Goal: Task Accomplishment & Management: Manage account settings

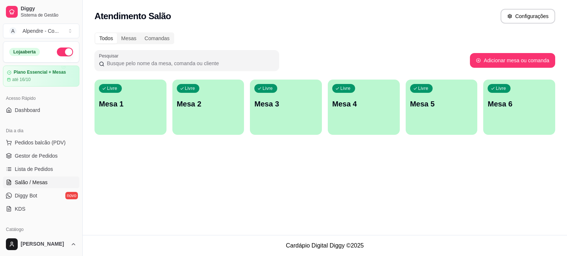
click at [122, 120] on div "Livre Mesa 1" at bounding box center [130, 103] width 72 height 46
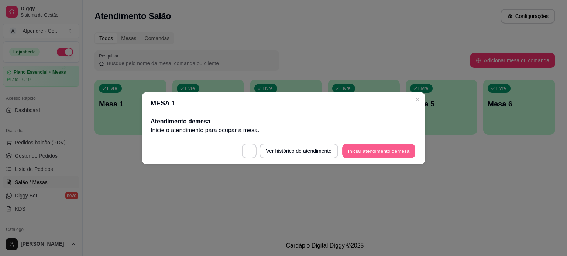
click at [382, 152] on button "Iniciar atendimento de mesa" at bounding box center [378, 151] width 73 height 14
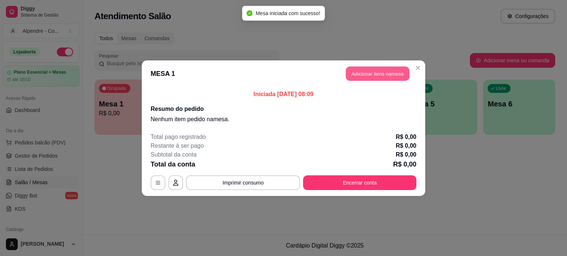
click at [370, 75] on button "Adicionar itens na mesa" at bounding box center [377, 73] width 63 height 14
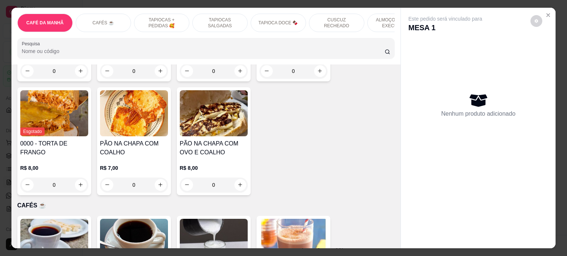
scroll to position [295, 0]
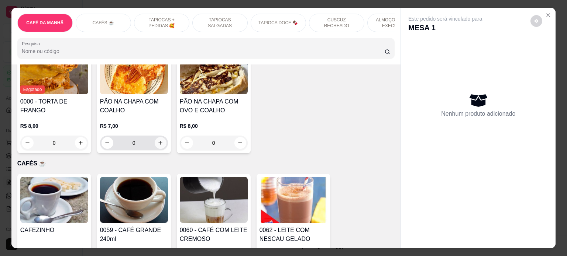
click at [158, 146] on icon "increase-product-quantity" at bounding box center [160, 143] width 6 height 6
type input "1"
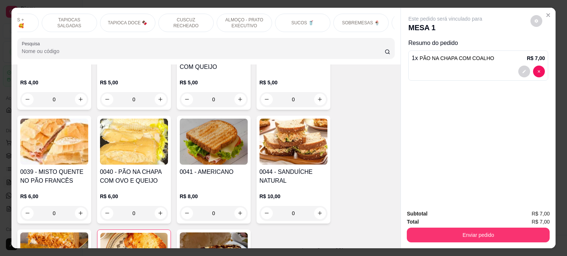
scroll to position [0, 155]
click at [292, 22] on p "SUCOS 🥤" at bounding box center [297, 23] width 22 height 6
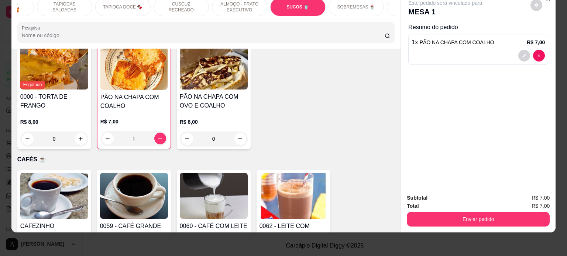
scroll to position [0, 0]
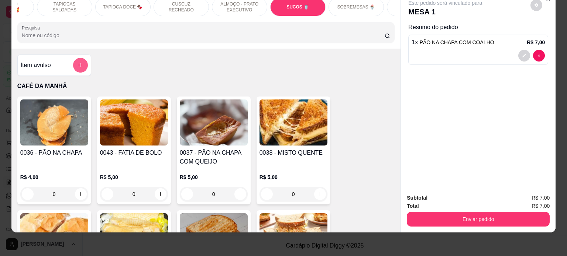
click at [78, 65] on icon "add-separate-item" at bounding box center [80, 65] width 6 height 6
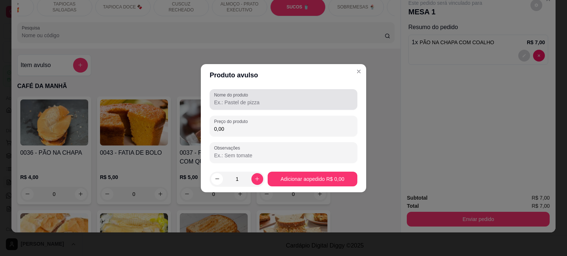
click at [238, 106] on input "Nome do produto" at bounding box center [283, 102] width 139 height 7
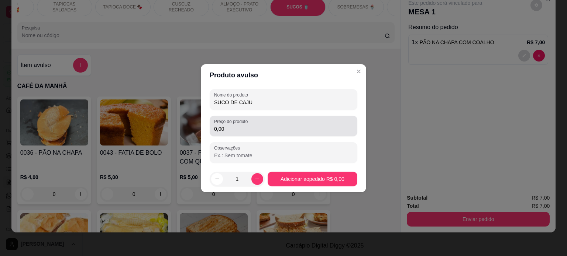
type input "SUCO DE CAJU"
click at [235, 127] on input "0,00" at bounding box center [283, 128] width 139 height 7
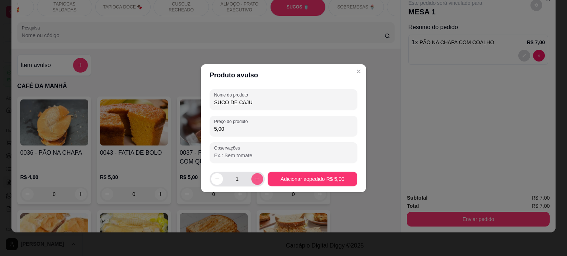
type input "5,00"
click at [257, 180] on icon "increase-product-quantity" at bounding box center [257, 179] width 6 height 6
type input "2"
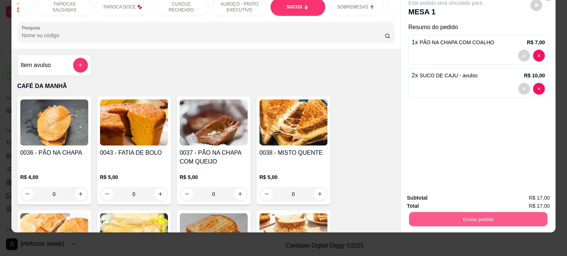
click at [472, 216] on button "Enviar pedido" at bounding box center [478, 219] width 138 height 14
click at [529, 192] on button "Enviar pedido" at bounding box center [530, 195] width 42 height 14
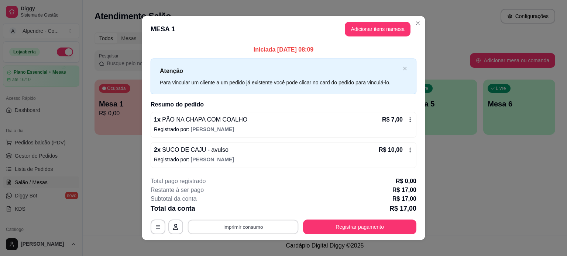
click at [254, 226] on button "Imprimir consumo" at bounding box center [243, 227] width 111 height 14
click at [250, 211] on button "Impressora container" at bounding box center [240, 210] width 53 height 12
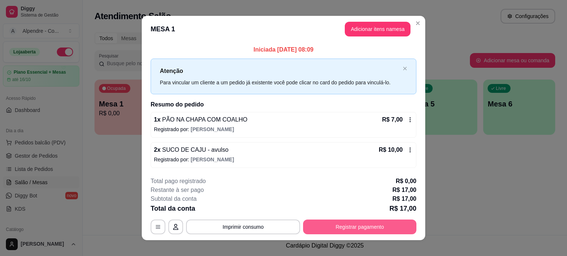
click at [379, 228] on button "Registrar pagamento" at bounding box center [359, 227] width 113 height 15
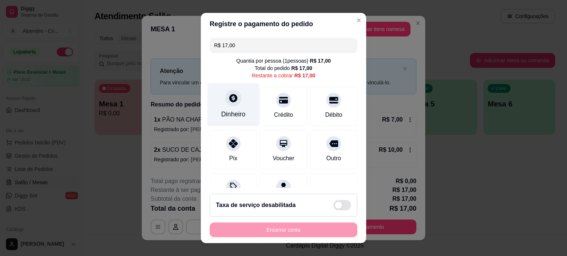
click at [231, 108] on div "Dinheiro" at bounding box center [233, 104] width 52 height 43
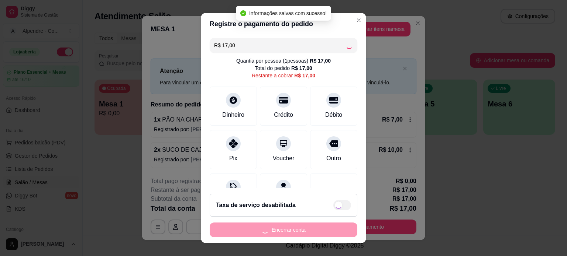
type input "R$ 0,00"
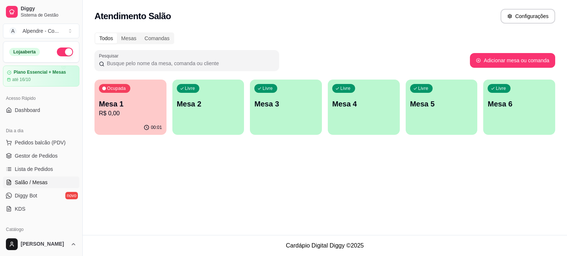
click at [129, 109] on p "R$ 0,00" at bounding box center [130, 113] width 63 height 9
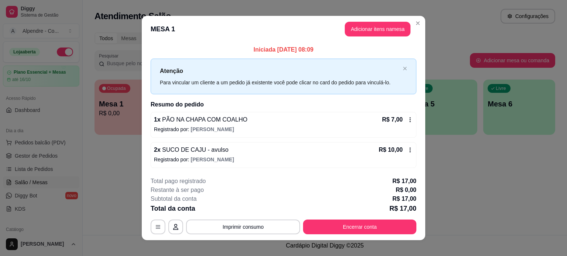
scroll to position [7, 0]
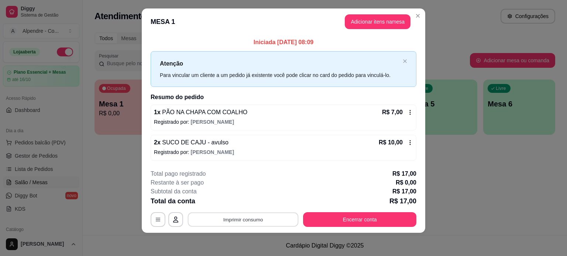
click at [236, 218] on button "Imprimir consumo" at bounding box center [243, 220] width 111 height 14
click at [236, 206] on button "Impressora container" at bounding box center [241, 202] width 52 height 11
click at [235, 222] on button "Imprimir consumo" at bounding box center [243, 220] width 111 height 14
click at [233, 202] on button "Impressora container" at bounding box center [241, 202] width 52 height 11
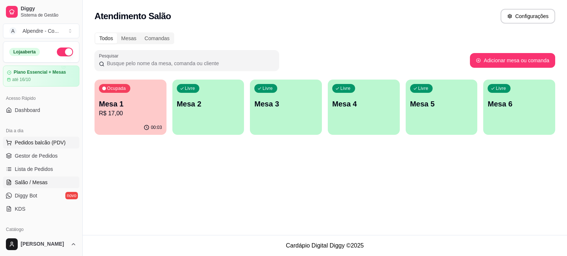
click at [37, 138] on button "Pedidos balcão (PDV)" at bounding box center [41, 143] width 76 height 12
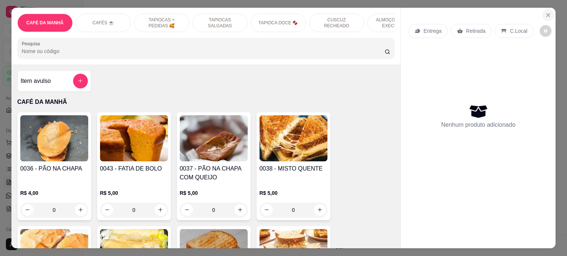
click at [542, 12] on button "Close" at bounding box center [548, 15] width 12 height 12
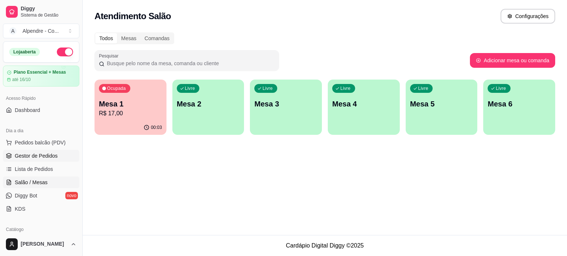
click at [36, 155] on span "Gestor de Pedidos" at bounding box center [36, 155] width 43 height 7
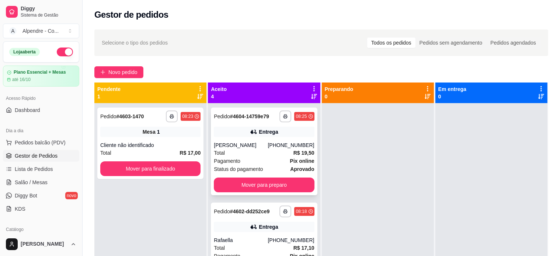
click at [248, 164] on div "Pagamento Pix online" at bounding box center [264, 161] width 100 height 8
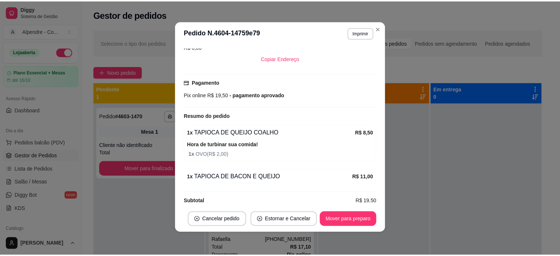
scroll to position [1, 0]
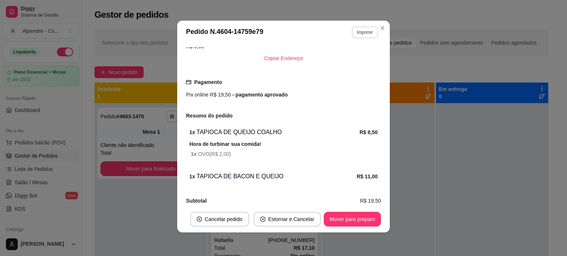
click at [356, 33] on button "Imprimir" at bounding box center [364, 33] width 26 height 12
click at [352, 60] on button "Impressora container" at bounding box center [346, 57] width 52 height 11
click at [366, 33] on button "Imprimir" at bounding box center [364, 32] width 25 height 11
click at [351, 63] on button "Impressora container" at bounding box center [346, 57] width 52 height 11
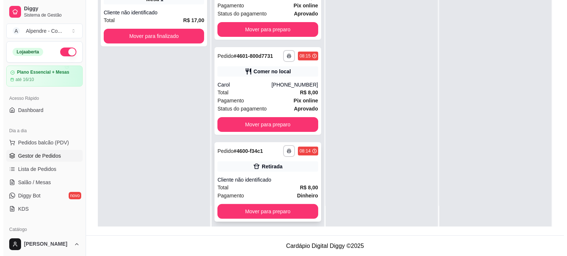
scroll to position [131, 0]
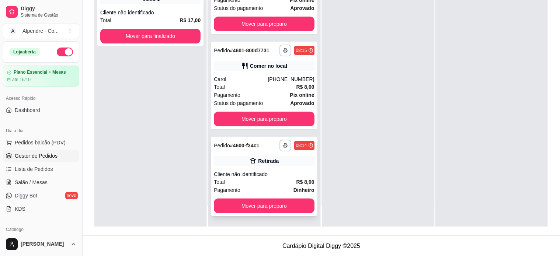
click at [254, 177] on div "Cliente não identificado" at bounding box center [264, 174] width 100 height 7
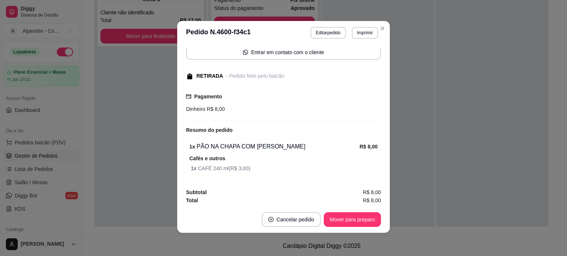
scroll to position [1, 0]
click at [338, 225] on button "Mover para preparo" at bounding box center [351, 219] width 57 height 15
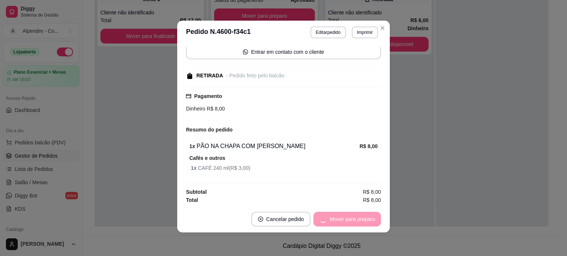
scroll to position [44, 0]
click at [336, 221] on button "Mover para retirada disponível" at bounding box center [339, 219] width 79 height 14
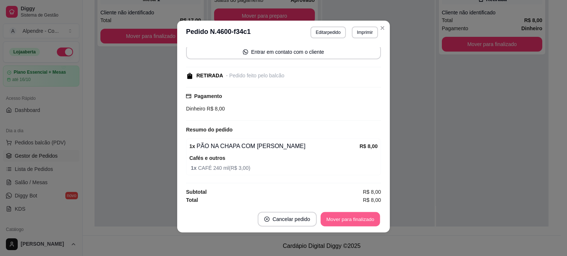
click at [353, 221] on button "Mover para finalizado" at bounding box center [350, 219] width 59 height 14
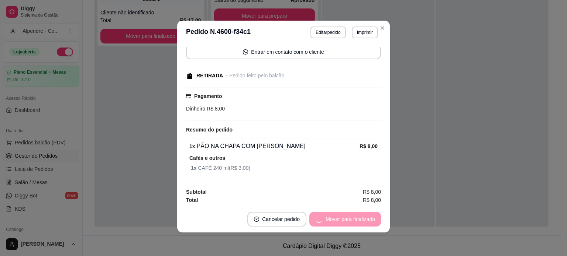
scroll to position [24, 0]
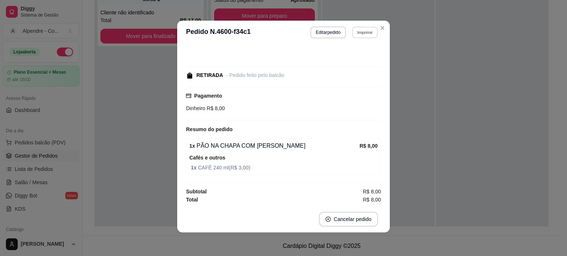
click at [363, 32] on button "Imprimir" at bounding box center [364, 32] width 25 height 11
click at [350, 56] on button "Impressora container" at bounding box center [345, 59] width 53 height 12
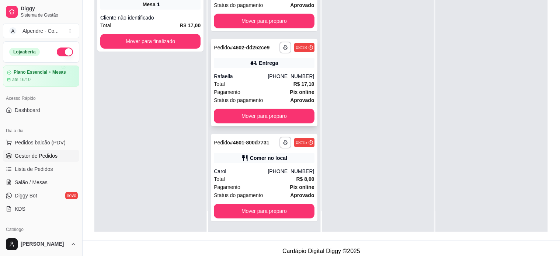
scroll to position [112, 0]
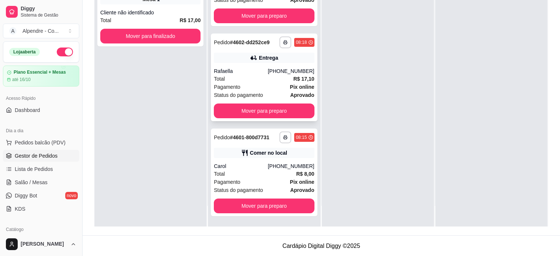
click at [263, 88] on div "Pagamento Pix online" at bounding box center [264, 87] width 100 height 8
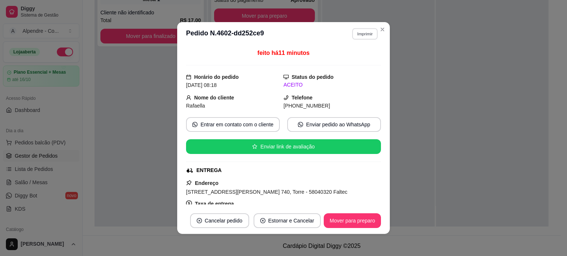
click at [355, 34] on button "Imprimir" at bounding box center [364, 33] width 25 height 11
click at [349, 60] on button "Impressora container" at bounding box center [346, 59] width 52 height 11
click at [361, 35] on button "Imprimir" at bounding box center [364, 33] width 25 height 11
click at [360, 59] on button "Impressora container" at bounding box center [346, 59] width 52 height 11
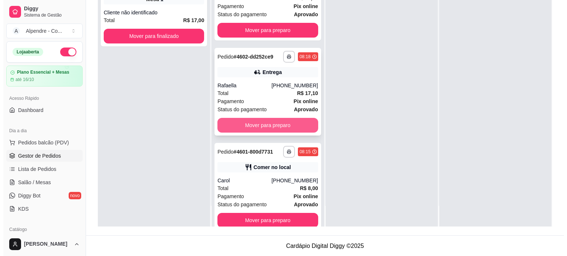
scroll to position [0, 0]
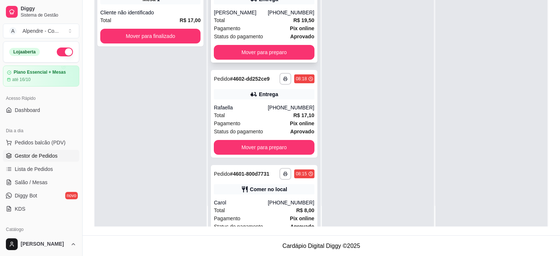
click at [256, 32] on div "Pagamento Pix online" at bounding box center [264, 28] width 100 height 8
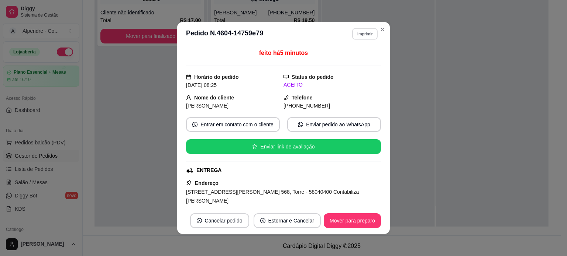
click at [367, 35] on button "Imprimir" at bounding box center [364, 33] width 25 height 11
click at [350, 57] on button "Impressora container" at bounding box center [346, 59] width 52 height 11
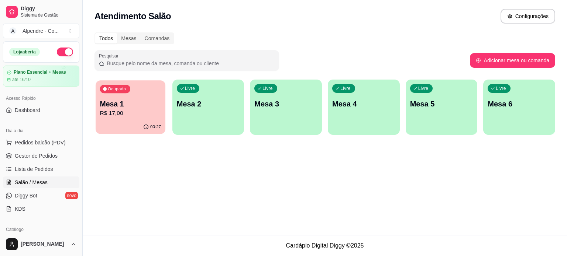
click at [116, 110] on p "R$ 17,00" at bounding box center [130, 113] width 61 height 8
click at [116, 110] on body "Diggy Sistema de Gestão A Alpendre - Co ... Loja aberta Plano Essencial + Mesas…" at bounding box center [283, 128] width 567 height 256
click at [128, 109] on p "R$ 17,00" at bounding box center [130, 113] width 63 height 9
click at [0, 133] on div "Dia a dia Pedidos balcão (PDV) Gestor de Pedidos Lista de Pedidos Salão / Mesas…" at bounding box center [41, 170] width 82 height 96
click at [242, 117] on div "Ocupada Mesa 1 R$ 17,00 00:33 Livre Mesa 2 Livre Mesa 3 Livre Mesa 4 Livre Mesa…" at bounding box center [324, 107] width 460 height 55
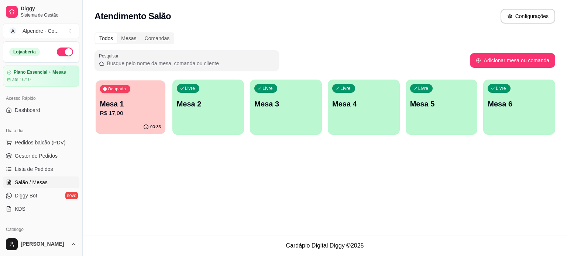
click at [115, 111] on p "R$ 17,00" at bounding box center [130, 113] width 61 height 8
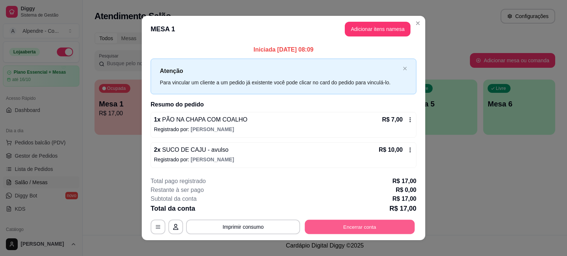
click at [320, 227] on button "Encerrar conta" at bounding box center [360, 227] width 110 height 14
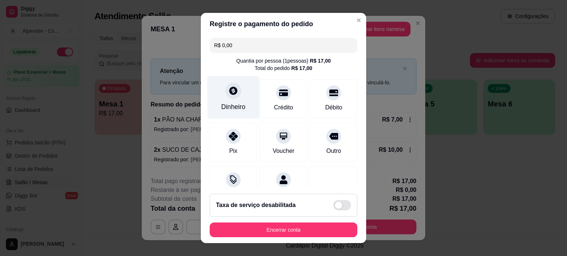
click at [221, 101] on div "Dinheiro" at bounding box center [233, 97] width 52 height 43
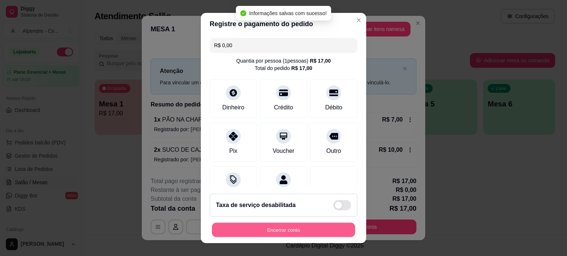
click at [307, 236] on button "Encerrar conta" at bounding box center [283, 230] width 143 height 14
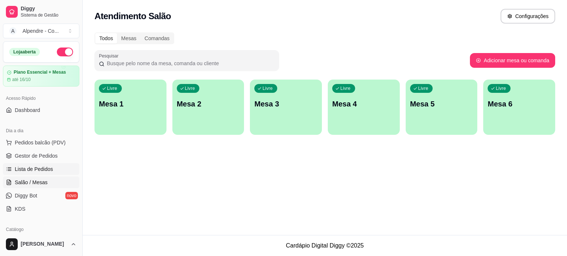
click at [34, 169] on span "Lista de Pedidos" at bounding box center [34, 169] width 38 height 7
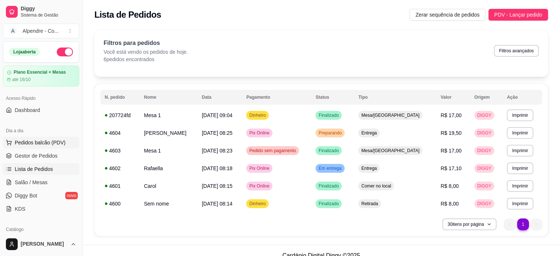
click at [35, 138] on button "Pedidos balcão (PDV)" at bounding box center [41, 143] width 76 height 12
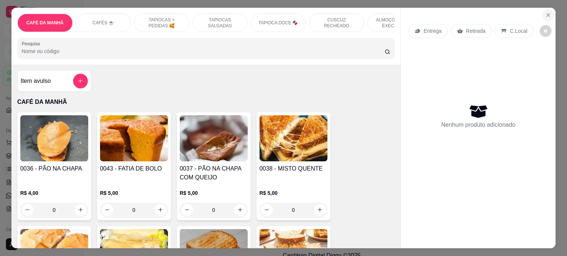
click at [548, 13] on button "Close" at bounding box center [548, 15] width 12 height 12
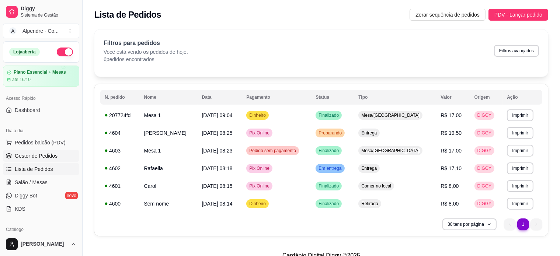
click at [42, 157] on span "Gestor de Pedidos" at bounding box center [36, 155] width 43 height 7
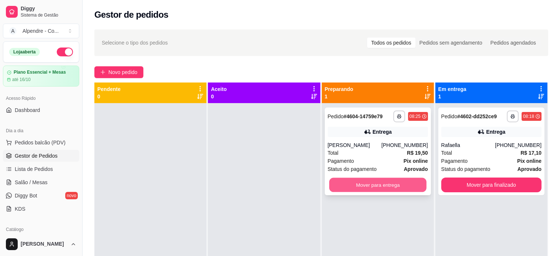
click at [366, 187] on button "Mover para entrega" at bounding box center [377, 185] width 97 height 14
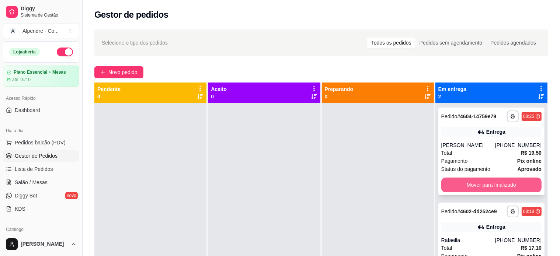
click at [496, 187] on button "Mover para finalizado" at bounding box center [491, 185] width 100 height 15
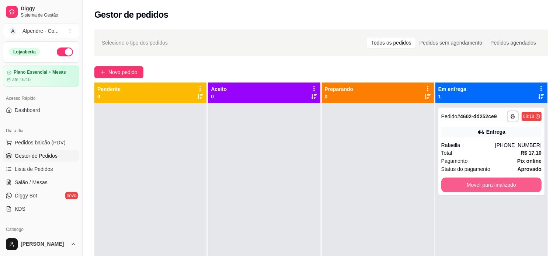
click at [496, 187] on button "Mover para finalizado" at bounding box center [491, 185] width 100 height 15
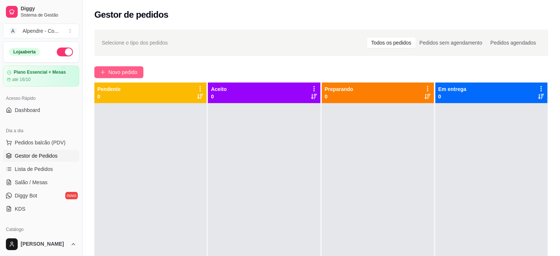
click at [118, 71] on span "Novo pedido" at bounding box center [122, 72] width 29 height 8
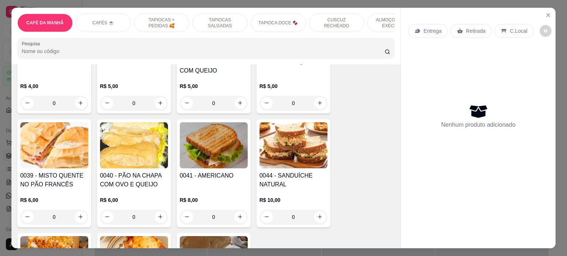
scroll to position [111, 0]
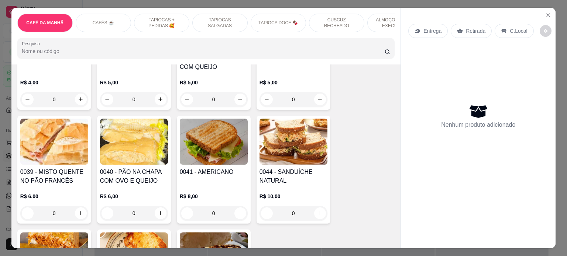
click at [157, 215] on div "0" at bounding box center [134, 213] width 68 height 15
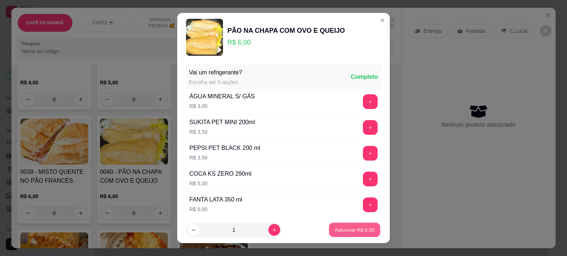
click at [341, 230] on p "Adicionar R$ 6,00" at bounding box center [354, 230] width 40 height 7
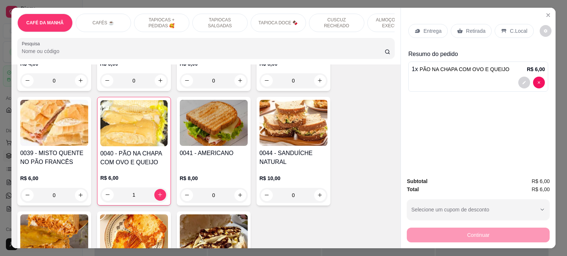
scroll to position [148, 0]
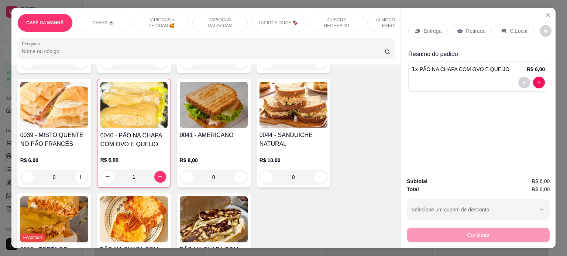
click at [100, 178] on div "1" at bounding box center [133, 177] width 67 height 15
type input "0"
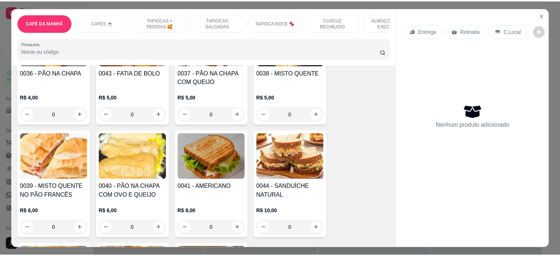
scroll to position [0, 0]
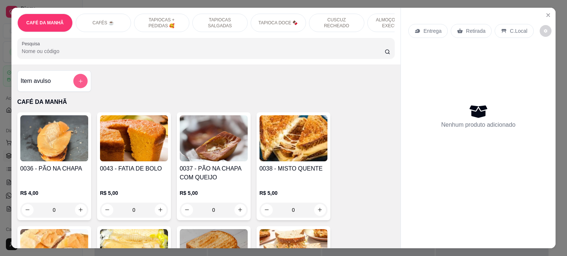
click at [81, 82] on button "add-separate-item" at bounding box center [80, 81] width 14 height 14
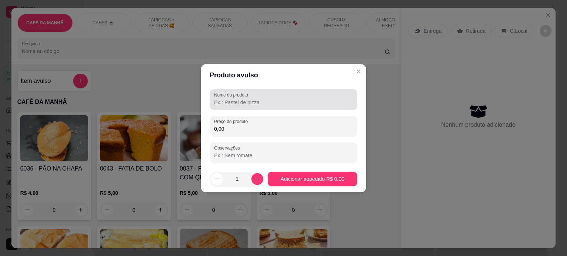
click at [260, 104] on input "Nome do produto" at bounding box center [283, 102] width 139 height 7
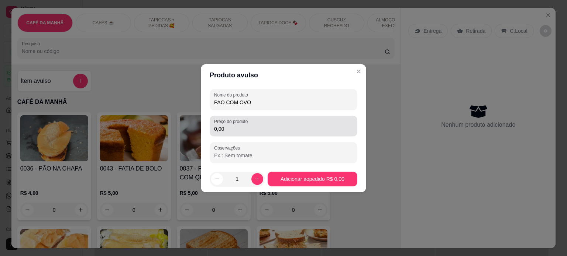
type input "PAO COM OVO"
click at [249, 130] on input "0,00" at bounding box center [283, 128] width 139 height 7
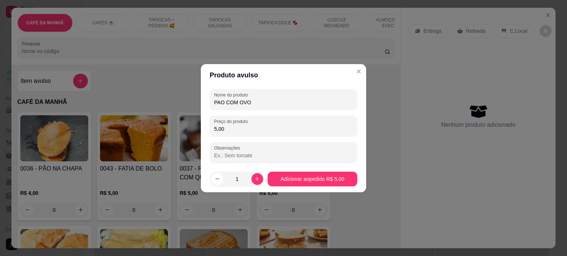
type input "5,00"
click at [285, 171] on footer "1 Adicionar ao pedido R$ 5,00" at bounding box center [283, 179] width 165 height 27
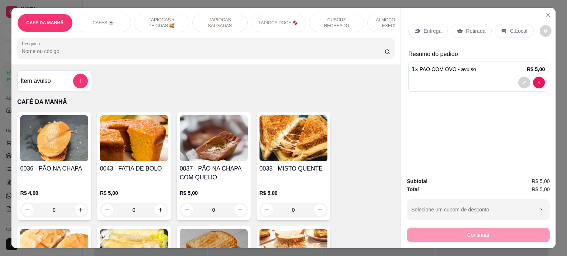
click at [470, 27] on p "Retirada" at bounding box center [475, 30] width 20 height 7
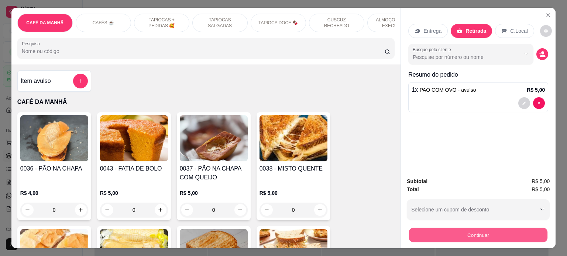
click at [471, 228] on button "Continuar" at bounding box center [478, 235] width 138 height 14
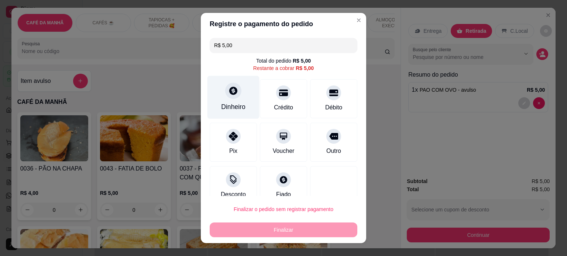
click at [235, 110] on div "Dinheiro" at bounding box center [233, 107] width 24 height 10
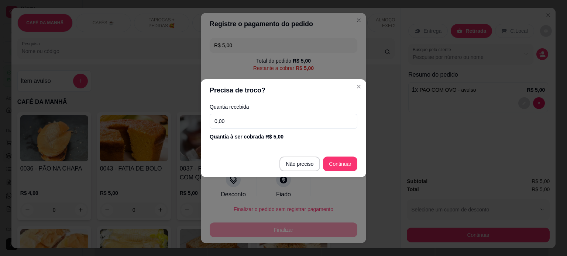
click at [248, 121] on input "0,00" at bounding box center [283, 121] width 148 height 15
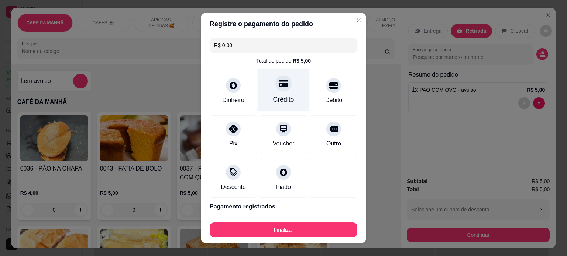
click at [278, 81] on icon at bounding box center [283, 83] width 10 height 7
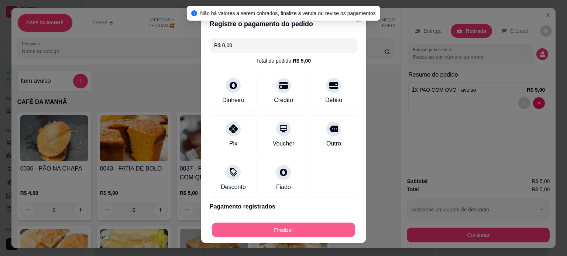
click at [280, 230] on button "Finalizar" at bounding box center [283, 230] width 143 height 14
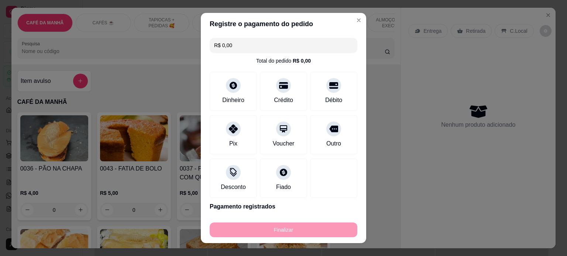
type input "-R$ 5,00"
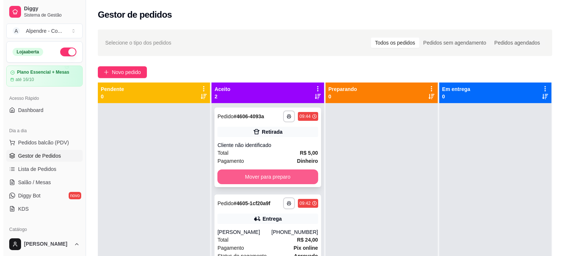
scroll to position [21, 0]
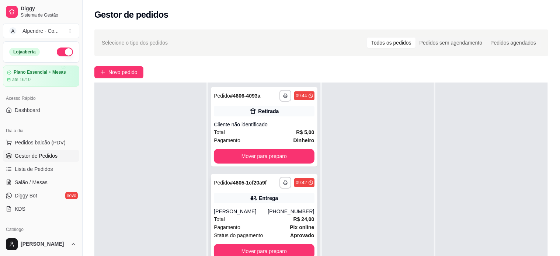
click at [260, 218] on div "Total R$ 24,00" at bounding box center [264, 219] width 100 height 8
click at [268, 153] on button "Mover para preparo" at bounding box center [264, 156] width 100 height 15
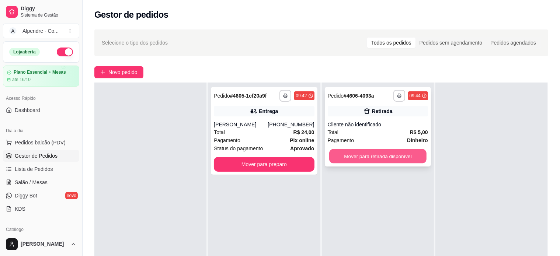
click at [356, 153] on button "Mover para retirada disponível" at bounding box center [377, 156] width 97 height 14
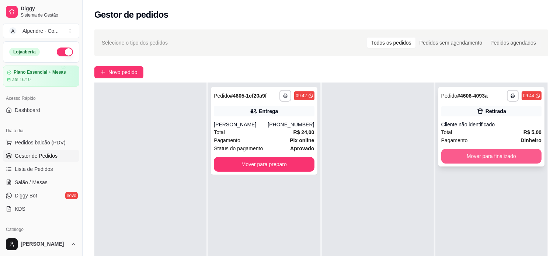
click at [480, 153] on button "Mover para finalizado" at bounding box center [491, 156] width 100 height 15
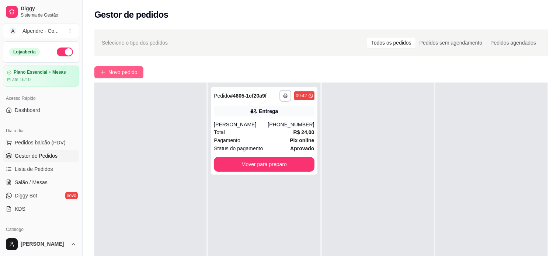
click at [129, 69] on span "Novo pedido" at bounding box center [122, 72] width 29 height 8
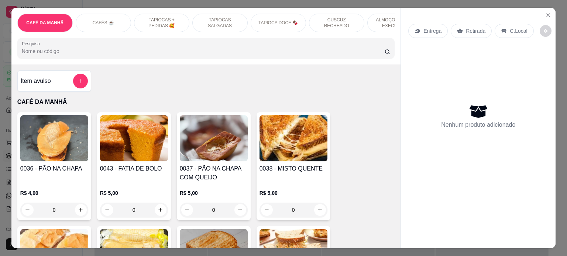
click at [165, 18] on p "TAPIOCAS + PEDIDAS 🥰" at bounding box center [161, 23] width 43 height 12
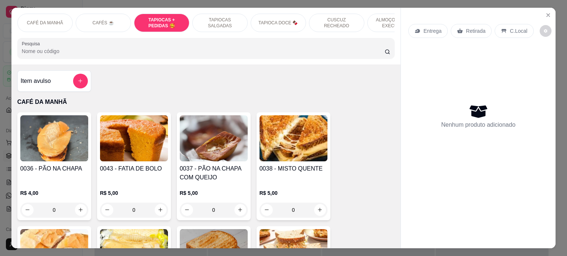
scroll to position [632, 0]
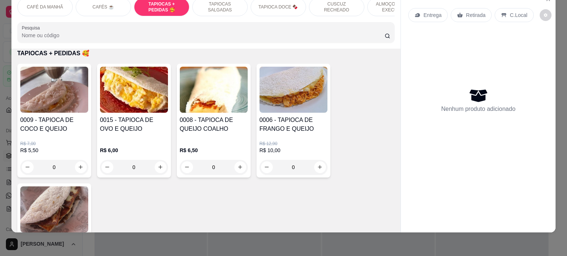
click at [157, 169] on div "0" at bounding box center [134, 167] width 68 height 15
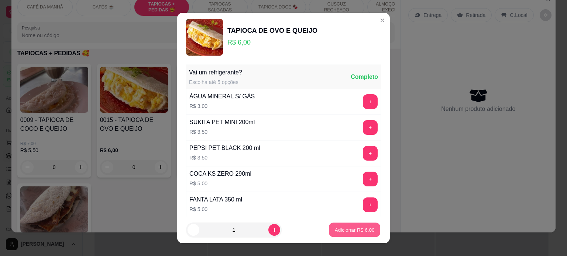
click at [337, 231] on p "Adicionar R$ 6,00" at bounding box center [354, 230] width 40 height 7
type input "1"
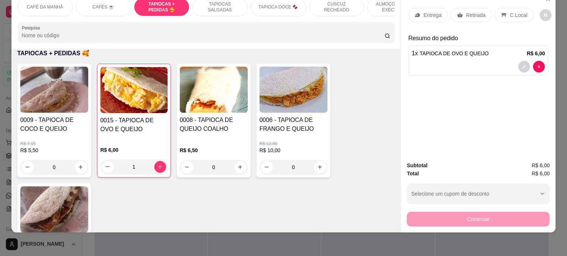
click at [425, 11] on p "Entrega" at bounding box center [432, 14] width 18 height 7
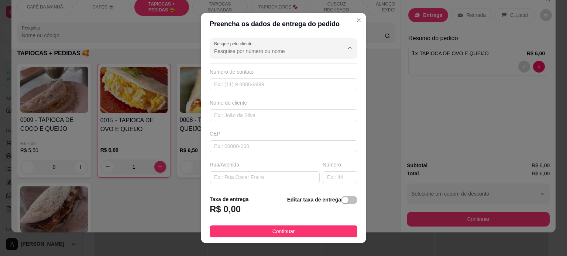
click at [252, 54] on input "Busque pelo cliente" at bounding box center [273, 51] width 118 height 7
type input "s"
type input "clinica"
drag, startPoint x: 252, startPoint y: 54, endPoint x: 173, endPoint y: 53, distance: 79.3
click at [173, 53] on div "Preencha os dados de entrega do pedido Busque pelo cliente clinica Número de co…" at bounding box center [283, 128] width 567 height 256
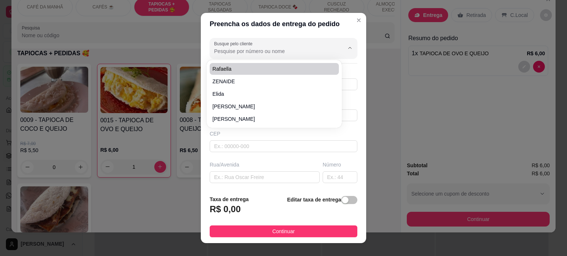
click at [306, 35] on div "Busque pelo cliente Número de contato Nome do cliente CEP Rua/[GEOGRAPHIC_DATA]…" at bounding box center [283, 112] width 165 height 155
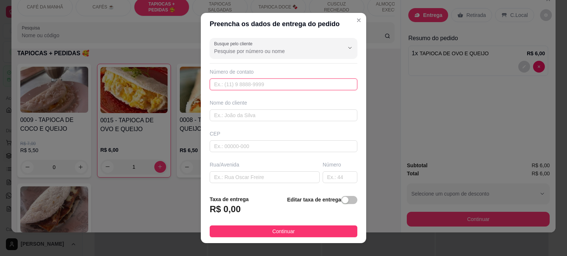
click at [233, 88] on input "text" at bounding box center [283, 85] width 148 height 12
paste input "[PHONE_NUMBER]"
type input "[PHONE_NUMBER]"
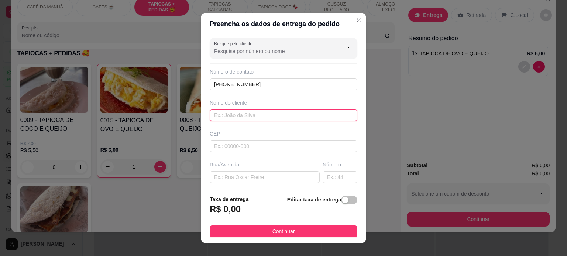
click at [239, 116] on input "text" at bounding box center [283, 116] width 148 height 12
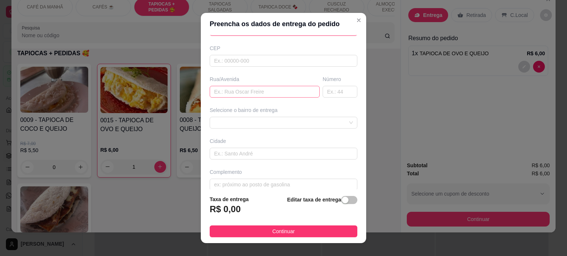
scroll to position [93, 0]
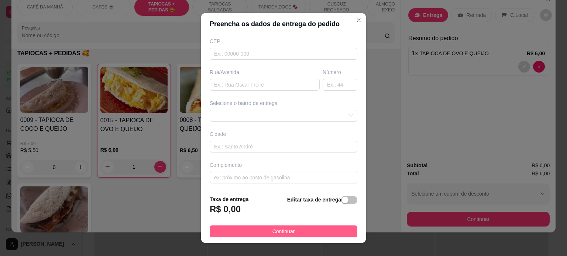
type input "SUENIA - CLINICA VISÃO"
click at [278, 235] on span "Continuar" at bounding box center [283, 232] width 22 height 8
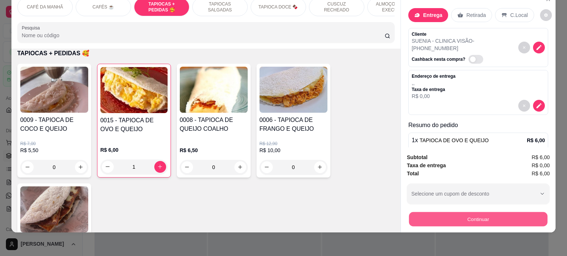
click at [444, 212] on button "Continuar" at bounding box center [478, 219] width 138 height 14
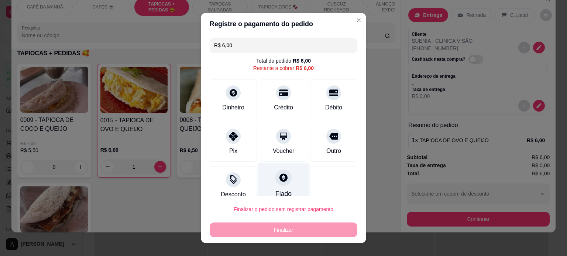
click at [279, 190] on div "Fiado" at bounding box center [283, 194] width 16 height 10
type input "R$ 0,00"
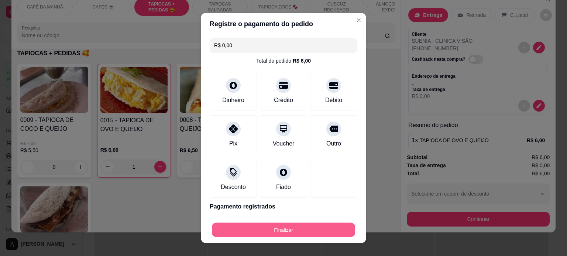
click at [291, 227] on button "Finalizar" at bounding box center [283, 230] width 143 height 14
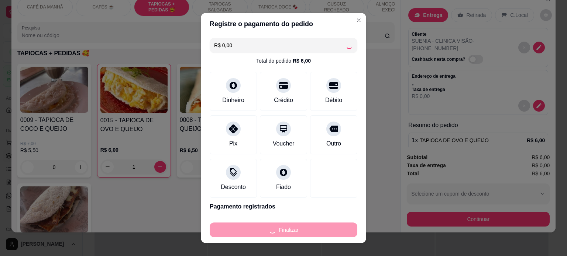
type input "0"
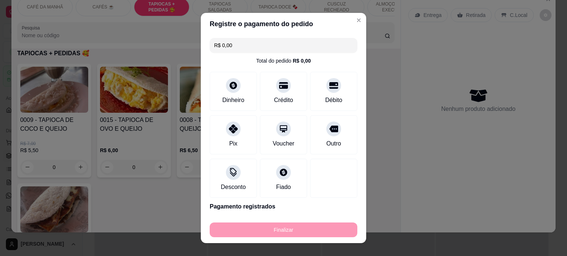
type input "-R$ 6,00"
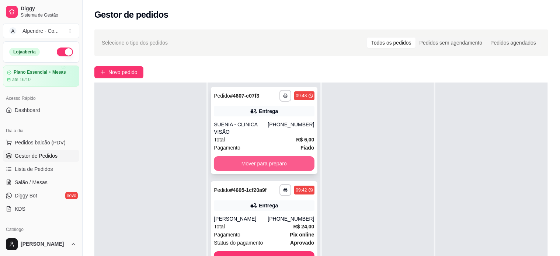
click at [268, 156] on button "Mover para preparo" at bounding box center [264, 163] width 100 height 15
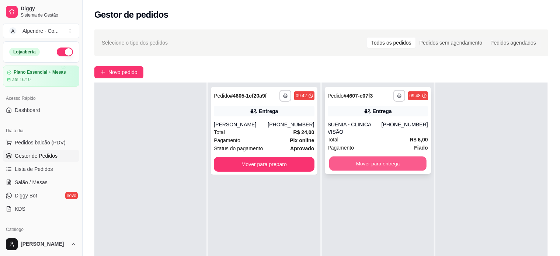
click at [381, 157] on button "Mover para entrega" at bounding box center [377, 164] width 97 height 14
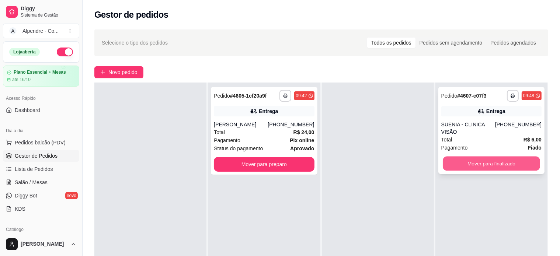
click at [486, 159] on button "Mover para finalizado" at bounding box center [491, 164] width 97 height 14
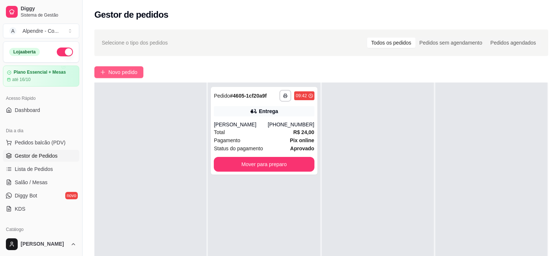
click at [123, 73] on span "Novo pedido" at bounding box center [122, 72] width 29 height 8
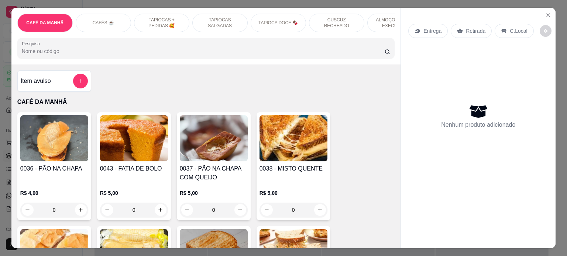
click at [285, 20] on p "TAPIOCA DOCE 🍫" at bounding box center [277, 23] width 39 height 6
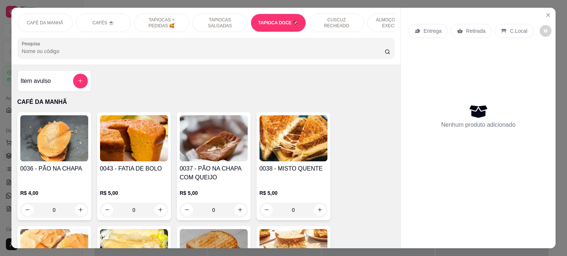
scroll to position [1135, 0]
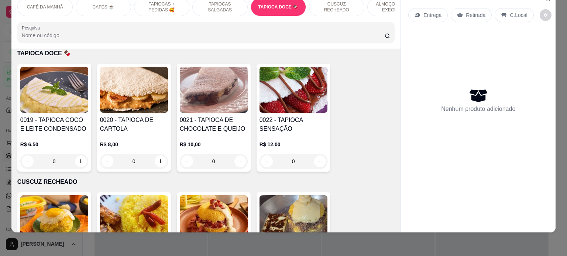
click at [238, 164] on div "0" at bounding box center [214, 161] width 68 height 15
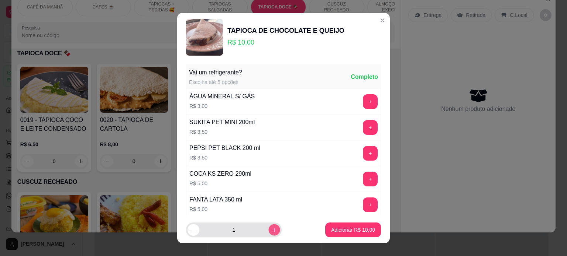
click at [268, 228] on button "increase-product-quantity" at bounding box center [273, 230] width 11 height 11
click at [268, 228] on button "increase-product-quantity" at bounding box center [274, 230] width 12 height 12
type input "3"
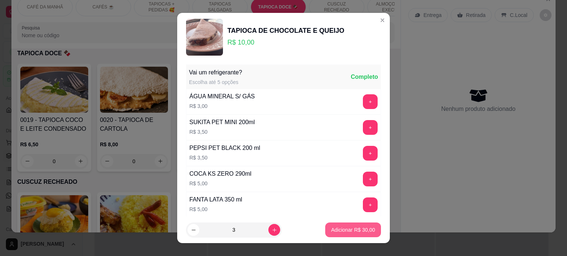
click at [339, 229] on p "Adicionar R$ 30,00" at bounding box center [353, 229] width 44 height 7
type input "3"
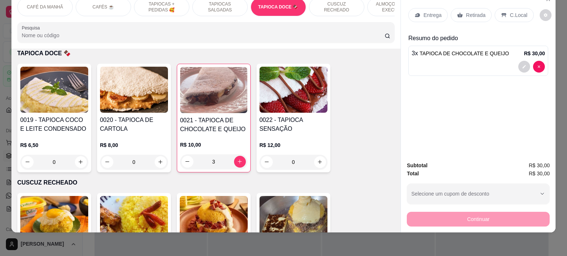
click at [425, 11] on p "Entrega" at bounding box center [432, 14] width 18 height 7
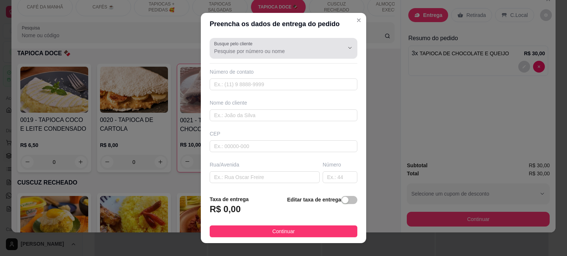
click at [273, 44] on div at bounding box center [283, 48] width 139 height 15
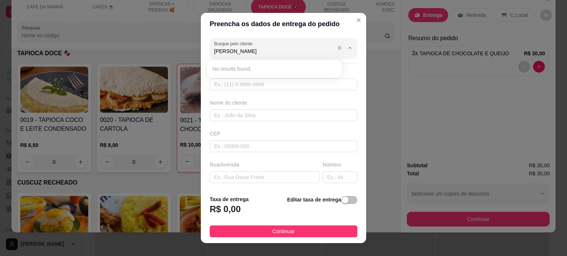
type input "J"
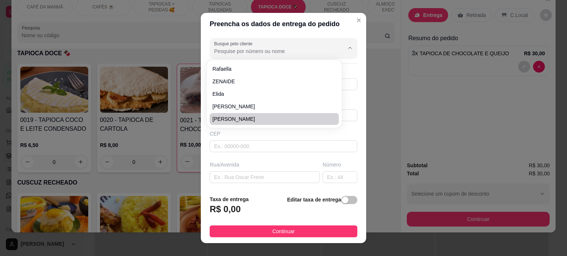
click at [201, 102] on div "Busque pelo cliente Número de contato Nome do cliente CEP Rua/[GEOGRAPHIC_DATA]…" at bounding box center [283, 112] width 165 height 155
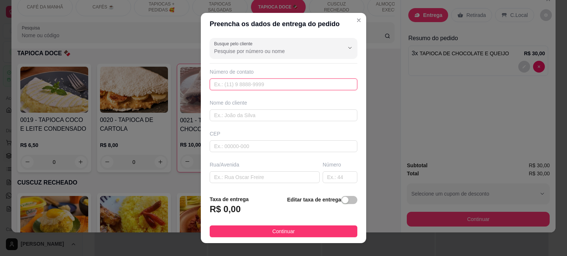
click at [226, 82] on input "text" at bounding box center [283, 85] width 148 height 12
paste input "[PHONE_NUMBER]"
click at [220, 86] on input "[PHONE_NUMBER]" at bounding box center [283, 85] width 148 height 12
type input "[PHONE_NUMBER]"
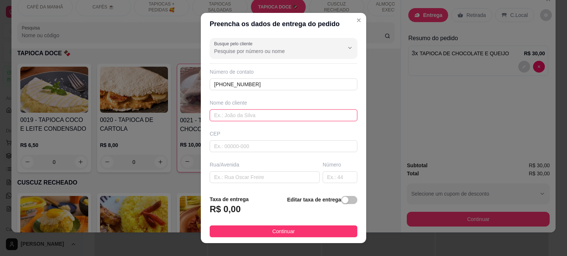
click at [242, 115] on input "text" at bounding box center [283, 116] width 148 height 12
paste input "[PERSON_NAME]"
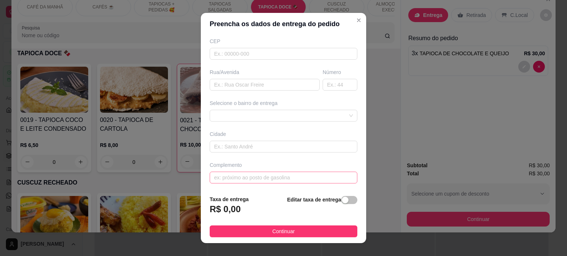
scroll to position [11, 0]
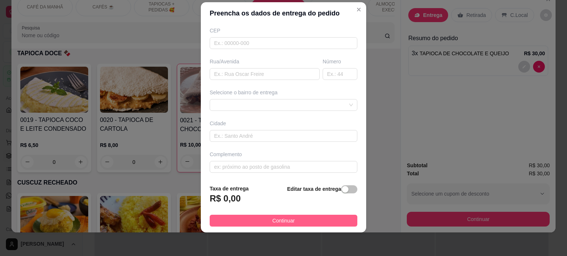
type input "[PERSON_NAME] - SEC SAUDE SETOR FINANC"
click at [273, 222] on span "Continuar" at bounding box center [283, 221] width 22 height 8
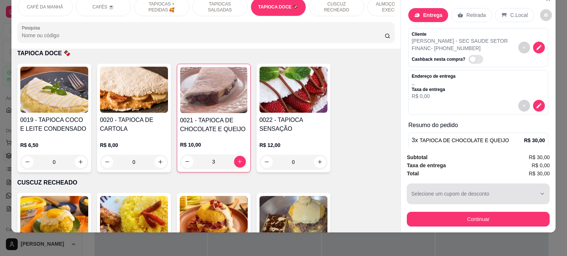
click at [462, 189] on div "button" at bounding box center [473, 194] width 125 height 15
click at [445, 213] on div "PRIMEIRACOMPRA 88 disponíveis" at bounding box center [455, 209] width 86 height 8
type input "6709ce2674ad86bb3d6284ec"
select select "6709ce2674ad86bb3d6284ec"
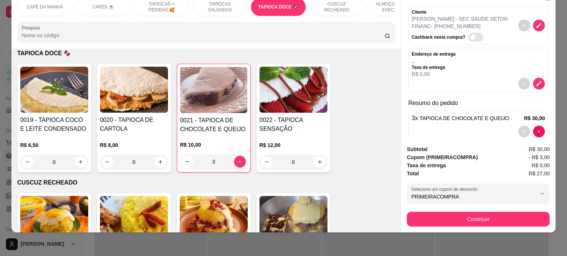
scroll to position [33, 0]
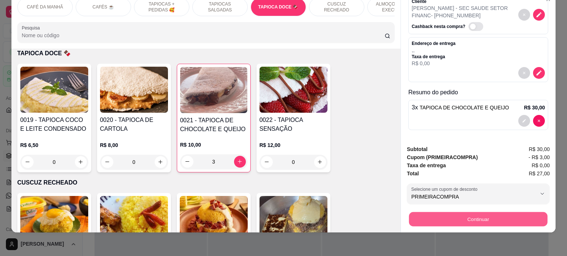
click at [474, 218] on button "Continuar" at bounding box center [478, 219] width 138 height 14
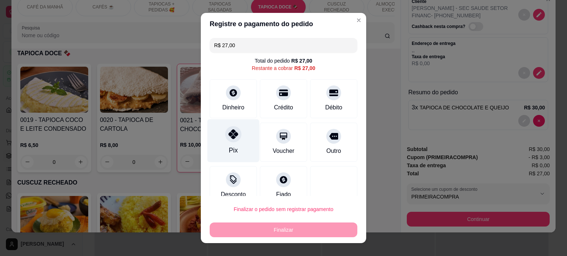
click at [231, 135] on icon at bounding box center [233, 134] width 10 height 10
type input "R$ 0,00"
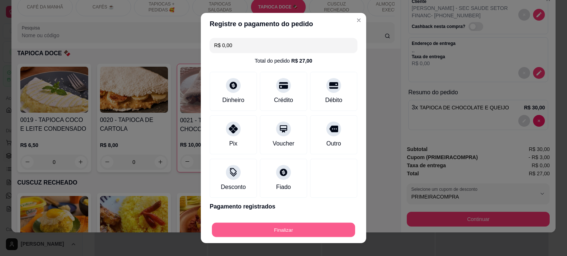
click at [267, 228] on button "Finalizar" at bounding box center [283, 230] width 143 height 14
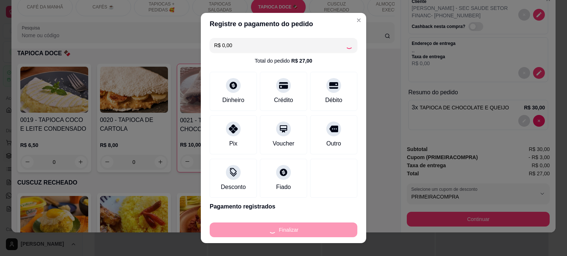
type input "0"
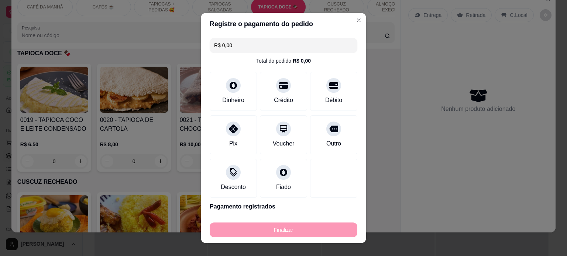
type input "-R$ 27,00"
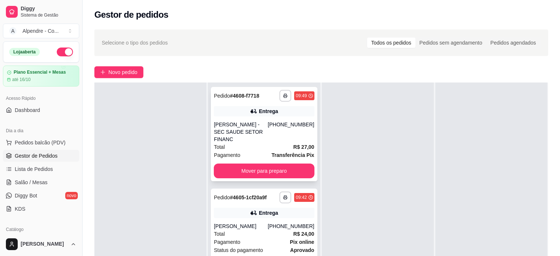
click at [259, 143] on div "Total R$ 27,00" at bounding box center [264, 147] width 100 height 8
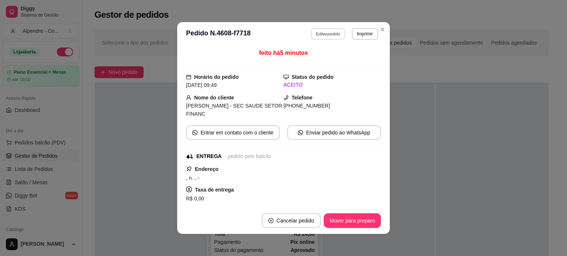
click at [327, 32] on button "Editar pedido" at bounding box center [328, 33] width 34 height 11
select select "6709ce2674ad86bb3d6284ec"
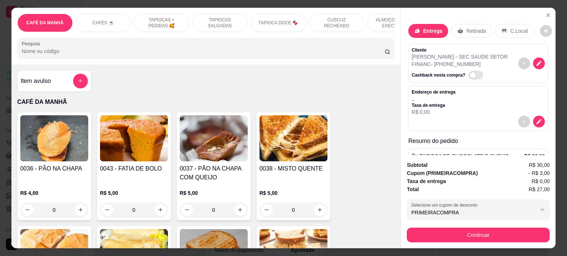
click at [387, 22] on p "ALMOÇO - PRATO EXECUTIVO" at bounding box center [394, 23] width 43 height 12
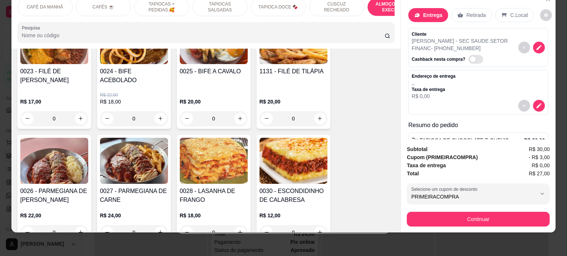
scroll to position [1624, 0]
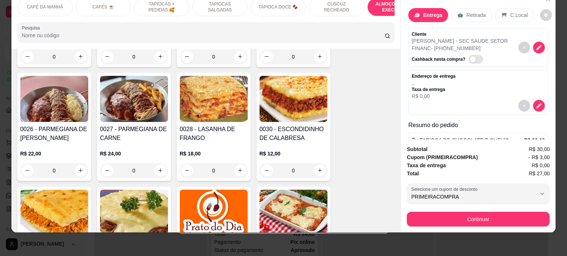
click at [317, 164] on div "0" at bounding box center [293, 170] width 68 height 15
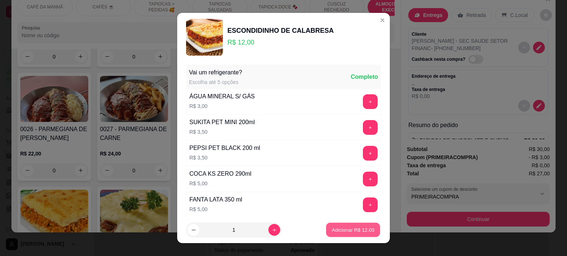
click at [343, 230] on p "Adicionar R$ 12,00" at bounding box center [353, 230] width 43 height 7
type input "1"
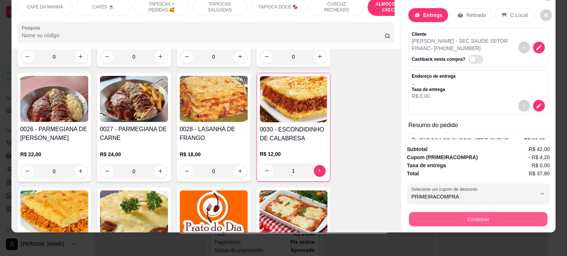
click at [453, 213] on button "Continuar" at bounding box center [478, 219] width 138 height 14
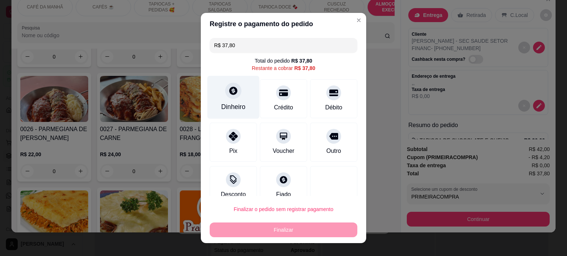
click at [228, 103] on div "Dinheiro" at bounding box center [233, 97] width 52 height 43
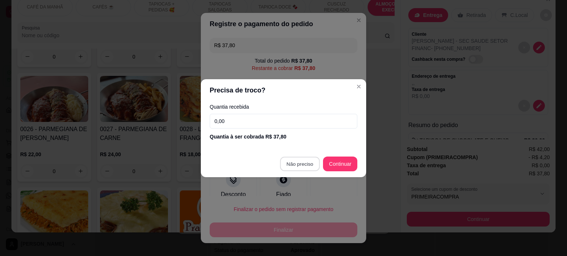
type input "R$ 0,00"
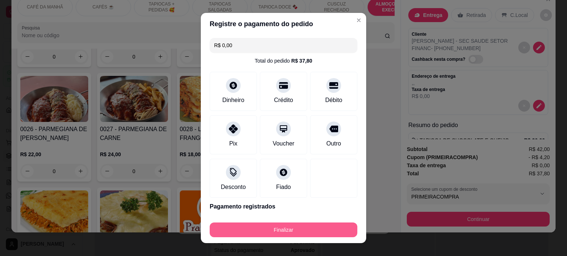
click at [291, 232] on button "Finalizar" at bounding box center [283, 230] width 148 height 15
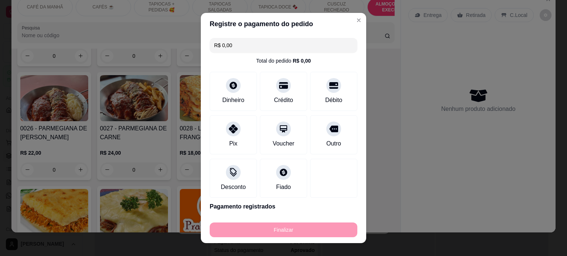
type input "0"
type input "-R$ 37,80"
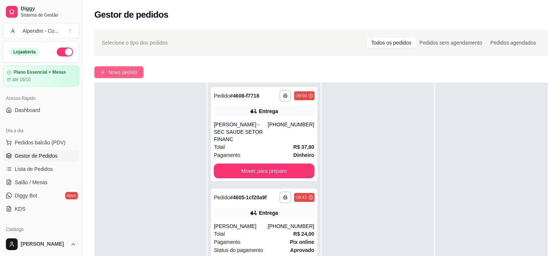
click at [128, 75] on span "Novo pedido" at bounding box center [122, 72] width 29 height 8
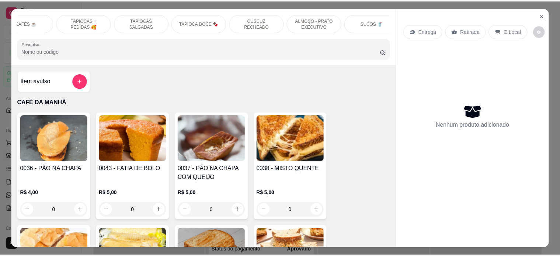
scroll to position [0, 60]
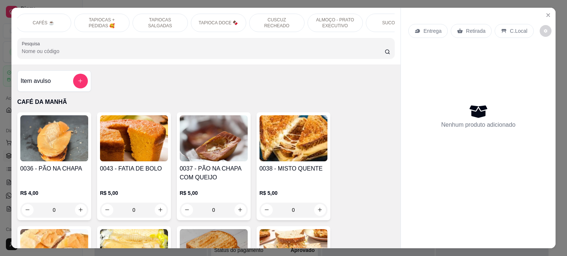
click at [143, 36] on div "CAFÉ DA MANHÃ CAFÉS ☕️ TAPIOCAS + PEDIDAS 🥰 TAPIOCAS SALGADAS TAPIOCA DOCE 🍫 CU…" at bounding box center [205, 36] width 389 height 57
click at [82, 82] on button "add-separate-item" at bounding box center [80, 81] width 15 height 15
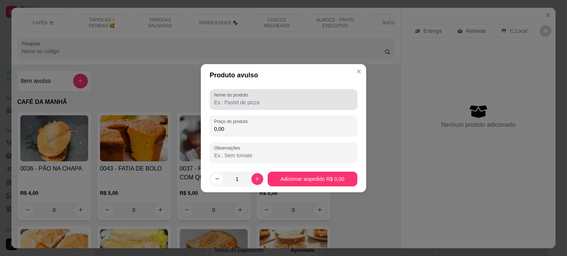
click at [248, 105] on input "Nome do produto" at bounding box center [283, 102] width 139 height 7
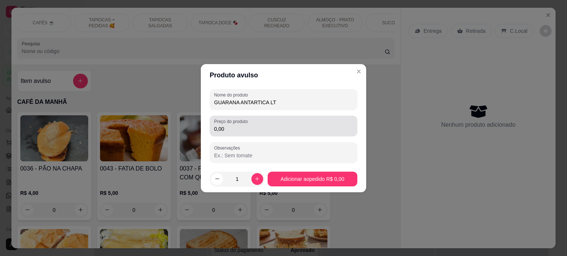
type input "GUARANA ANTARTICA LT"
click at [248, 132] on input "0,00" at bounding box center [283, 128] width 139 height 7
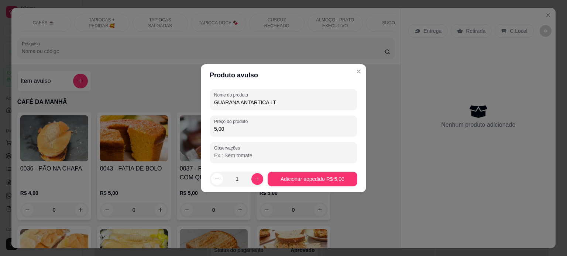
type input "5,00"
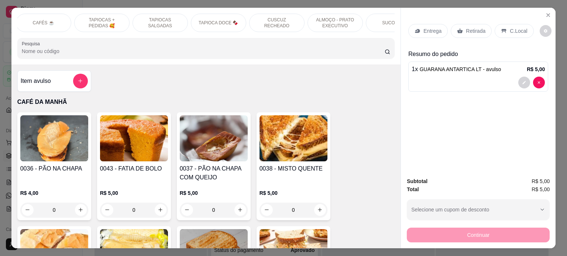
click at [471, 27] on p "Retirada" at bounding box center [475, 30] width 20 height 7
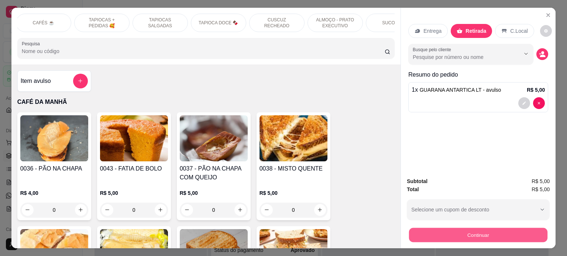
click at [479, 233] on button "Continuar" at bounding box center [478, 235] width 138 height 14
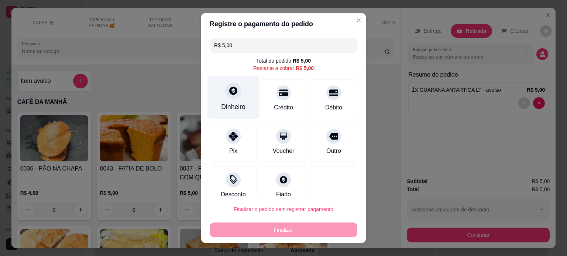
click at [226, 105] on div "Dinheiro" at bounding box center [233, 107] width 24 height 10
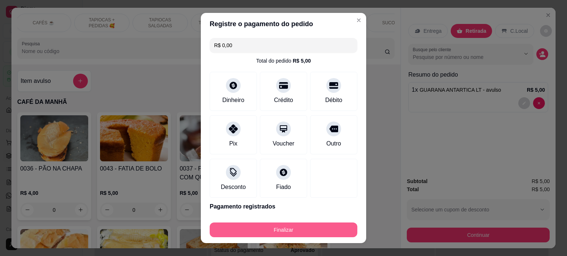
click at [280, 229] on button "Finalizar" at bounding box center [283, 230] width 148 height 15
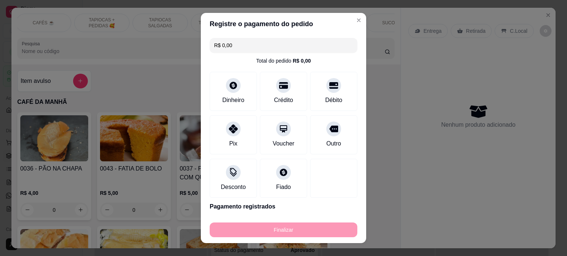
type input "-R$ 5,00"
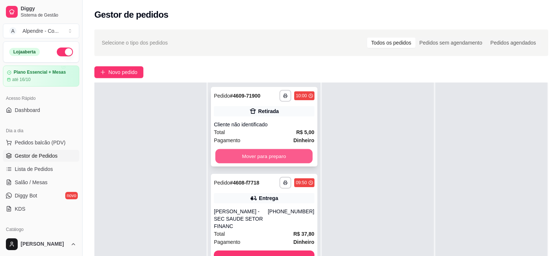
click at [265, 153] on button "Mover para preparo" at bounding box center [263, 156] width 97 height 14
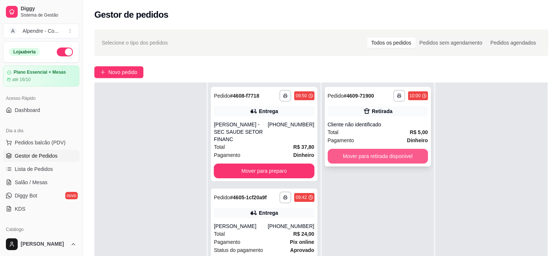
click at [366, 157] on button "Mover para retirada disponível" at bounding box center [378, 156] width 100 height 15
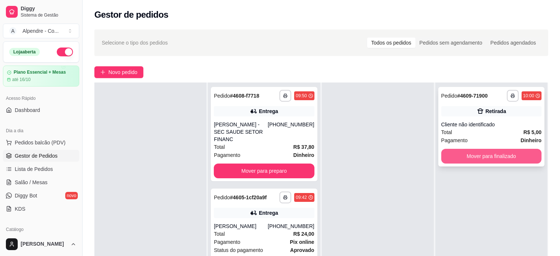
click at [477, 160] on button "Mover para finalizado" at bounding box center [491, 156] width 100 height 15
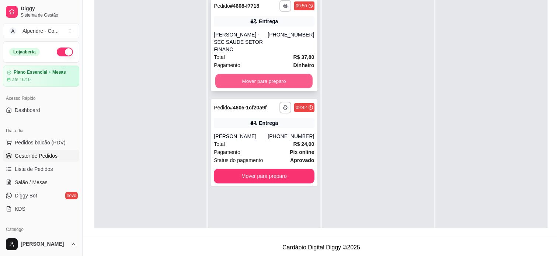
click at [253, 74] on button "Mover para preparo" at bounding box center [263, 81] width 97 height 14
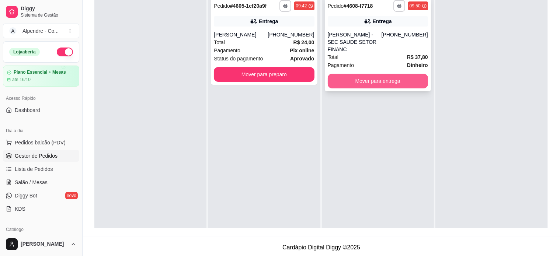
click at [354, 74] on button "Mover para entrega" at bounding box center [378, 81] width 100 height 15
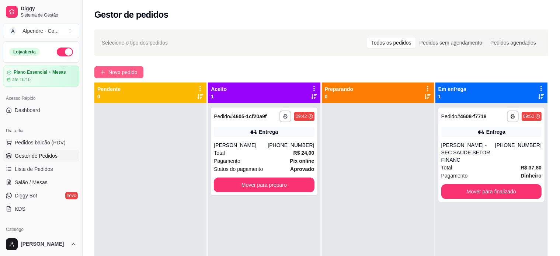
click at [124, 73] on span "Novo pedido" at bounding box center [122, 72] width 29 height 8
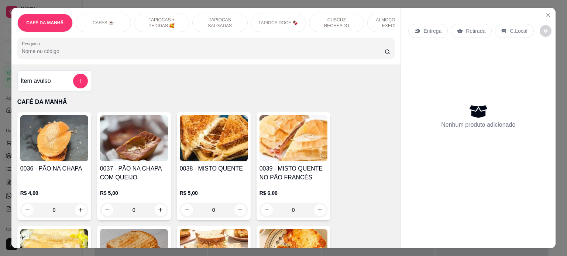
click at [160, 17] on p "TAPIOCAS + PEDIDAS 🥰" at bounding box center [161, 23] width 43 height 12
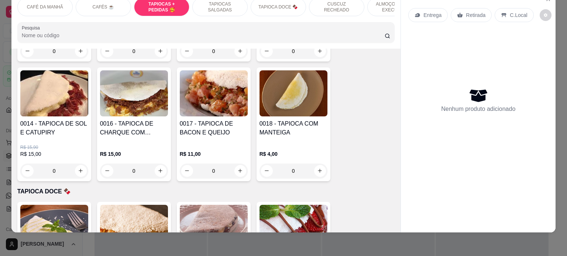
scroll to position [1001, 0]
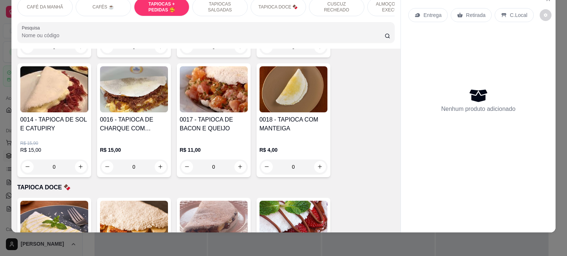
click at [316, 163] on div "0" at bounding box center [293, 167] width 68 height 15
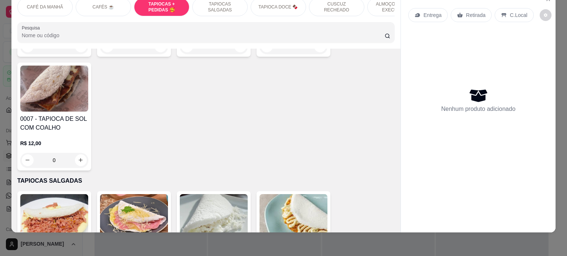
scroll to position [669, 0]
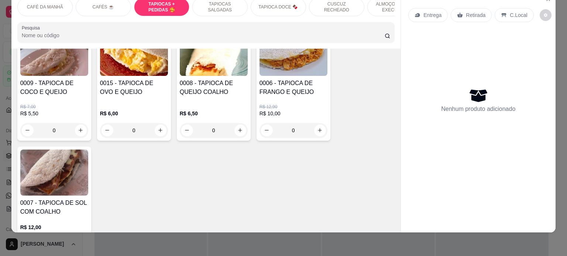
click at [154, 133] on div "0" at bounding box center [134, 130] width 68 height 15
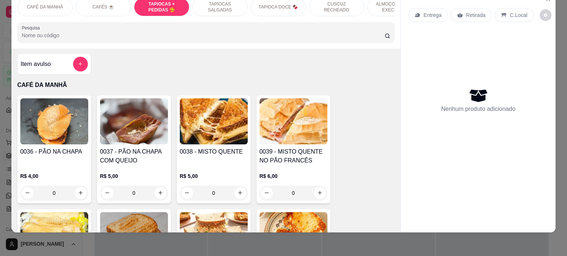
scroll to position [0, 0]
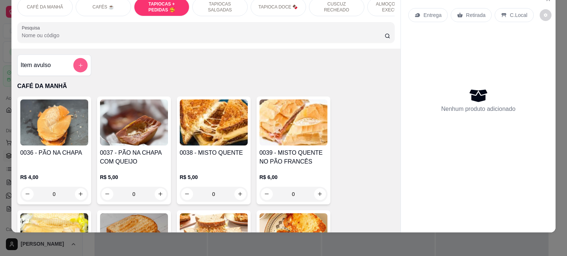
click at [77, 65] on icon "add-separate-item" at bounding box center [80, 66] width 6 height 6
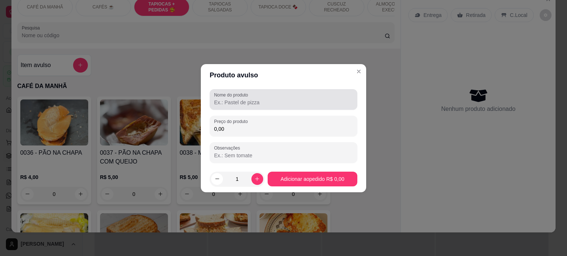
click at [239, 105] on input "Nome do produto" at bounding box center [283, 102] width 139 height 7
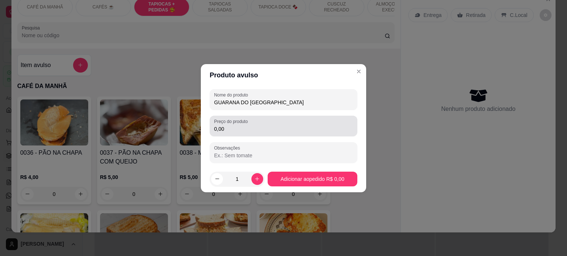
type input "GUARANA DO [GEOGRAPHIC_DATA]"
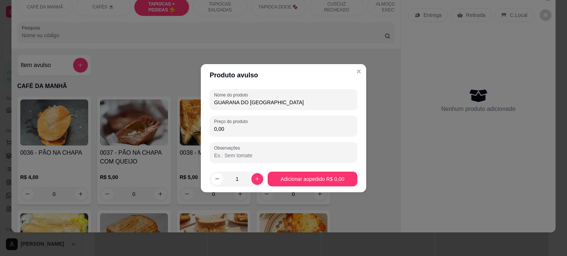
click at [229, 130] on input "0,00" at bounding box center [283, 128] width 139 height 7
type input "10,00"
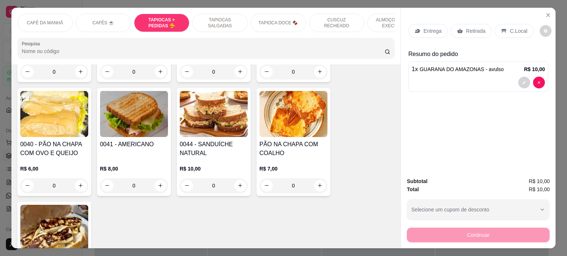
scroll to position [111, 0]
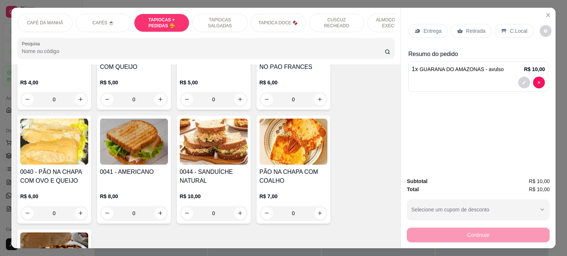
click at [224, 21] on p "TAPIOCAS SALGADAS" at bounding box center [219, 23] width 43 height 12
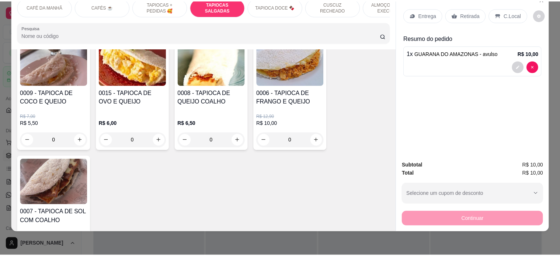
scroll to position [623, 0]
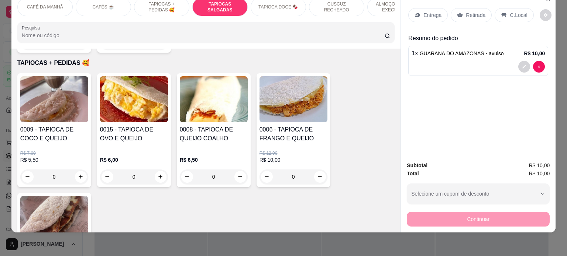
click at [160, 175] on div "0" at bounding box center [134, 177] width 68 height 15
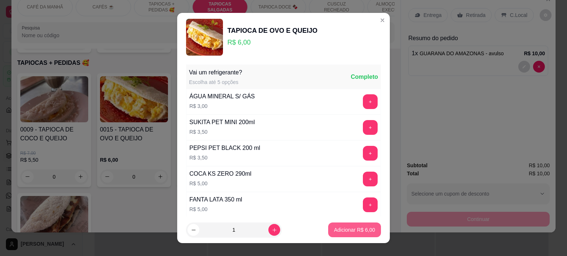
click at [354, 232] on p "Adicionar R$ 6,00" at bounding box center [354, 229] width 41 height 7
type input "1"
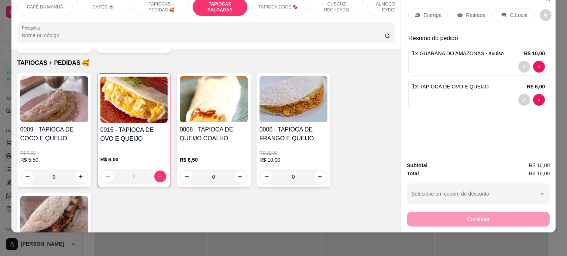
click at [514, 11] on p "C.Local" at bounding box center [517, 14] width 17 height 7
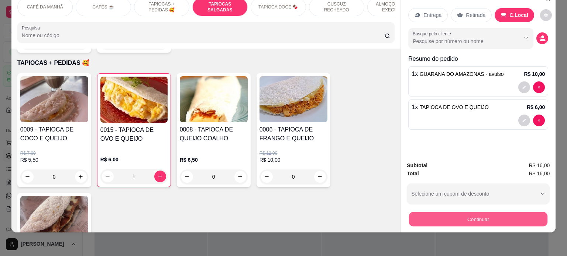
click at [481, 212] on button "Continuar" at bounding box center [478, 219] width 138 height 14
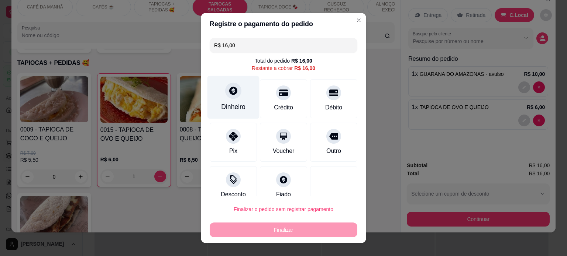
click at [221, 104] on div "Dinheiro" at bounding box center [233, 107] width 24 height 10
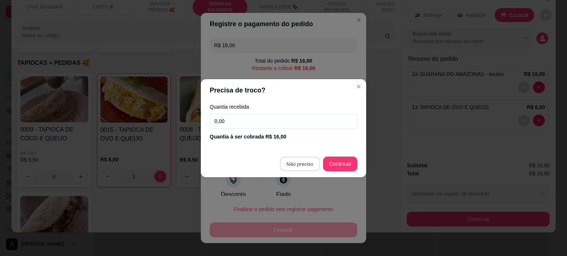
type input "R$ 0,00"
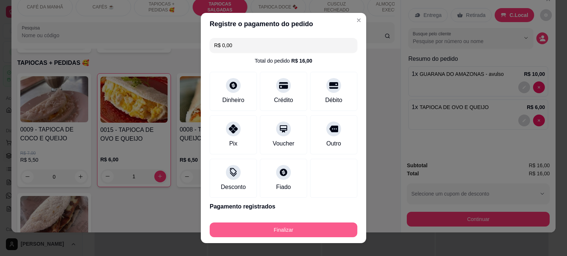
click at [294, 233] on button "Finalizar" at bounding box center [283, 230] width 148 height 15
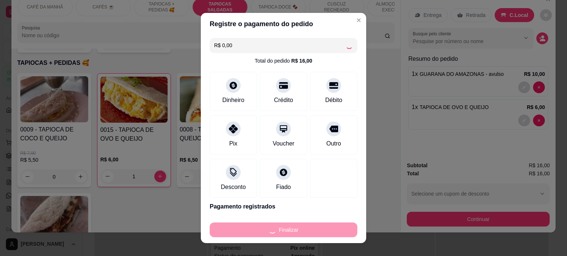
type input "0"
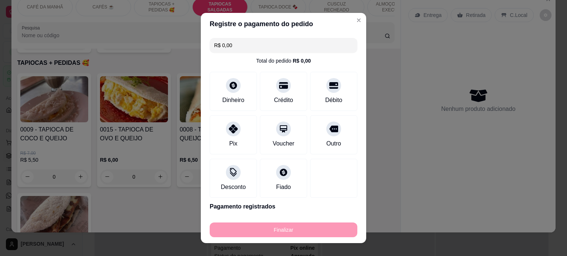
type input "-R$ 16,00"
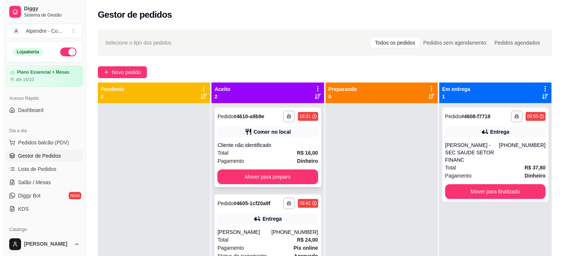
scroll to position [21, 0]
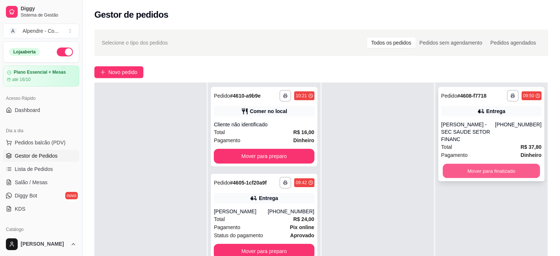
click at [510, 168] on button "Mover para finalizado" at bounding box center [491, 171] width 97 height 14
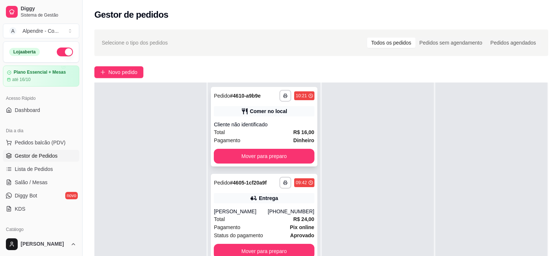
click at [260, 135] on div "Total R$ 16,00" at bounding box center [264, 132] width 100 height 8
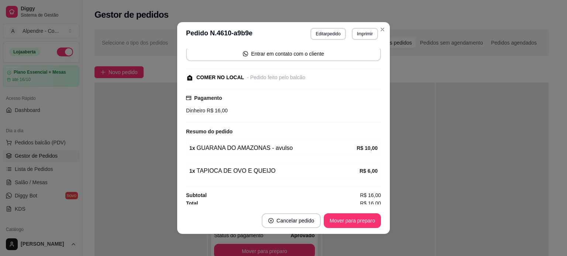
scroll to position [56, 0]
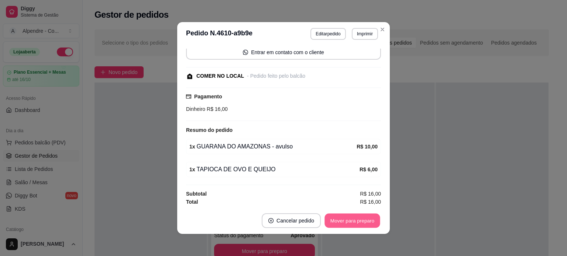
click at [341, 221] on button "Mover para preparo" at bounding box center [351, 221] width 55 height 14
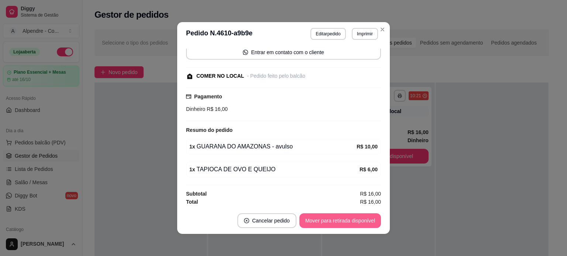
click at [326, 219] on button "Mover para retirada disponível" at bounding box center [340, 221] width 82 height 15
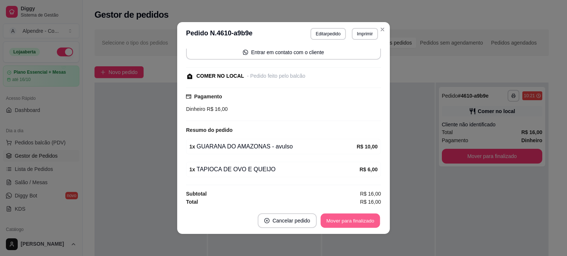
click at [358, 221] on button "Mover para finalizado" at bounding box center [350, 221] width 59 height 14
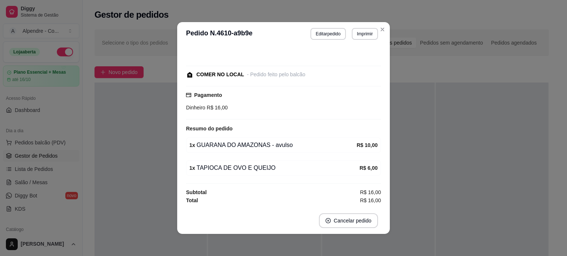
scroll to position [25, 0]
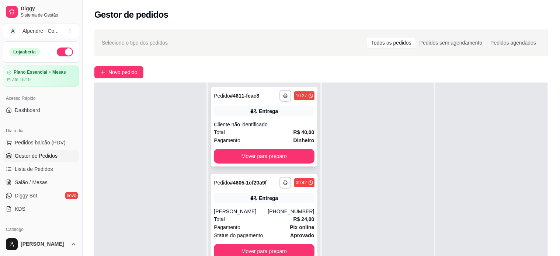
click at [242, 131] on div "Total R$ 40,00" at bounding box center [264, 132] width 100 height 8
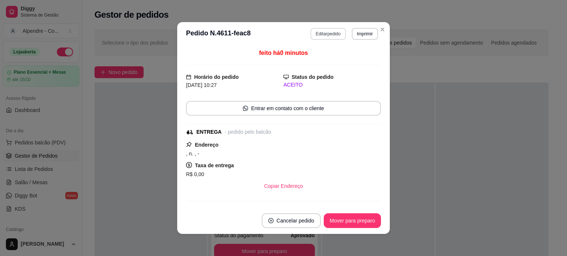
click at [331, 34] on button "Editar pedido" at bounding box center [327, 34] width 35 height 12
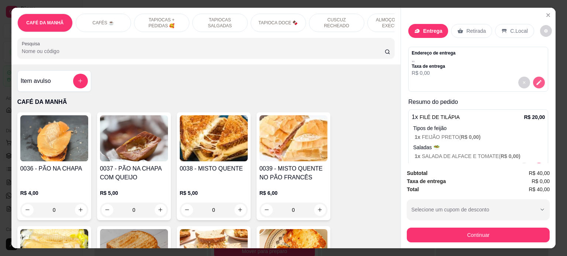
click at [536, 80] on icon "decrease-product-quantity" at bounding box center [538, 82] width 5 height 5
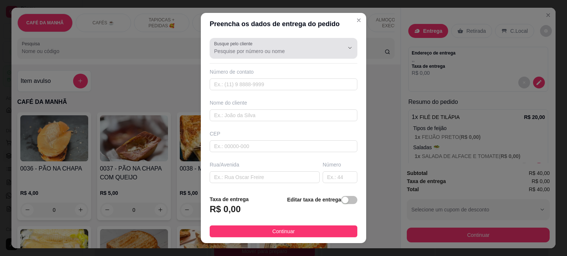
click at [313, 48] on input "Busque pelo cliente" at bounding box center [273, 51] width 118 height 7
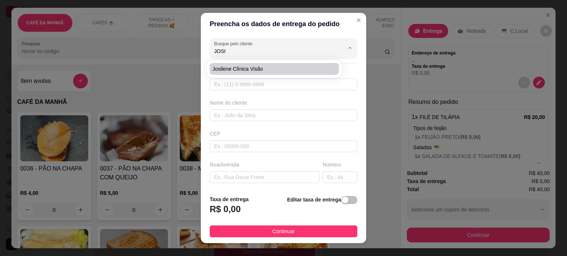
click at [312, 65] on li "Josilene clínica Visão" at bounding box center [273, 69] width 129 height 12
type input "Josilene clínica Visão"
type input "83998095866"
type input "Josilene clínica Visão"
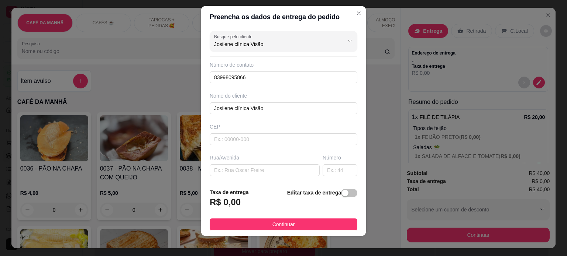
scroll to position [11, 0]
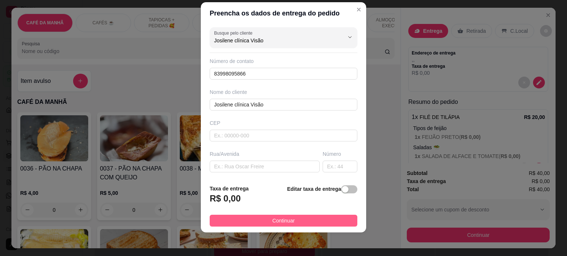
type input "Josilene clínica Visão"
click at [280, 224] on span "Continuar" at bounding box center [283, 221] width 22 height 8
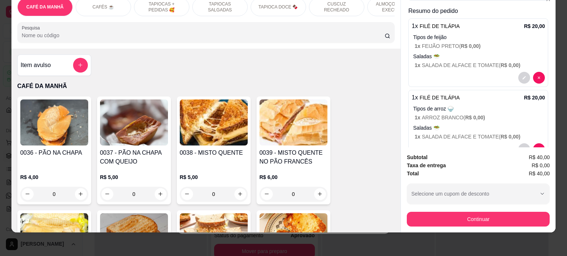
scroll to position [116, 0]
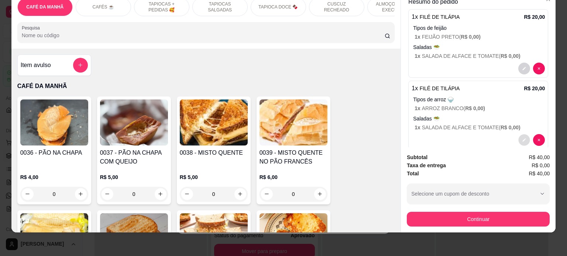
click at [518, 137] on button "decrease-product-quantity" at bounding box center [523, 139] width 11 height 11
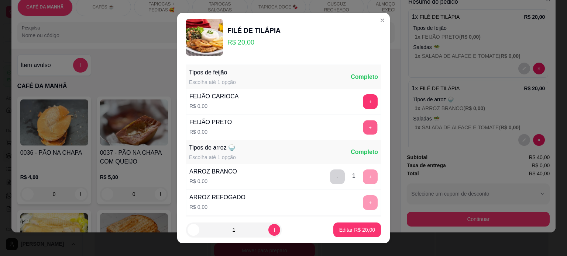
click at [363, 128] on button "+" at bounding box center [370, 127] width 14 height 14
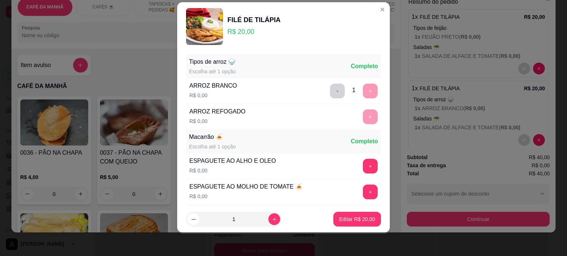
scroll to position [78, 0]
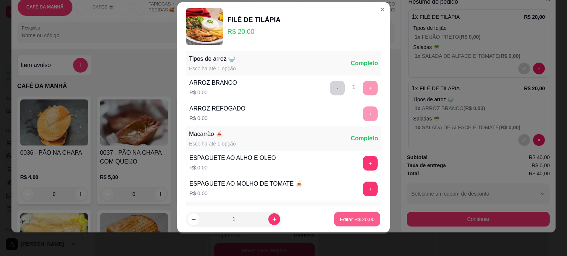
click at [344, 221] on p "Editar R$ 20,00" at bounding box center [356, 219] width 35 height 7
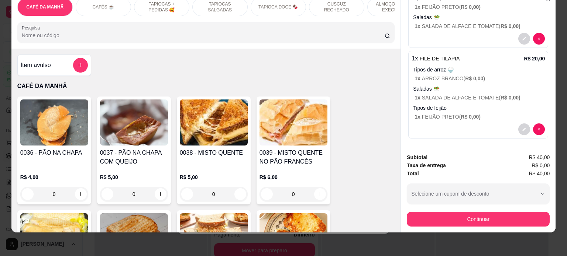
scroll to position [146, 0]
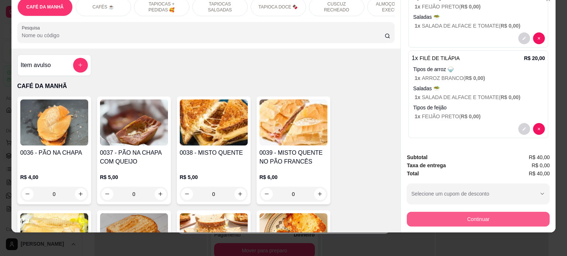
click at [485, 216] on button "Continuar" at bounding box center [477, 219] width 143 height 15
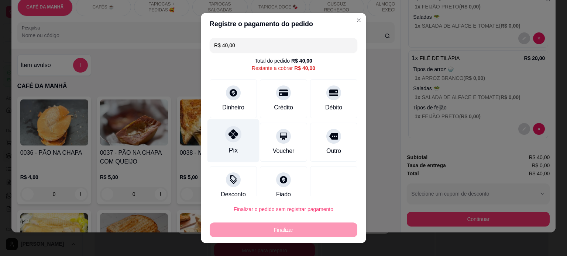
click at [224, 141] on div "Pix" at bounding box center [233, 140] width 52 height 43
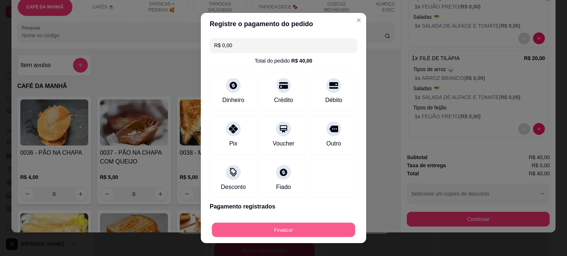
click at [281, 230] on button "Finalizar" at bounding box center [283, 230] width 143 height 14
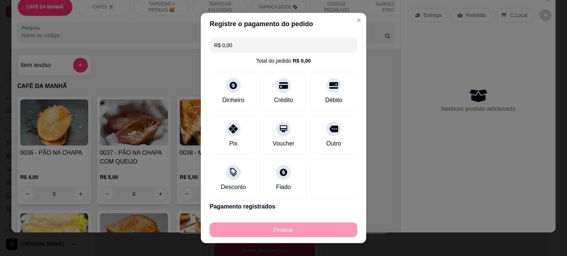
type input "-R$ 40,00"
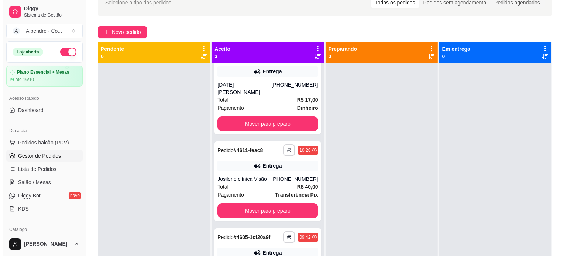
scroll to position [0, 0]
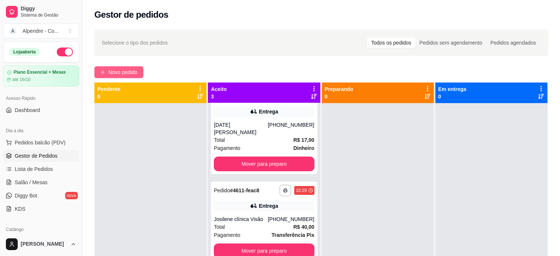
click at [117, 73] on span "Novo pedido" at bounding box center [122, 72] width 29 height 8
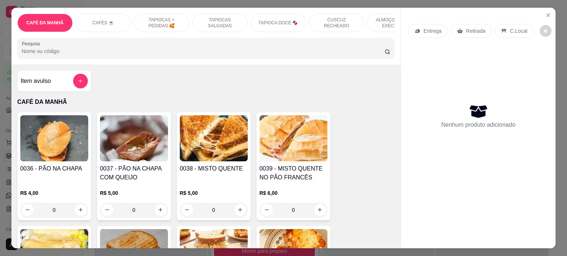
click at [377, 21] on p "ALMOÇO - PRATO EXECUTIVO" at bounding box center [394, 23] width 43 height 12
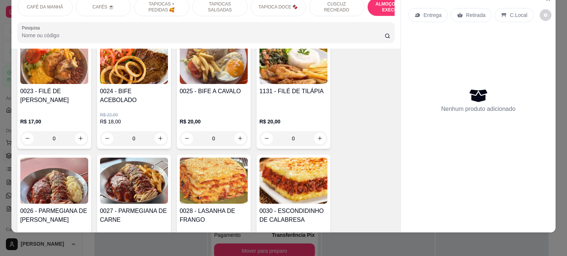
scroll to position [1623, 0]
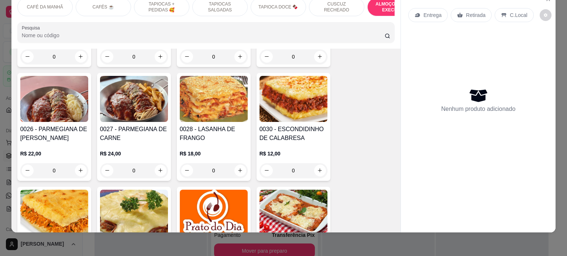
click at [236, 165] on div "0" at bounding box center [214, 170] width 68 height 15
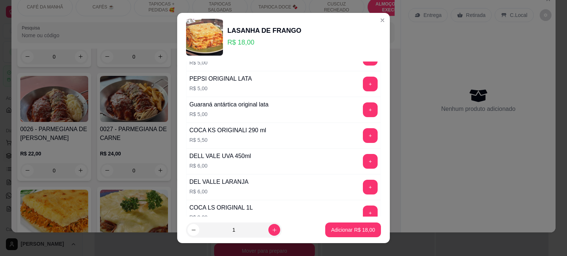
scroll to position [258, 0]
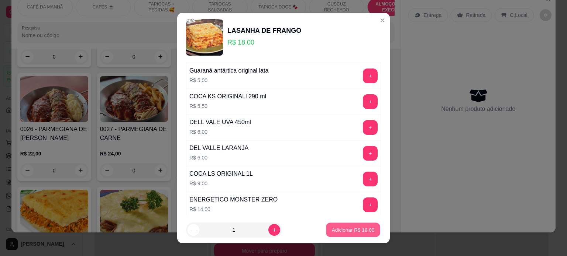
click at [356, 232] on p "Adicionar R$ 18,00" at bounding box center [353, 230] width 43 height 7
type input "1"
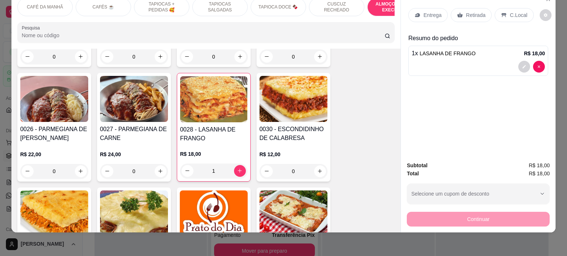
click at [427, 11] on p "Entrega" at bounding box center [432, 14] width 18 height 7
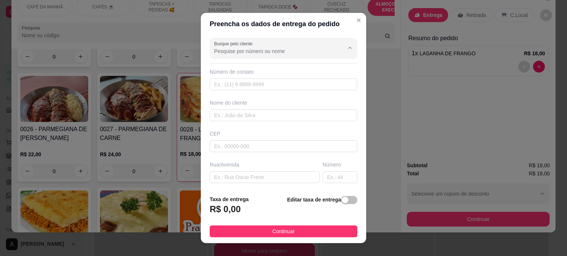
click at [292, 53] on input "Busque pelo cliente" at bounding box center [273, 51] width 118 height 7
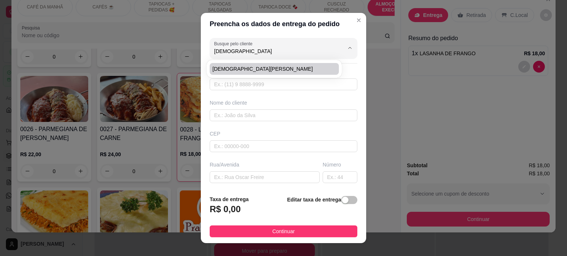
click at [280, 65] on span "[DEMOGRAPHIC_DATA][PERSON_NAME]" at bounding box center [270, 68] width 116 height 7
type input "[DEMOGRAPHIC_DATA][PERSON_NAME]"
type input "83986444494"
type input "[DEMOGRAPHIC_DATA][PERSON_NAME]"
type input "[PERSON_NAME] ll"
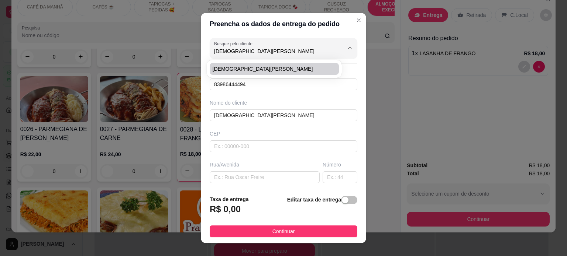
type input "[PERSON_NAME]"
type input "Secretaria de saúde controle interno"
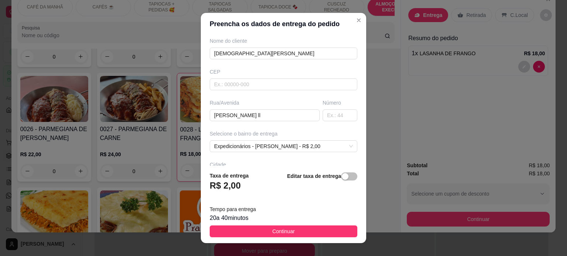
scroll to position [74, 0]
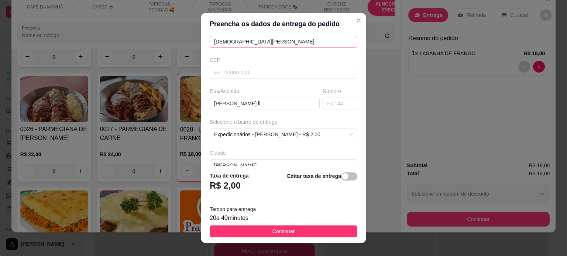
type input "[DEMOGRAPHIC_DATA][PERSON_NAME]"
click at [259, 41] on input "[DEMOGRAPHIC_DATA][PERSON_NAME]" at bounding box center [283, 42] width 148 height 12
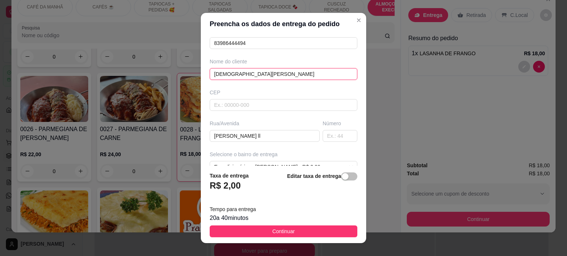
scroll to position [40, 0]
drag, startPoint x: 259, startPoint y: 41, endPoint x: 214, endPoint y: 78, distance: 58.2
click at [214, 78] on input "[DEMOGRAPHIC_DATA][PERSON_NAME]" at bounding box center [283, 75] width 148 height 12
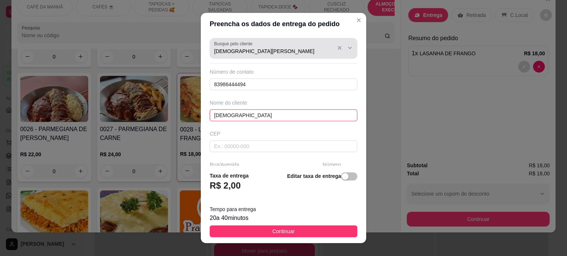
type input "[DEMOGRAPHIC_DATA]"
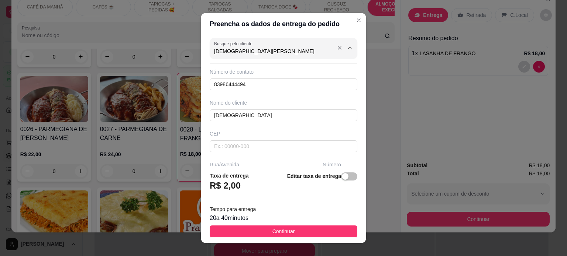
click at [249, 53] on input "[DEMOGRAPHIC_DATA][PERSON_NAME]" at bounding box center [273, 51] width 118 height 7
click at [249, 53] on input "cris" at bounding box center [273, 51] width 118 height 7
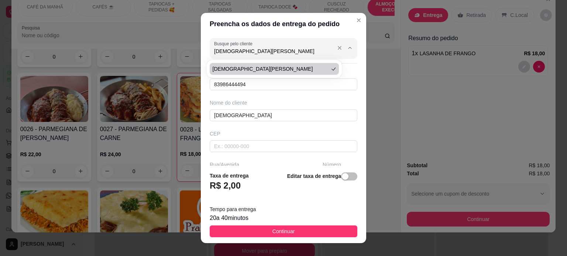
click at [261, 51] on input "[DEMOGRAPHIC_DATA][PERSON_NAME]" at bounding box center [273, 51] width 118 height 7
paste input "[PHONE_NUMBER]"
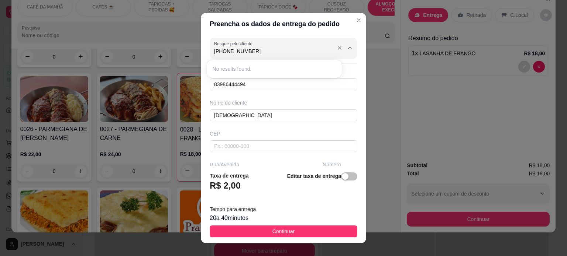
click at [218, 51] on input "[PHONE_NUMBER]" at bounding box center [273, 51] width 118 height 7
type input "83 98644-4494"
drag, startPoint x: 258, startPoint y: 52, endPoint x: 201, endPoint y: 52, distance: 57.2
click at [201, 52] on div "Busque pelo cliente 83 98644-4494 Número de contato 83986444494 Nome do cliente…" at bounding box center [283, 100] width 165 height 131
click at [266, 54] on input "Busque pelo cliente" at bounding box center [273, 51] width 118 height 7
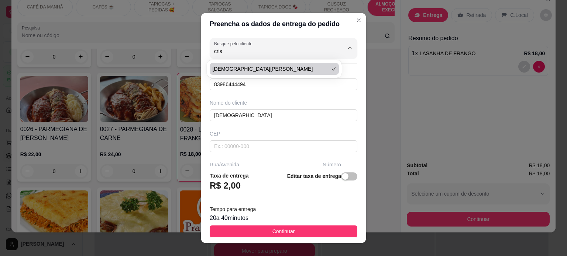
type input "[DEMOGRAPHIC_DATA][PERSON_NAME]"
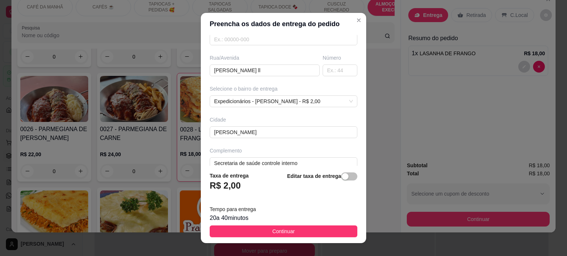
scroll to position [111, 0]
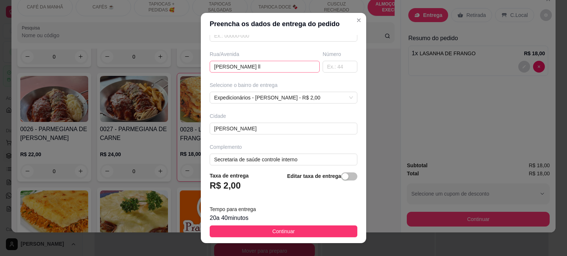
type input "[DEMOGRAPHIC_DATA][PERSON_NAME]"
drag, startPoint x: 211, startPoint y: 63, endPoint x: 246, endPoint y: 63, distance: 35.4
click at [246, 63] on input "[PERSON_NAME] ll" at bounding box center [264, 67] width 110 height 12
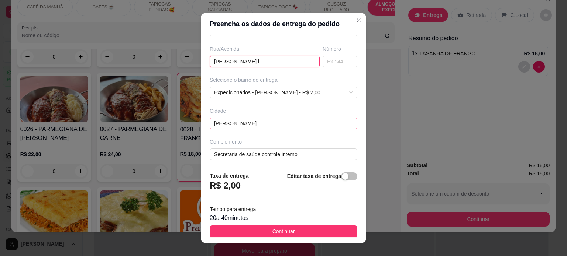
scroll to position [116, 0]
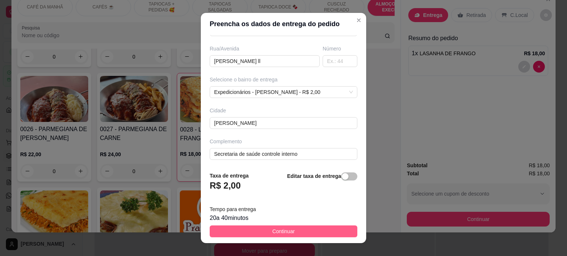
click at [281, 232] on span "Continuar" at bounding box center [283, 232] width 22 height 8
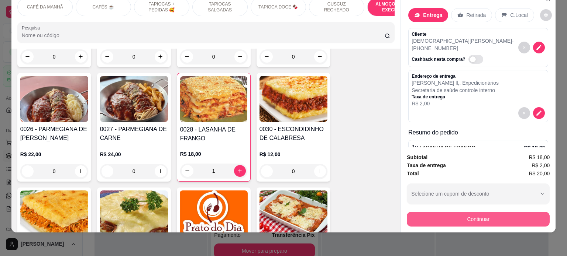
click at [464, 212] on button "Continuar" at bounding box center [477, 219] width 143 height 15
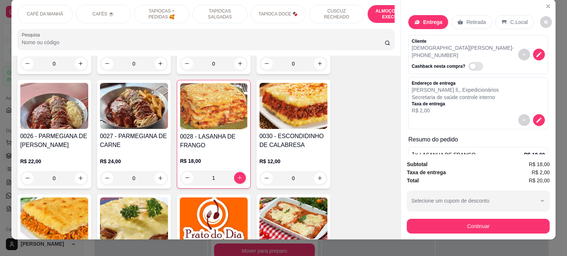
scroll to position [0, 0]
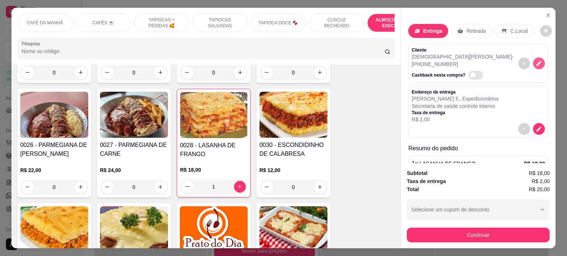
click at [535, 60] on icon "decrease-product-quantity" at bounding box center [538, 63] width 7 height 7
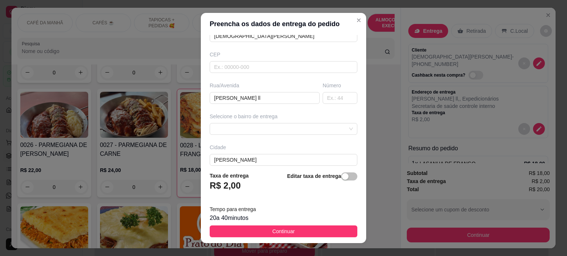
scroll to position [116, 0]
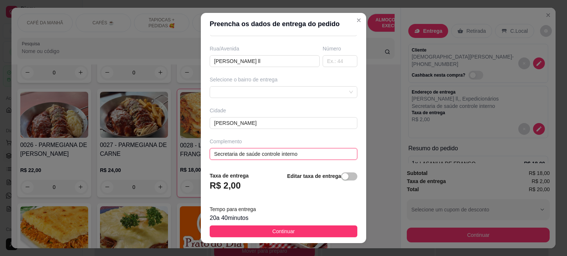
drag, startPoint x: 304, startPoint y: 153, endPoint x: 183, endPoint y: 149, distance: 121.1
click at [183, 149] on div "Preencha os dados de entrega do pedido Busque pelo cliente Número de contato 83…" at bounding box center [283, 128] width 567 height 256
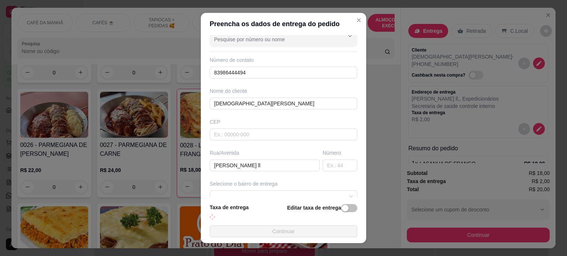
scroll to position [0, 0]
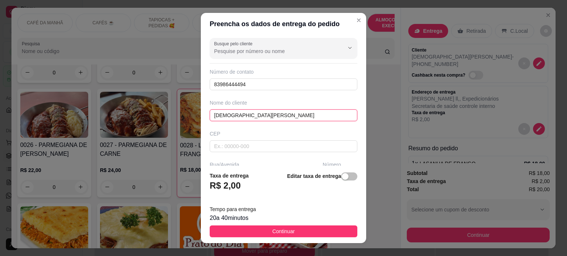
click at [271, 114] on input "[DEMOGRAPHIC_DATA][PERSON_NAME]" at bounding box center [283, 116] width 148 height 12
paste input "Secretaria de saúde controle interno"
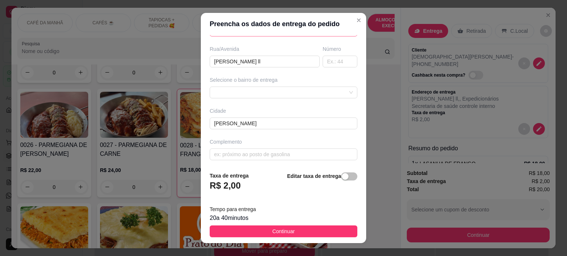
scroll to position [116, 0]
type input "[DEMOGRAPHIC_DATA][PERSON_NAME] - Secretaria de saúde controle interno"
click at [258, 153] on input "text" at bounding box center [283, 154] width 148 height 12
click at [282, 153] on input "CLIENTE SOLICITA O QUEIJO BM DOURADO" at bounding box center [283, 154] width 148 height 12
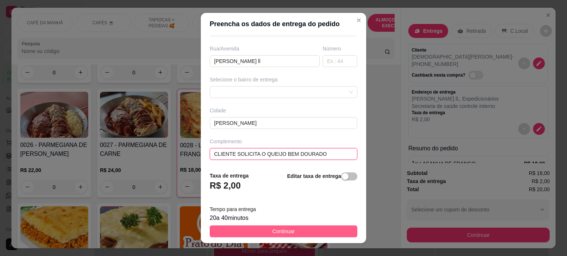
type input "CLIENTE SOLICITA O QUEIJO BEM DOURADO"
click at [283, 230] on span "Continuar" at bounding box center [283, 232] width 22 height 8
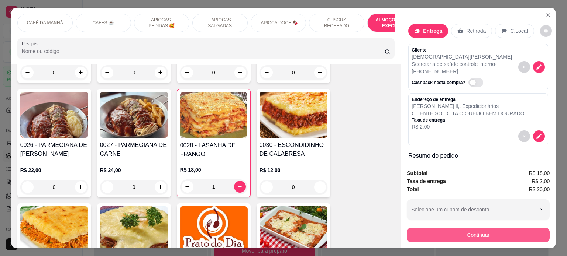
click at [485, 234] on button "Continuar" at bounding box center [477, 235] width 143 height 15
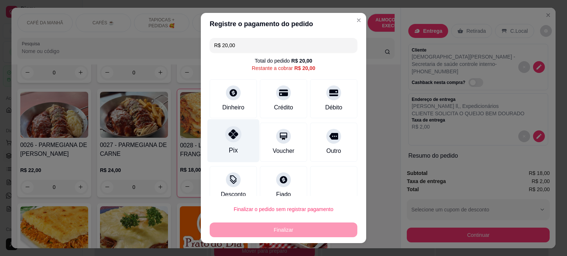
click at [236, 143] on div "Pix" at bounding box center [233, 140] width 52 height 43
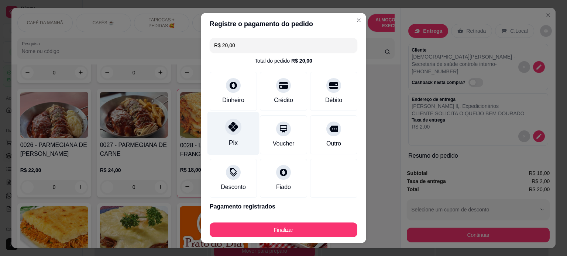
type input "R$ 0,00"
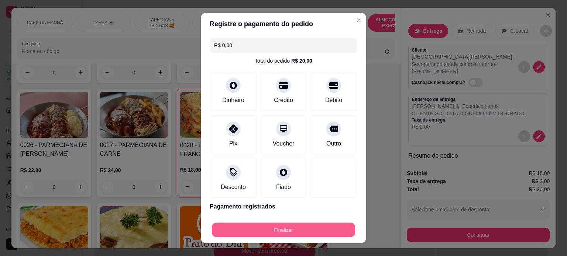
click at [277, 231] on button "Finalizar" at bounding box center [283, 230] width 143 height 14
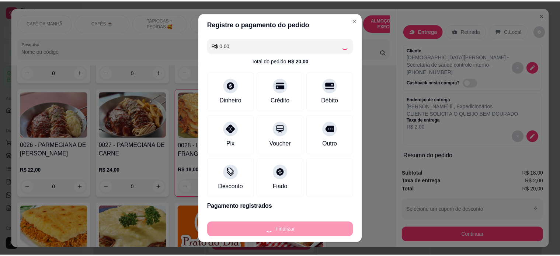
scroll to position [20, 0]
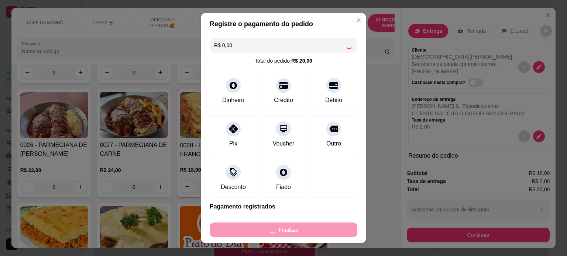
type input "0"
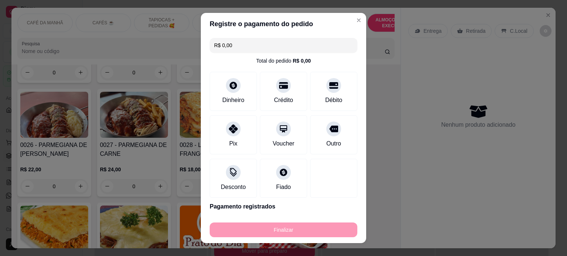
type input "-R$ 20,00"
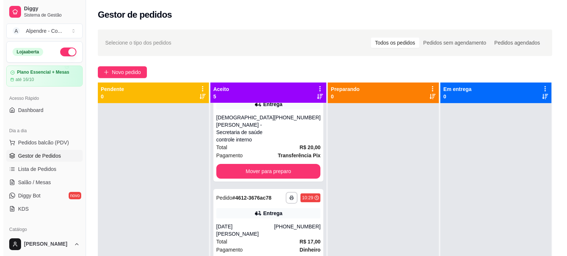
scroll to position [209, 0]
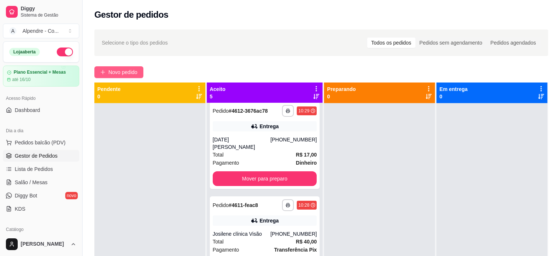
click at [132, 70] on span "Novo pedido" at bounding box center [122, 72] width 29 height 8
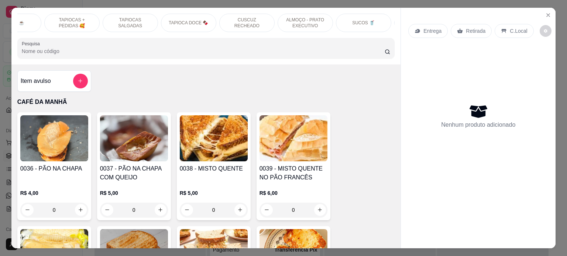
scroll to position [0, 103]
click at [287, 22] on p "ALMOÇO - PRATO EXECUTIVO" at bounding box center [292, 23] width 43 height 12
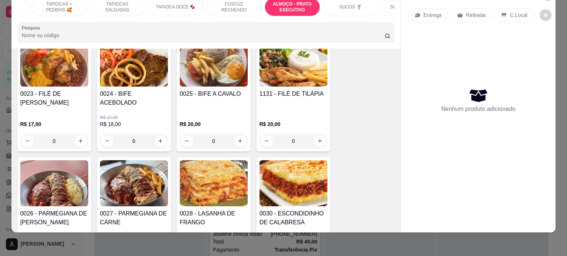
scroll to position [1586, 0]
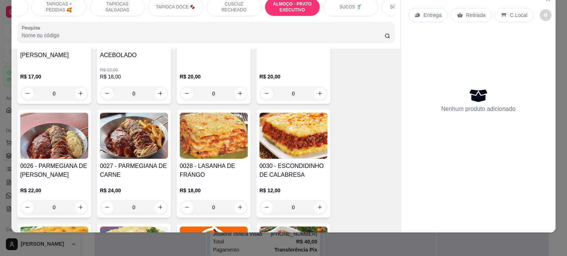
click at [235, 203] on div "0" at bounding box center [214, 207] width 68 height 15
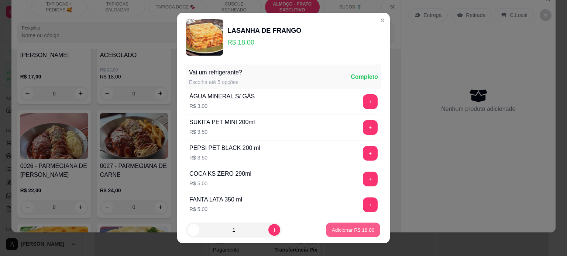
click at [332, 229] on p "Adicionar R$ 18,00" at bounding box center [353, 230] width 43 height 7
type input "1"
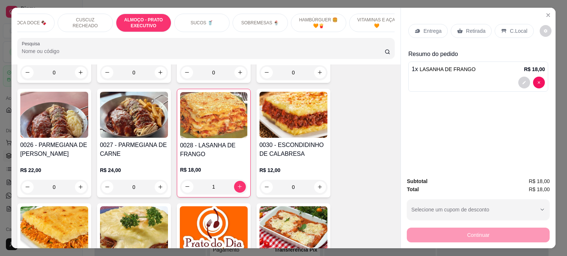
scroll to position [0, 261]
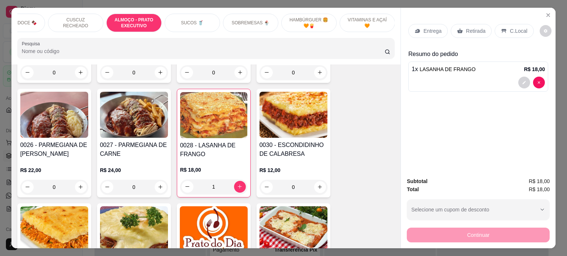
click at [241, 20] on p "SOBREMESAS 🍨" at bounding box center [251, 23] width 38 height 6
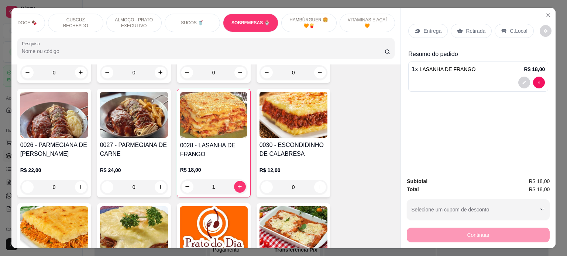
scroll to position [2218, 0]
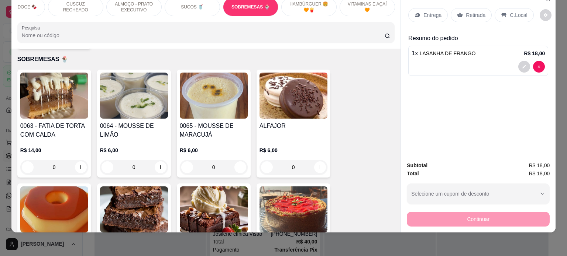
click at [317, 160] on div "0" at bounding box center [293, 167] width 68 height 15
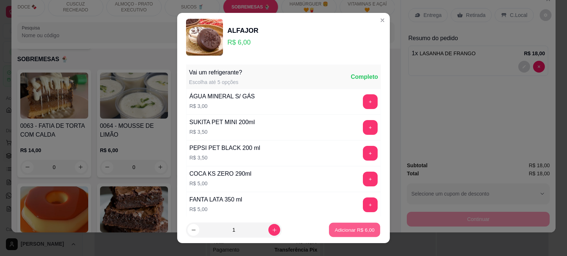
click at [343, 231] on p "Adicionar R$ 6,00" at bounding box center [354, 230] width 40 height 7
type input "1"
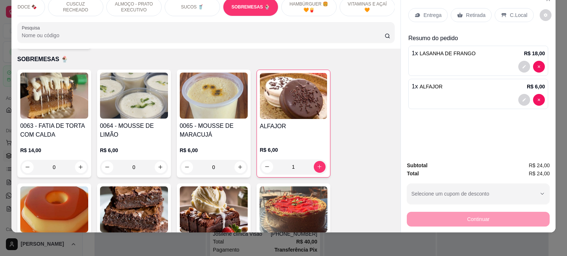
click at [432, 11] on p "Entrega" at bounding box center [432, 14] width 18 height 7
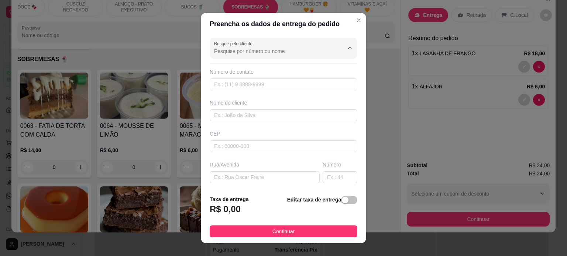
click at [271, 51] on input "Busque pelo cliente" at bounding box center [273, 51] width 118 height 7
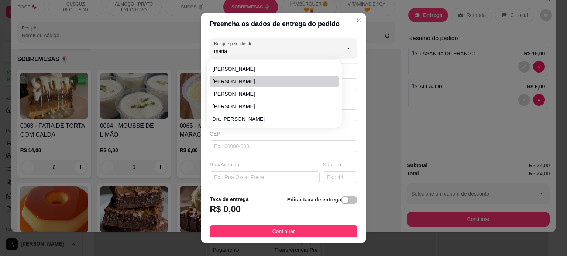
click at [263, 79] on span "[PERSON_NAME]" at bounding box center [270, 81] width 116 height 7
type input "[PERSON_NAME]"
type input "83996475940"
type input "[PERSON_NAME]"
type input "58040440"
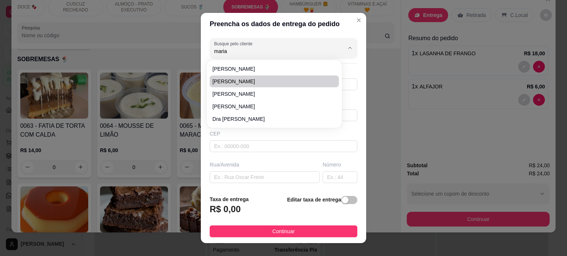
type input "[GEOGRAPHIC_DATA][PERSON_NAME]"
type input "1826"
type input "[PERSON_NAME]"
type input "SECRETARIA DE SAÚDE - CONTROLE INTERNO"
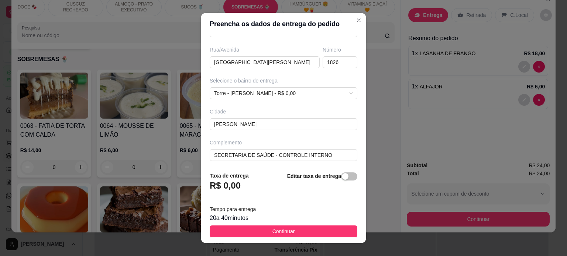
scroll to position [116, 0]
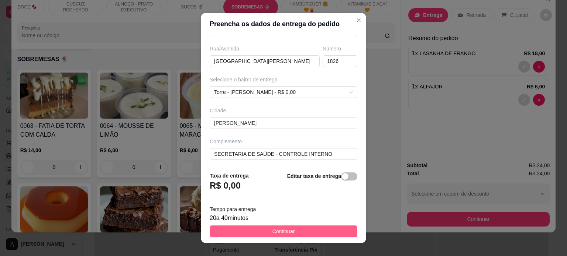
type input "[PERSON_NAME]"
click at [272, 231] on span "Continuar" at bounding box center [283, 232] width 22 height 8
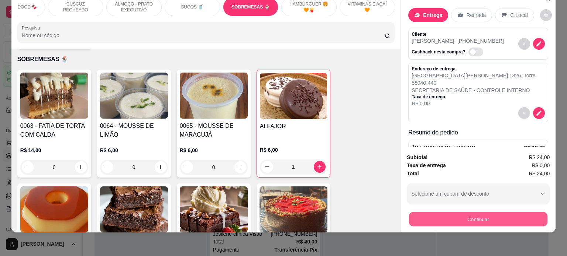
click at [463, 212] on button "Continuar" at bounding box center [478, 219] width 138 height 14
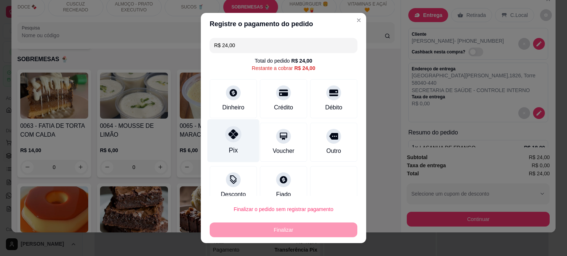
click at [229, 155] on div "Pix" at bounding box center [233, 140] width 52 height 43
type input "R$ 0,00"
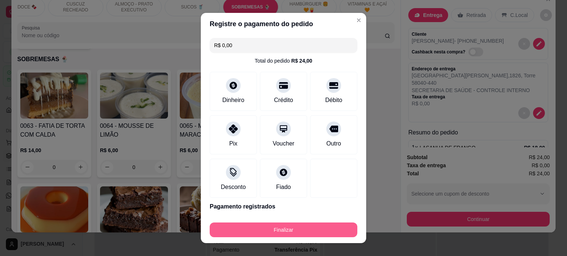
click at [274, 229] on button "Finalizar" at bounding box center [283, 230] width 148 height 15
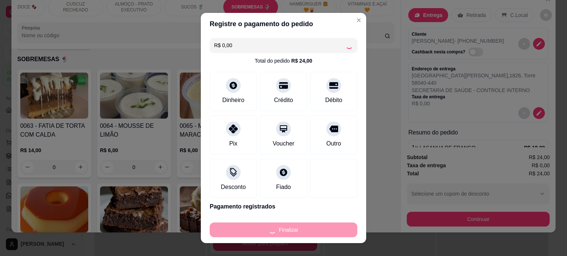
scroll to position [209, 0]
type input "0"
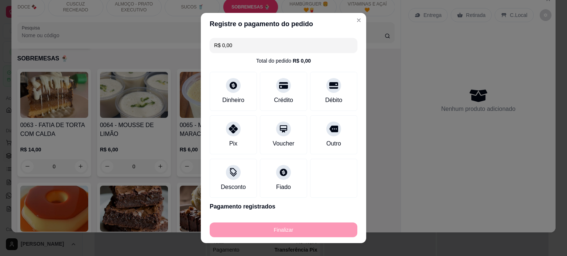
type input "-R$ 24,00"
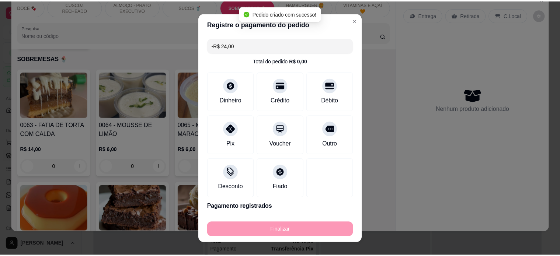
scroll to position [2217, 0]
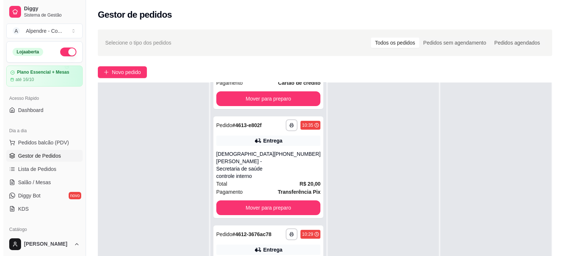
scroll to position [149, 0]
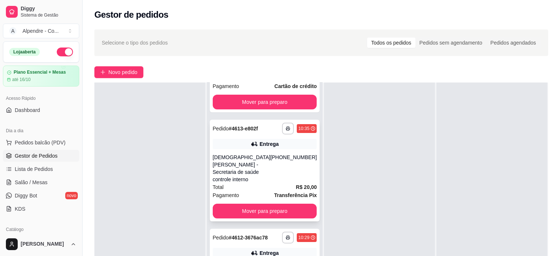
click at [246, 163] on div "[DEMOGRAPHIC_DATA][PERSON_NAME] - Secretaria de saúde controle interno" at bounding box center [242, 169] width 58 height 30
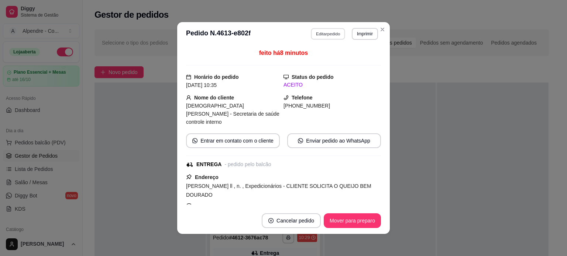
click at [315, 33] on button "Editar pedido" at bounding box center [328, 33] width 34 height 11
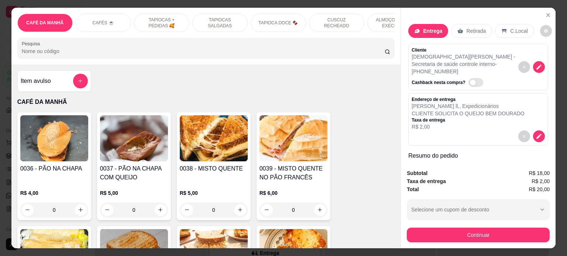
scroll to position [32, 0]
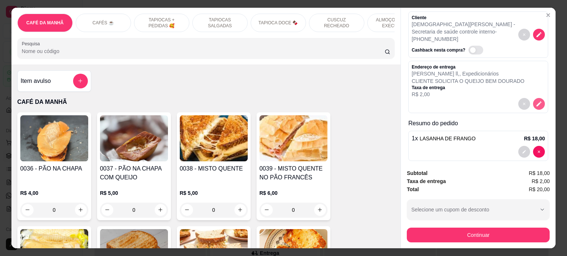
click at [536, 101] on icon "decrease-product-quantity" at bounding box center [538, 103] width 5 height 5
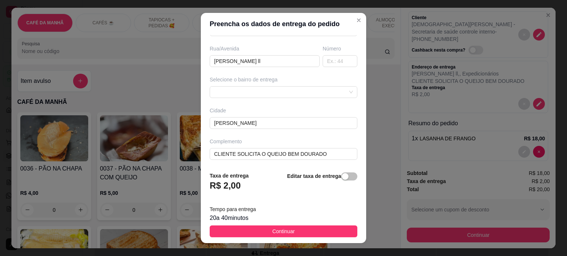
scroll to position [11, 0]
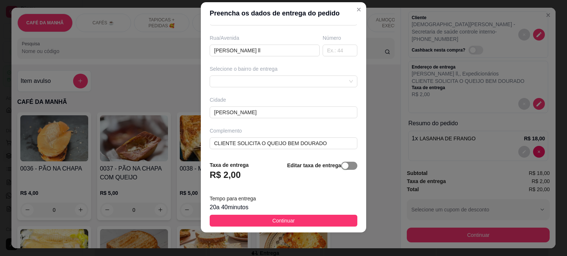
click at [342, 165] on div "button" at bounding box center [345, 166] width 7 height 7
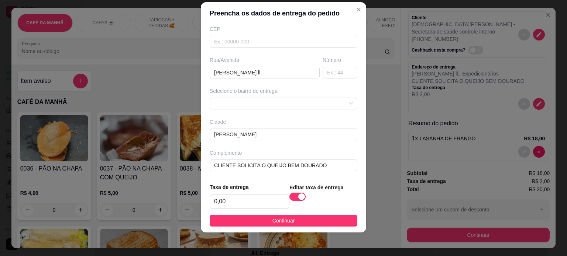
scroll to position [94, 0]
click at [282, 221] on span "Continuar" at bounding box center [283, 221] width 22 height 8
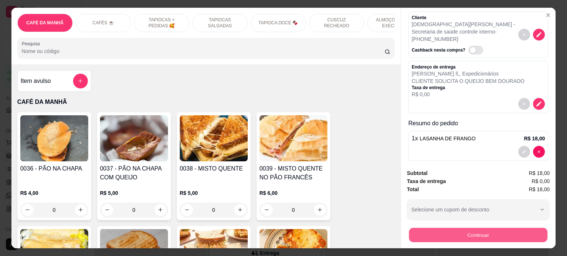
click at [465, 236] on button "Continuar" at bounding box center [478, 235] width 138 height 14
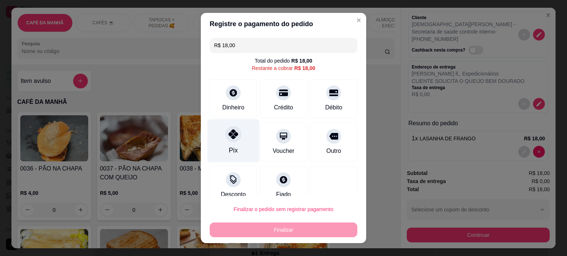
click at [232, 146] on div "Pix" at bounding box center [233, 140] width 52 height 43
type input "R$ 0,00"
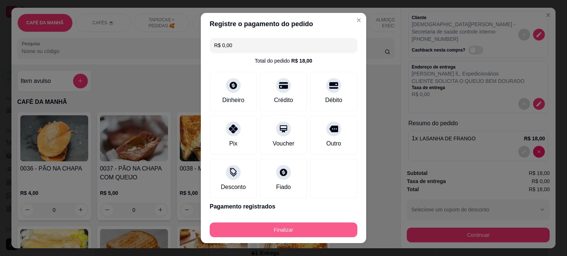
click at [279, 233] on button "Finalizar" at bounding box center [283, 230] width 148 height 15
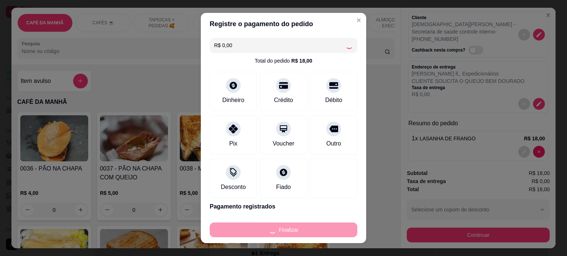
type input "0"
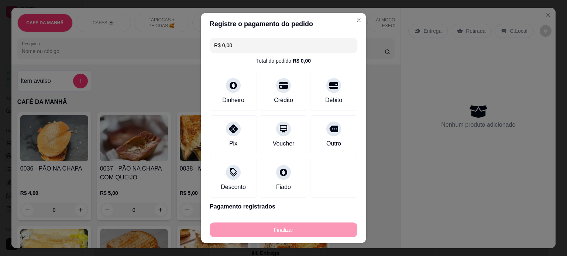
type input "-R$ 18,00"
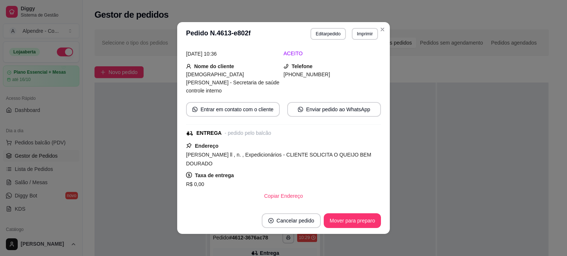
scroll to position [74, 0]
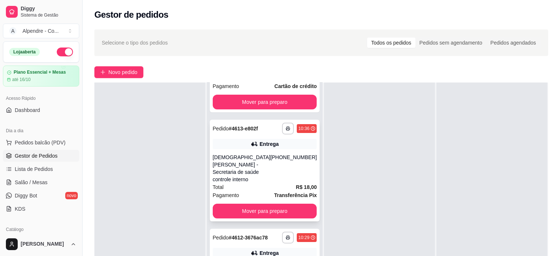
click at [257, 160] on div "[DEMOGRAPHIC_DATA][PERSON_NAME] - Secretaria de saúde controle interno" at bounding box center [242, 169] width 58 height 30
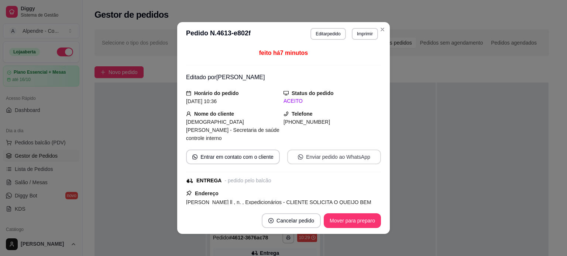
click at [316, 153] on button "Enviar pedido ao WhatsApp" at bounding box center [334, 157] width 94 height 15
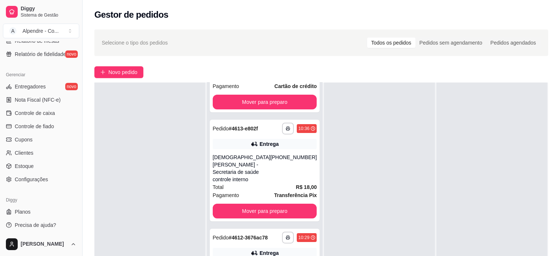
scroll to position [274, 0]
click at [42, 177] on span "Configurações" at bounding box center [31, 178] width 33 height 7
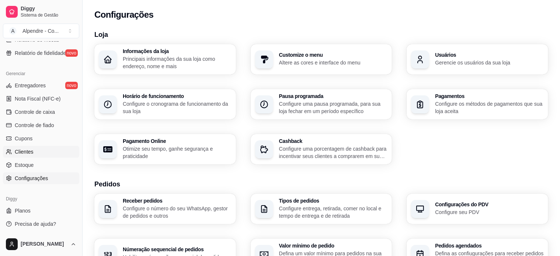
click at [34, 155] on link "Clientes" at bounding box center [41, 152] width 76 height 12
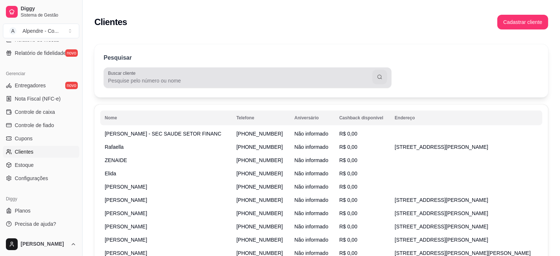
click at [145, 76] on div at bounding box center [247, 77] width 279 height 15
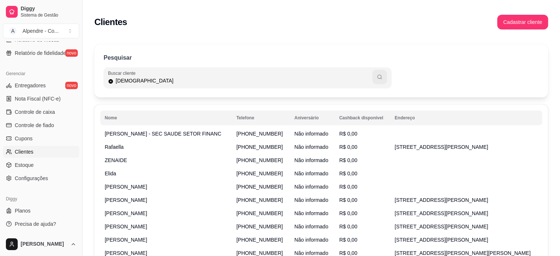
type input "[DEMOGRAPHIC_DATA]"
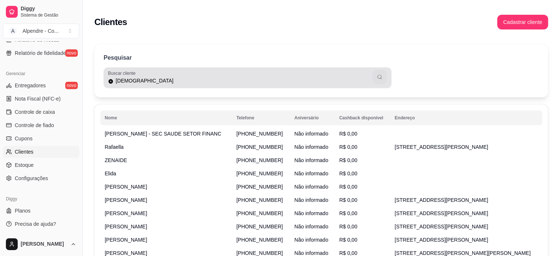
click at [382, 79] on icon "button" at bounding box center [380, 77] width 6 height 6
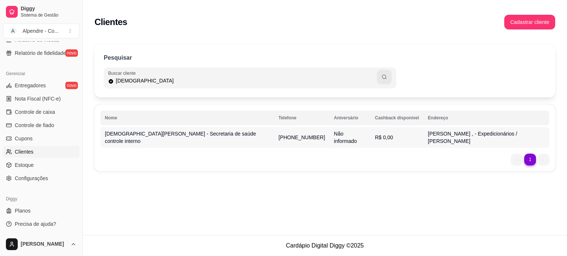
click at [462, 138] on td "[PERSON_NAME] , - Expedicionários / [PERSON_NAME]" at bounding box center [486, 137] width 126 height 21
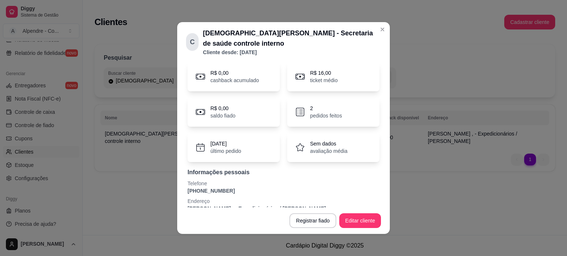
scroll to position [28, 0]
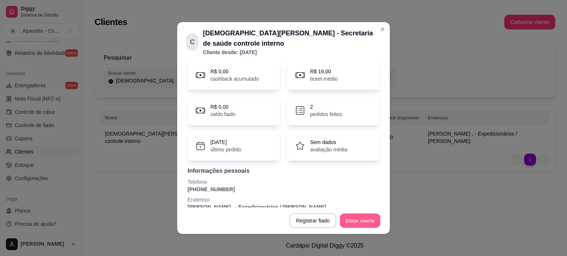
click at [344, 220] on button "Editar cliente" at bounding box center [360, 221] width 41 height 14
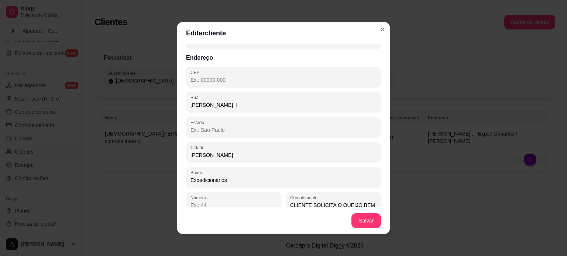
scroll to position [90, 0]
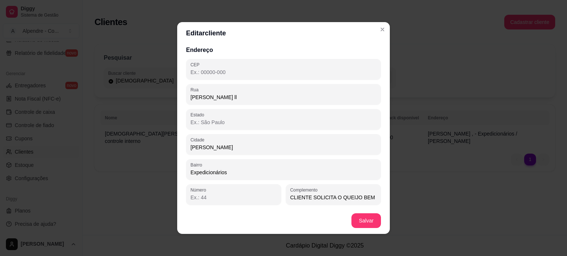
drag, startPoint x: 225, startPoint y: 174, endPoint x: 167, endPoint y: 167, distance: 59.0
click at [167, 167] on div "Editar cliente Dados do cliente Nome do cliente [DEMOGRAPHIC_DATA][PERSON_NAME]…" at bounding box center [283, 128] width 567 height 256
type input "Torre"
click at [297, 197] on input "CLIENTE SOLICITA O QUEIJO BEM DOURADO" at bounding box center [333, 197] width 86 height 7
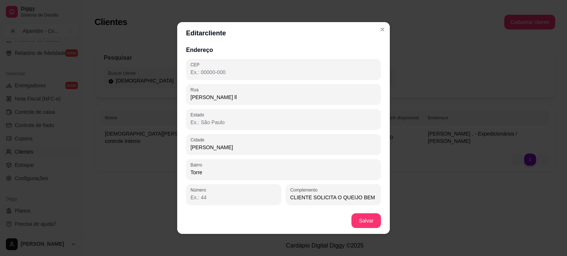
click at [297, 197] on input "CLIENTE SOLICITA O QUEIJO BEM DOURADO" at bounding box center [333, 197] width 86 height 7
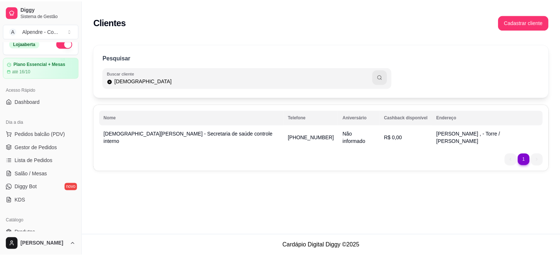
scroll to position [0, 0]
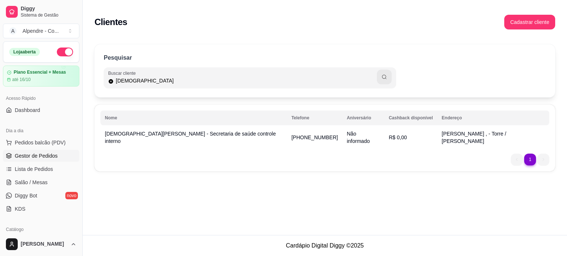
click at [29, 152] on span "Gestor de Pedidos" at bounding box center [36, 155] width 43 height 7
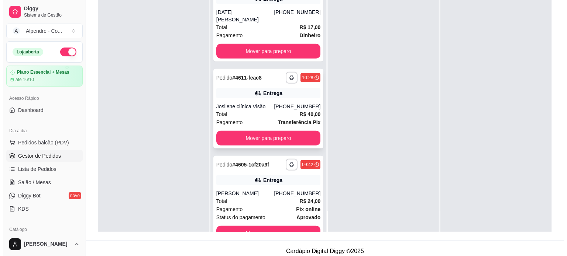
scroll to position [112, 0]
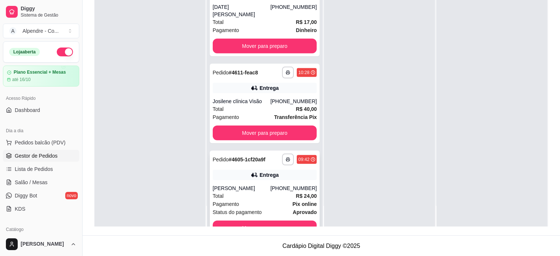
click at [248, 185] on div "[PERSON_NAME]" at bounding box center [242, 188] width 58 height 7
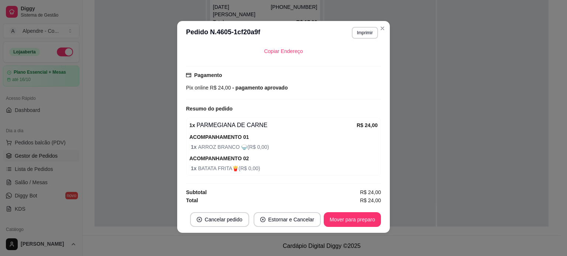
scroll to position [1, 0]
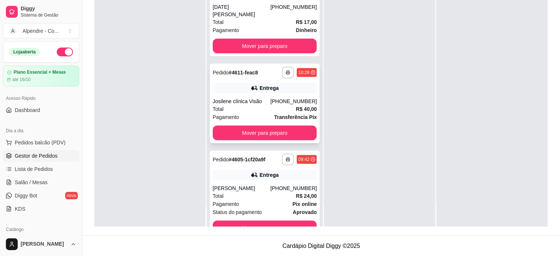
click at [255, 105] on div "Total R$ 40,00" at bounding box center [265, 109] width 104 height 8
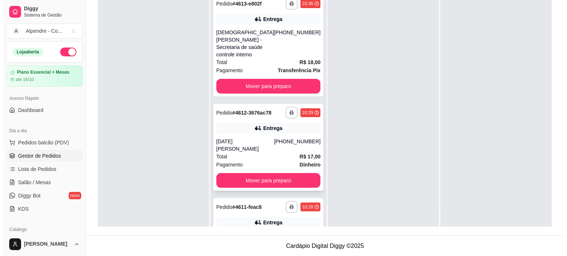
scroll to position [149, 0]
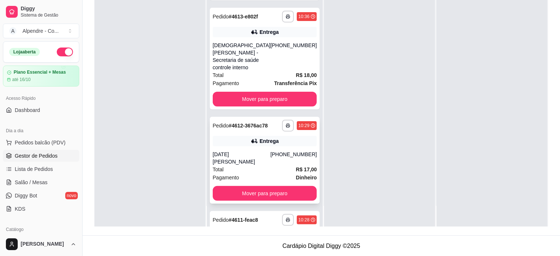
click at [247, 135] on div "**********" at bounding box center [265, 160] width 110 height 87
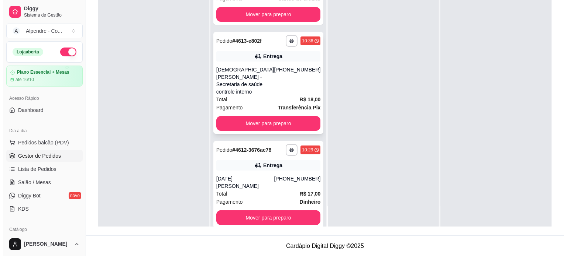
scroll to position [112, 0]
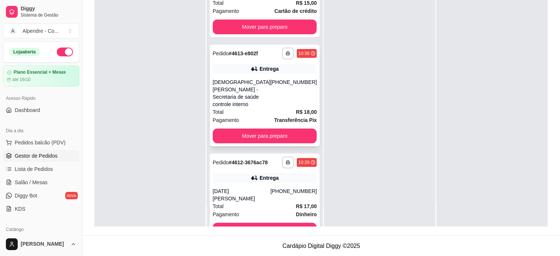
click at [254, 79] on div "[DEMOGRAPHIC_DATA][PERSON_NAME] - Secretaria de saúde controle interno" at bounding box center [242, 94] width 58 height 30
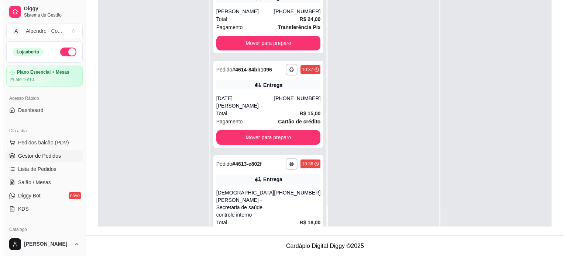
scroll to position [0, 0]
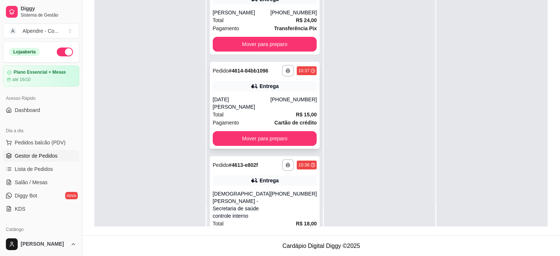
click at [242, 119] on div "Pagamento Cartão de crédito" at bounding box center [265, 123] width 104 height 8
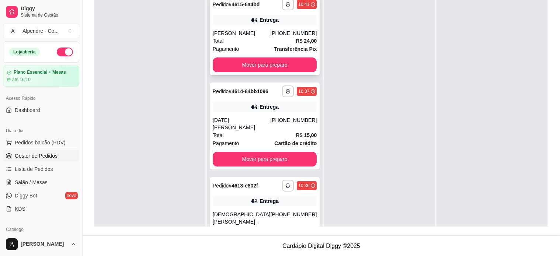
click at [251, 40] on div "Total R$ 24,00" at bounding box center [265, 41] width 104 height 8
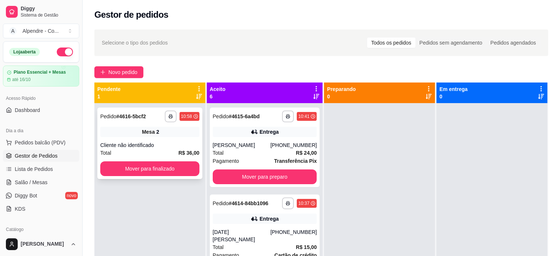
click at [143, 142] on div "Cliente não identificado" at bounding box center [149, 145] width 99 height 7
click at [32, 181] on span "Salão / Mesas" at bounding box center [31, 182] width 33 height 7
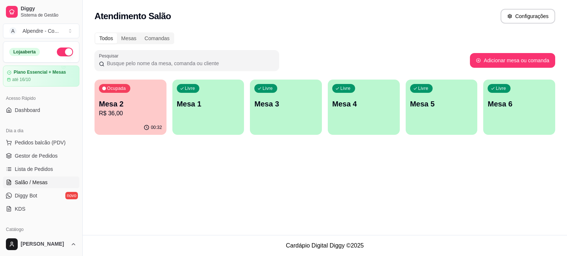
click at [125, 110] on p "R$ 36,00" at bounding box center [130, 113] width 63 height 9
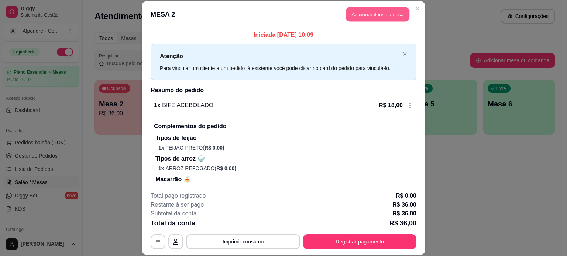
click at [375, 14] on button "Adicionar itens na mesa" at bounding box center [377, 14] width 63 height 14
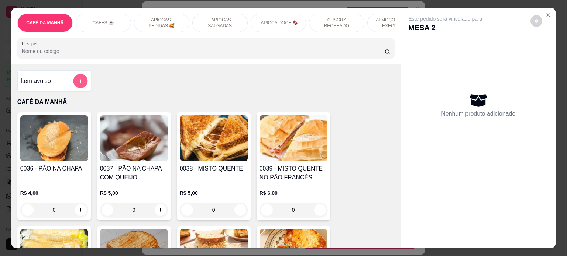
click at [73, 82] on button "add-separate-item" at bounding box center [80, 81] width 14 height 14
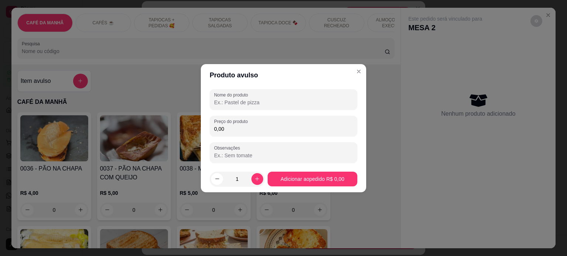
click at [274, 104] on input "Nome do produto" at bounding box center [283, 102] width 139 height 7
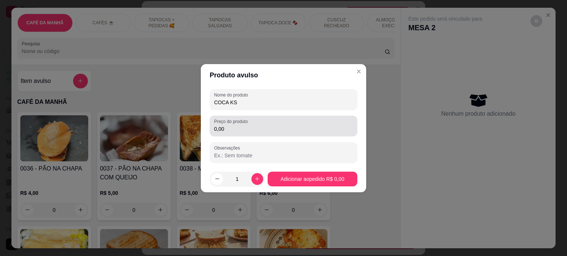
type input "COCA KS"
click at [249, 133] on div "0,00" at bounding box center [283, 126] width 139 height 15
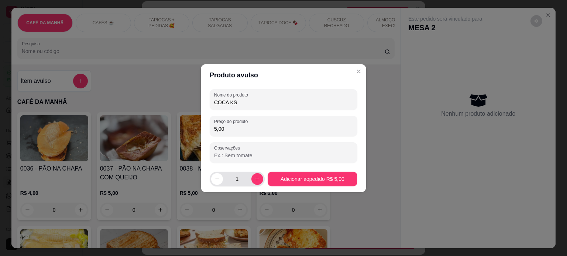
type input "5,00"
click at [256, 179] on icon "increase-product-quantity" at bounding box center [257, 179] width 6 height 6
type input "2"
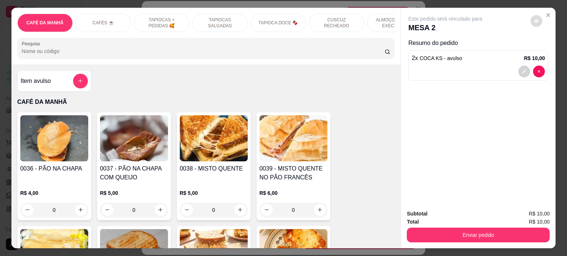
click at [537, 20] on button "decrease-product-quantity" at bounding box center [536, 21] width 12 height 12
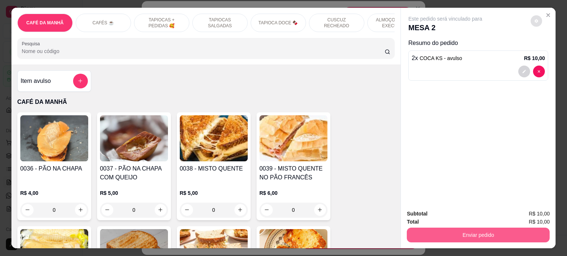
click at [472, 235] on button "Enviar pedido" at bounding box center [477, 235] width 143 height 15
click at [491, 233] on button "Enviar pedido" at bounding box center [478, 235] width 138 height 14
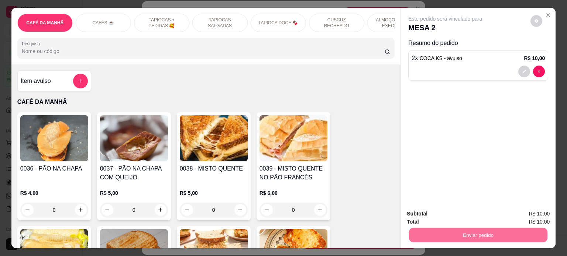
click at [538, 215] on button "Enviar pedido" at bounding box center [529, 214] width 41 height 14
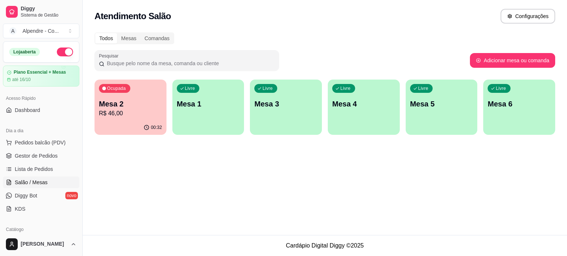
click at [129, 104] on p "Mesa 2" at bounding box center [130, 104] width 63 height 10
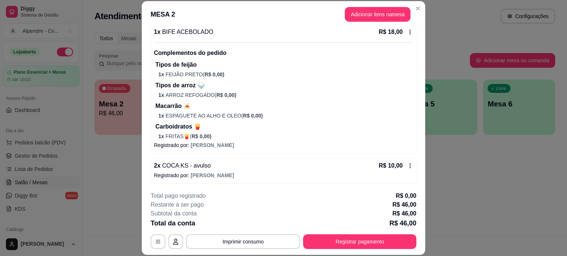
scroll to position [228, 0]
click at [323, 242] on button "Registrar pagamento" at bounding box center [359, 242] width 113 height 15
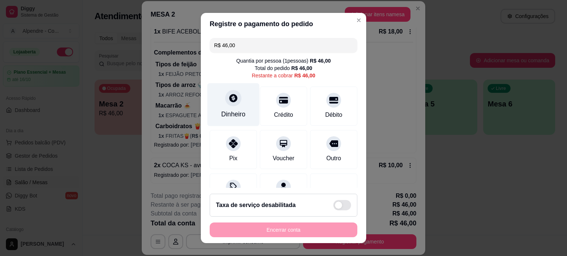
click at [229, 100] on icon at bounding box center [233, 98] width 8 height 8
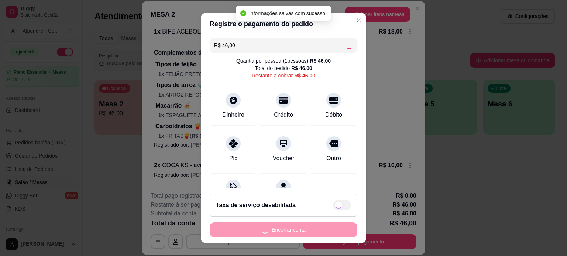
type input "R$ 0,00"
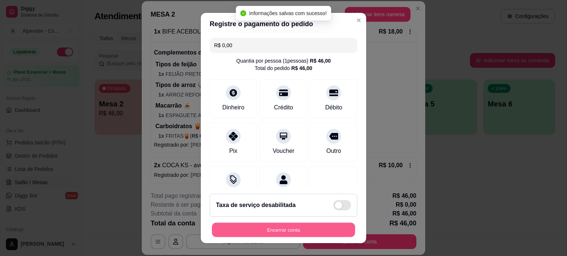
click at [291, 232] on button "Encerrar conta" at bounding box center [283, 230] width 143 height 14
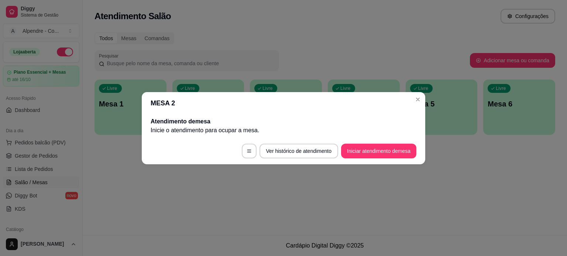
scroll to position [0, 0]
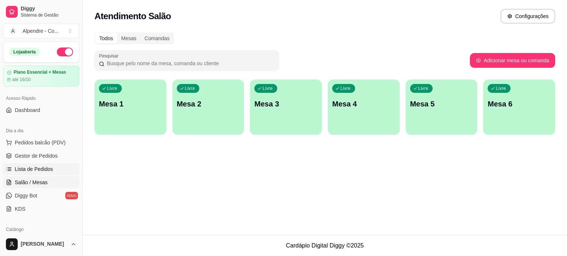
click at [30, 166] on span "Lista de Pedidos" at bounding box center [34, 169] width 38 height 7
click at [33, 155] on span "Gestor de Pedidos" at bounding box center [36, 155] width 43 height 7
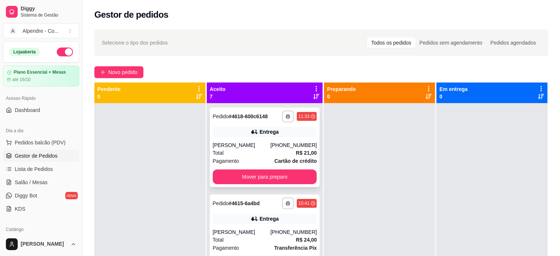
click at [255, 151] on div "Total R$ 21,00" at bounding box center [265, 153] width 104 height 8
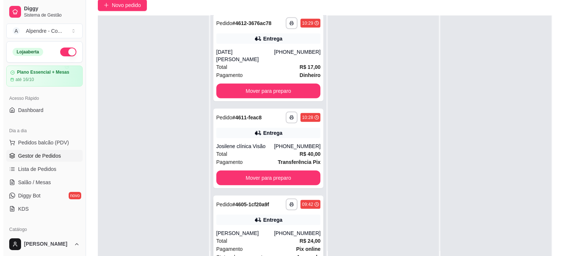
scroll to position [112, 0]
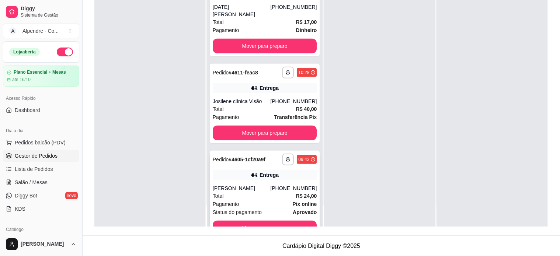
click at [252, 192] on div "Total R$ 24,00" at bounding box center [265, 196] width 104 height 8
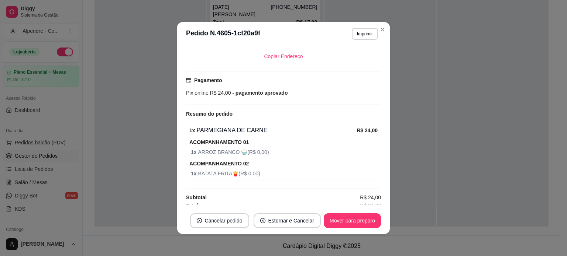
scroll to position [181, 0]
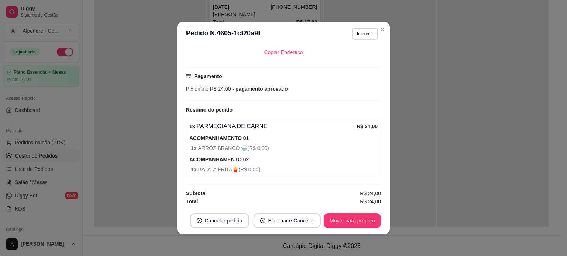
click at [340, 233] on footer "Cancelar pedido Estornar e Cancelar Mover para preparo" at bounding box center [283, 221] width 212 height 27
click at [340, 222] on button "Mover para preparo" at bounding box center [351, 221] width 57 height 15
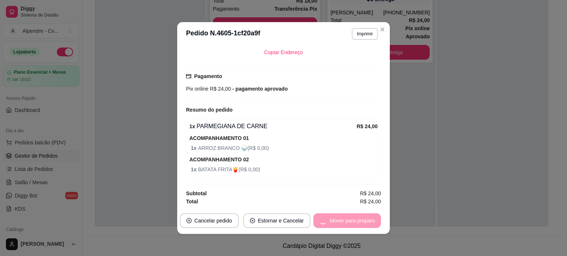
scroll to position [288, 0]
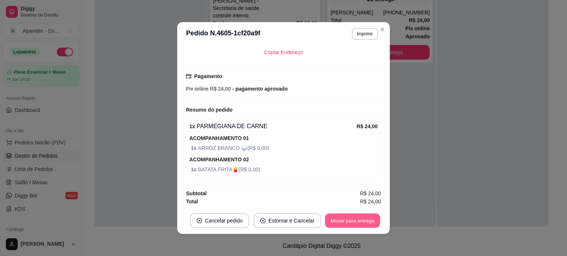
click at [346, 219] on button "Mover para entrega" at bounding box center [352, 221] width 55 height 14
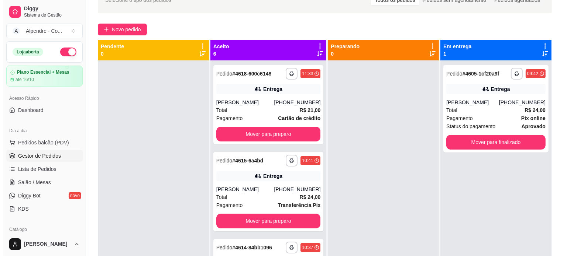
scroll to position [0, 0]
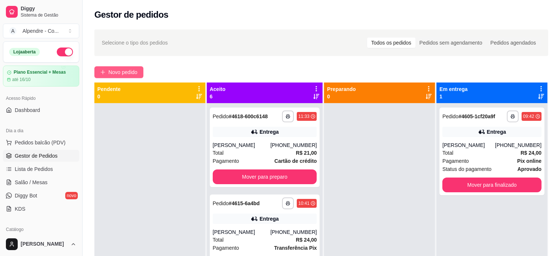
click at [129, 74] on span "Novo pedido" at bounding box center [122, 72] width 29 height 8
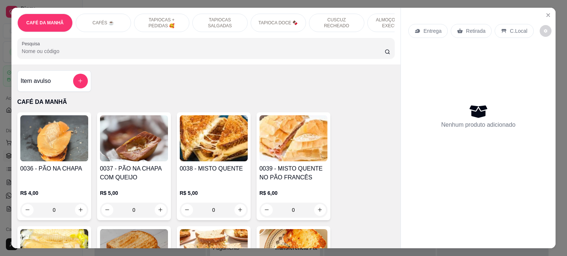
click at [377, 17] on p "ALMOÇO - PRATO EXECUTIVO" at bounding box center [394, 23] width 43 height 12
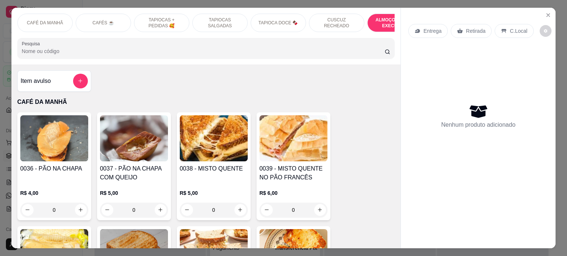
scroll to position [1513, 0]
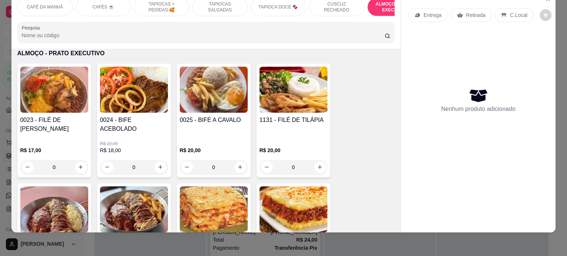
click at [320, 162] on div "0" at bounding box center [293, 167] width 68 height 15
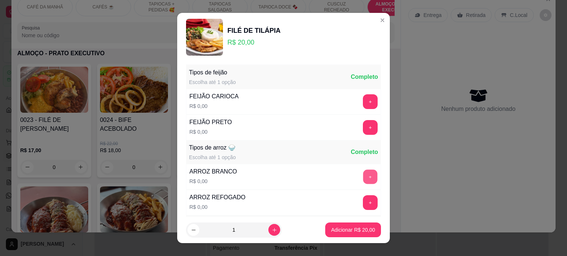
click at [363, 174] on button "+" at bounding box center [370, 177] width 14 height 14
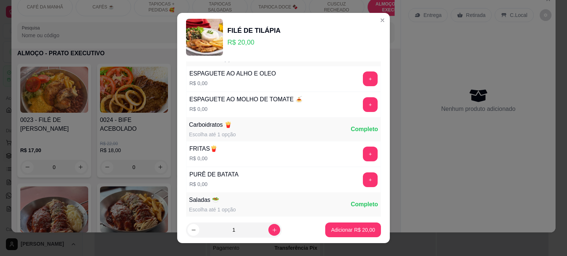
scroll to position [221, 0]
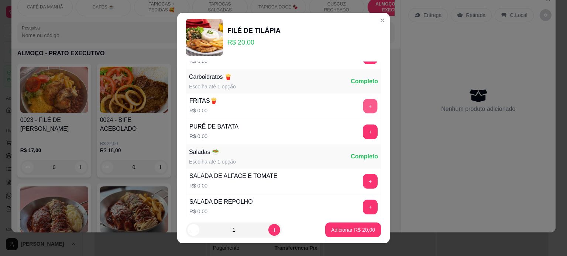
click at [360, 99] on div "+" at bounding box center [370, 106] width 21 height 15
click at [363, 104] on button "+" at bounding box center [370, 106] width 15 height 15
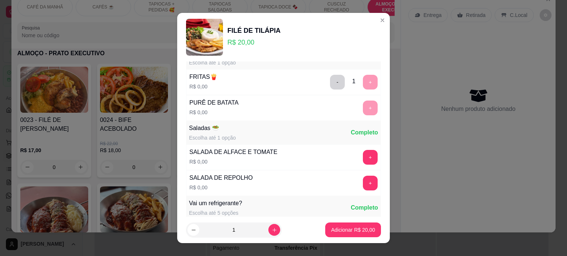
scroll to position [258, 0]
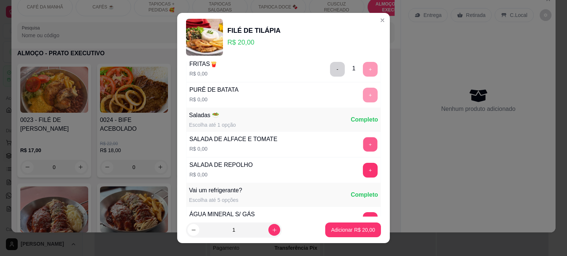
click at [363, 146] on button "+" at bounding box center [370, 144] width 14 height 14
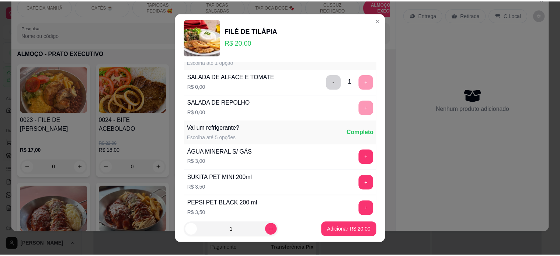
scroll to position [369, 0]
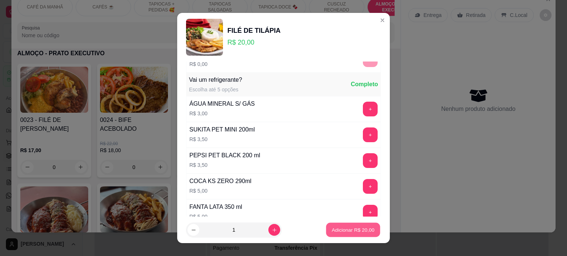
click at [341, 231] on p "Adicionar R$ 20,00" at bounding box center [353, 230] width 43 height 7
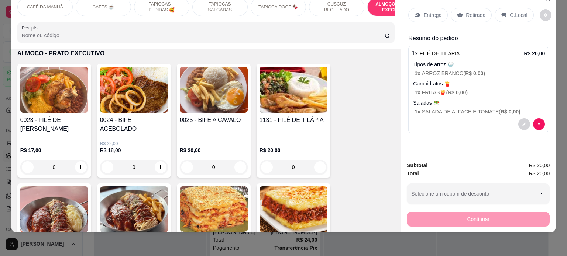
click at [432, 11] on p "Entrega" at bounding box center [432, 14] width 18 height 7
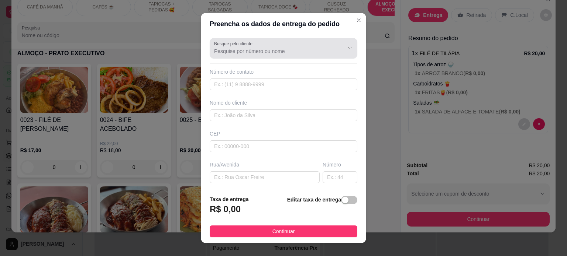
click at [266, 45] on div at bounding box center [283, 48] width 139 height 15
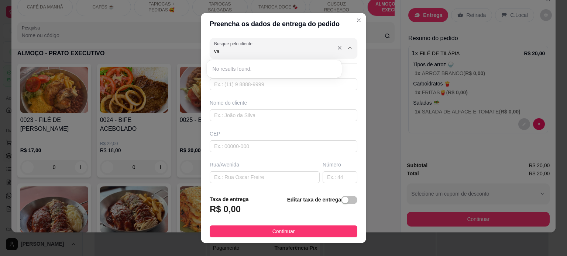
type input "v"
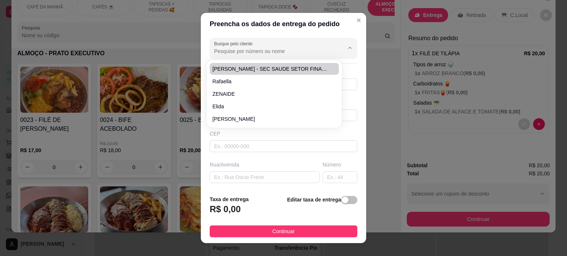
paste input "Vania"
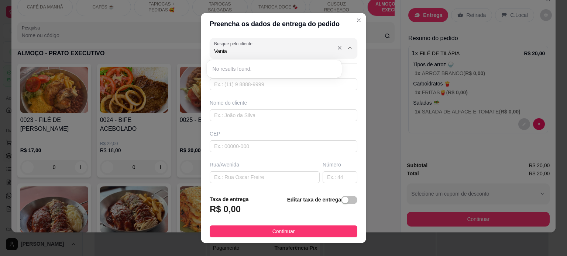
type input "Vania"
click at [238, 113] on input "text" at bounding box center [283, 116] width 148 height 12
paste input "Vania"
type input "Vania"
click at [238, 115] on input "text" at bounding box center [283, 116] width 148 height 12
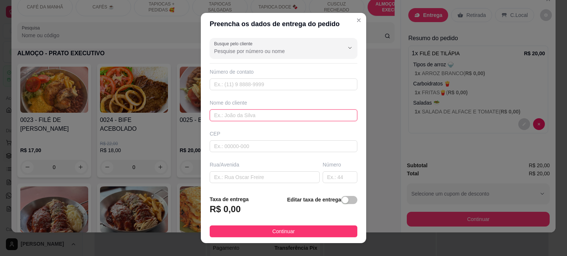
click at [238, 115] on input "text" at bounding box center [283, 116] width 148 height 12
paste input "Vania"
type input "Vania - contabiliza"
click at [238, 87] on input "text" at bounding box center [283, 85] width 148 height 12
paste input "[PHONE_NUMBER]"
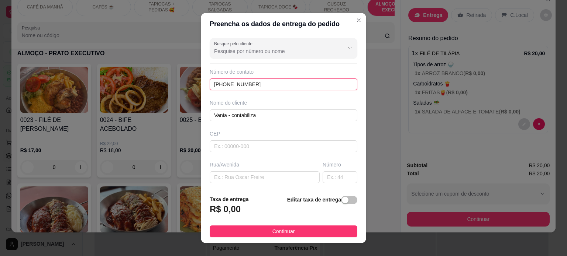
click at [219, 83] on input "[PHONE_NUMBER]" at bounding box center [283, 85] width 148 height 12
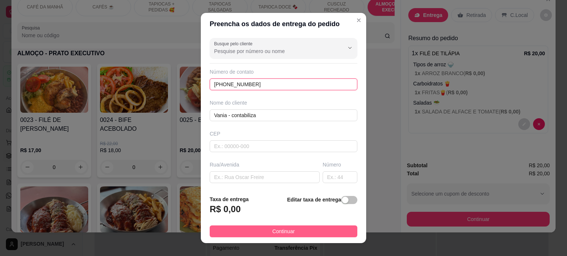
type input "[PHONE_NUMBER]"
click at [294, 229] on button "Continuar" at bounding box center [283, 232] width 148 height 12
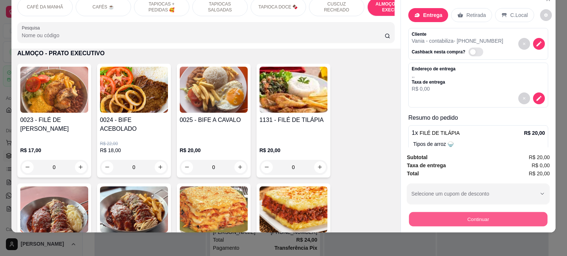
click at [450, 216] on button "Continuar" at bounding box center [478, 219] width 138 height 14
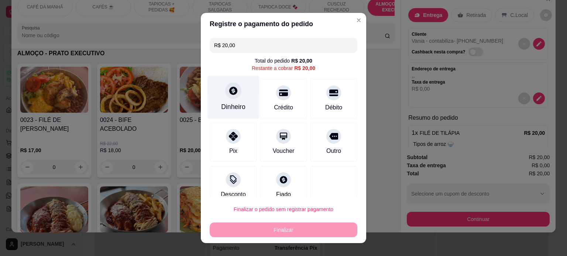
click at [228, 101] on div "Dinheiro" at bounding box center [233, 97] width 52 height 43
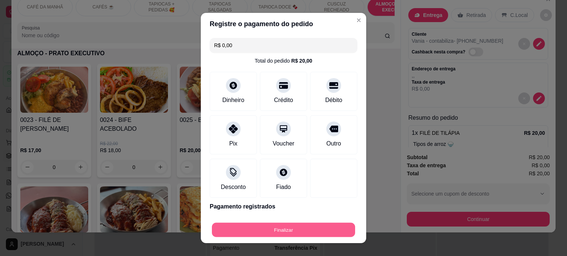
click at [270, 234] on button "Finalizar" at bounding box center [283, 230] width 143 height 14
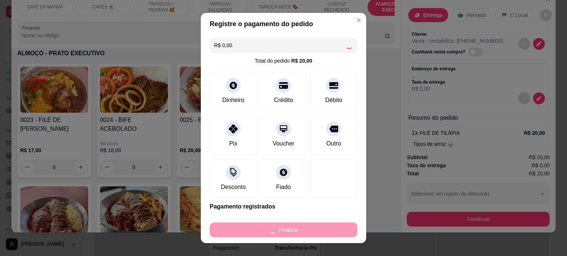
type input "-R$ 20,00"
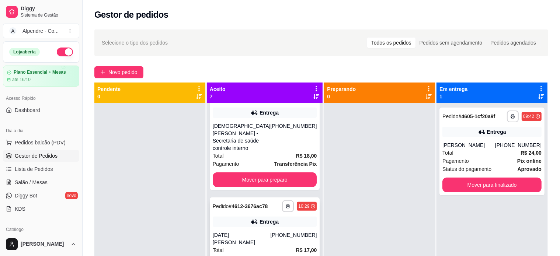
scroll to position [21, 0]
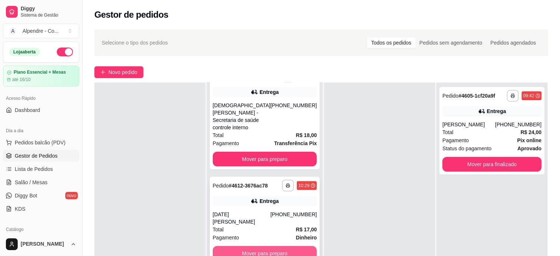
click at [267, 246] on button "Mover para preparo" at bounding box center [265, 253] width 104 height 15
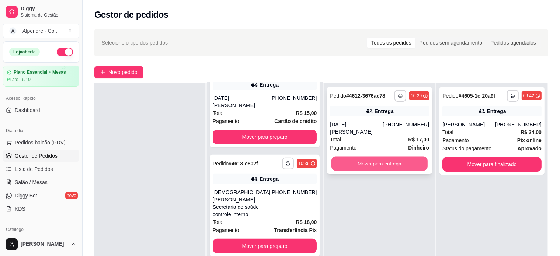
click at [363, 157] on button "Mover para entrega" at bounding box center [380, 164] width 96 height 14
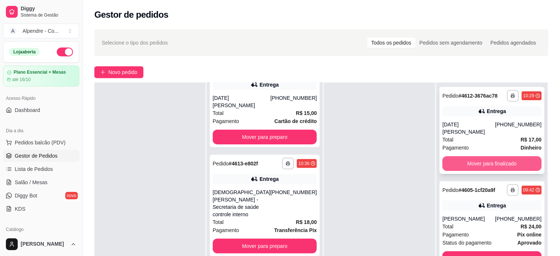
click at [480, 156] on button "Mover para finalizado" at bounding box center [492, 163] width 99 height 15
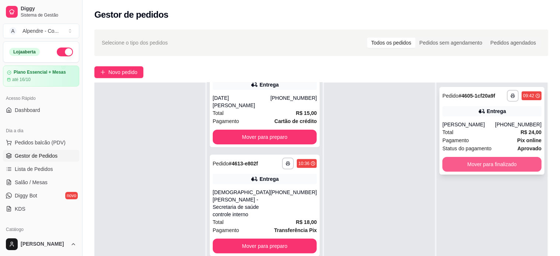
click at [478, 164] on button "Mover para finalizado" at bounding box center [492, 164] width 99 height 15
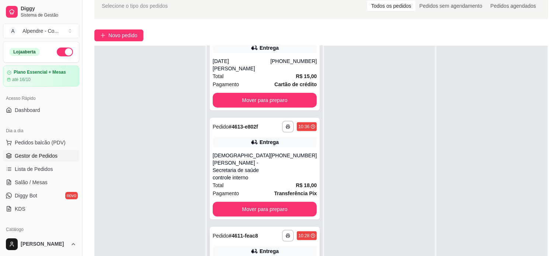
scroll to position [112, 0]
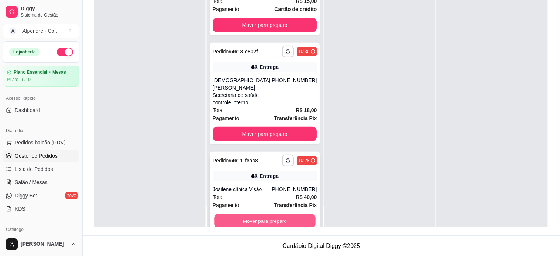
click at [259, 214] on button "Mover para preparo" at bounding box center [264, 221] width 101 height 14
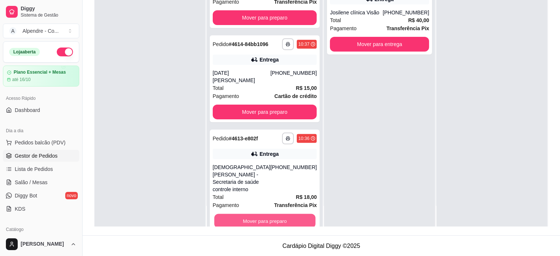
click at [259, 214] on button "Mover para preparo" at bounding box center [264, 221] width 101 height 14
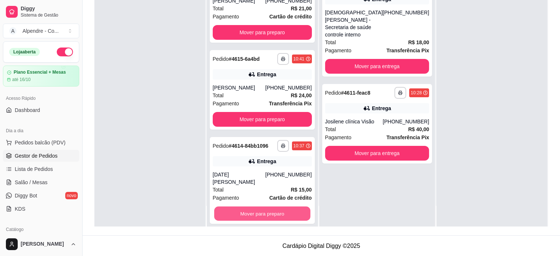
click at [259, 207] on button "Mover para preparo" at bounding box center [262, 214] width 96 height 14
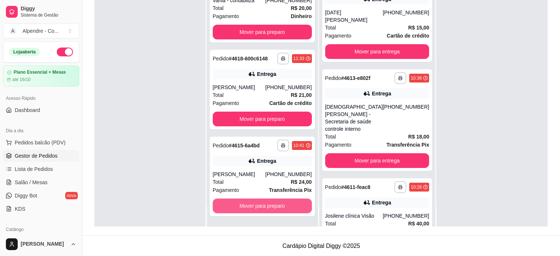
scroll to position [12, 0]
click at [259, 207] on button "Mover para preparo" at bounding box center [262, 207] width 96 height 14
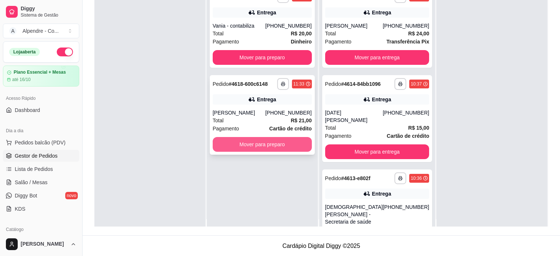
scroll to position [0, 0]
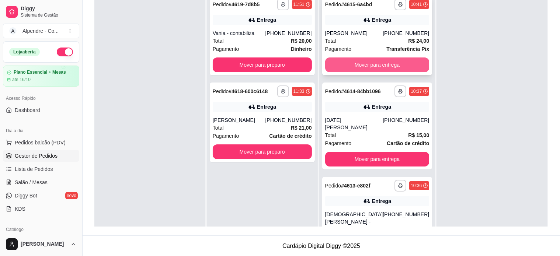
click at [392, 66] on button "Mover para entrega" at bounding box center [377, 65] width 104 height 15
click at [392, 66] on button "Mover para entrega" at bounding box center [377, 65] width 101 height 14
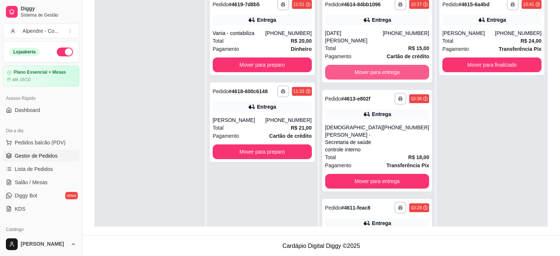
click at [392, 66] on button "Mover para entrega" at bounding box center [377, 72] width 104 height 15
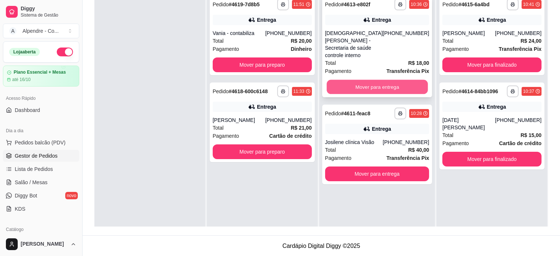
click at [392, 80] on button "Mover para entrega" at bounding box center [377, 87] width 101 height 14
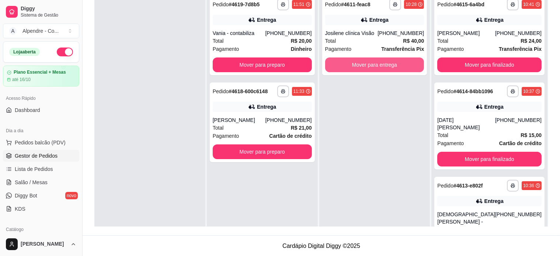
click at [392, 71] on button "Mover para entrega" at bounding box center [374, 65] width 99 height 15
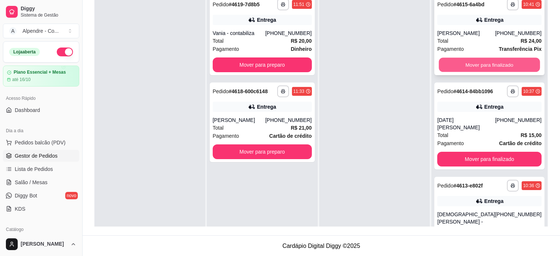
click at [489, 69] on button "Mover para finalizado" at bounding box center [489, 65] width 101 height 14
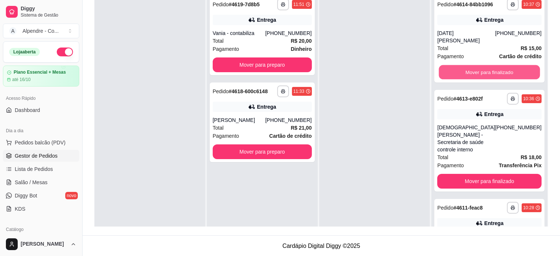
click at [489, 69] on button "Mover para finalizado" at bounding box center [489, 72] width 101 height 14
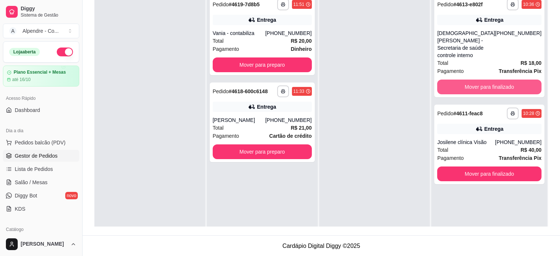
click at [489, 80] on button "Mover para finalizado" at bounding box center [489, 87] width 104 height 15
click at [489, 80] on button "Mover para finalizado" at bounding box center [489, 87] width 101 height 14
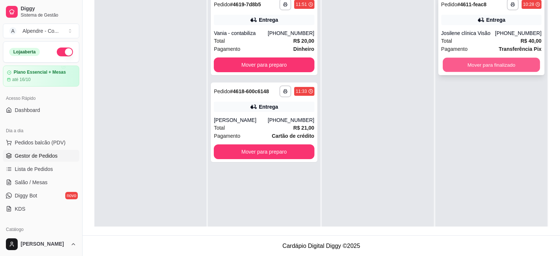
click at [489, 70] on button "Mover para finalizado" at bounding box center [491, 65] width 97 height 14
click at [489, 69] on button "Mover para finalizado" at bounding box center [491, 65] width 100 height 15
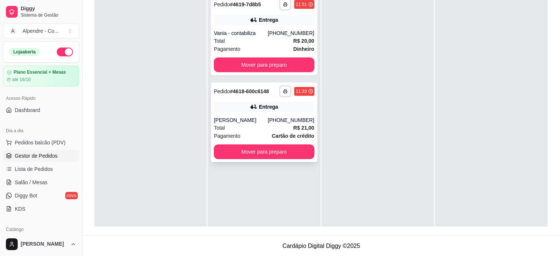
scroll to position [75, 0]
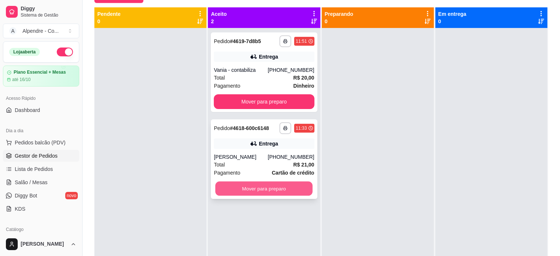
click at [266, 188] on button "Mover para preparo" at bounding box center [263, 189] width 97 height 14
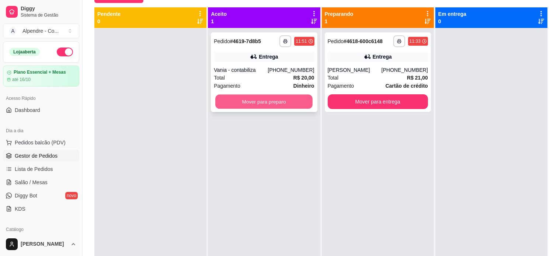
click at [267, 99] on button "Mover para preparo" at bounding box center [263, 102] width 97 height 14
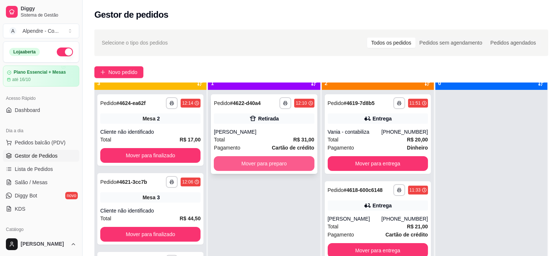
scroll to position [21, 0]
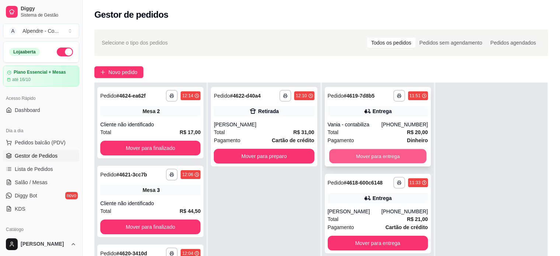
click at [363, 153] on button "Mover para entrega" at bounding box center [377, 156] width 97 height 14
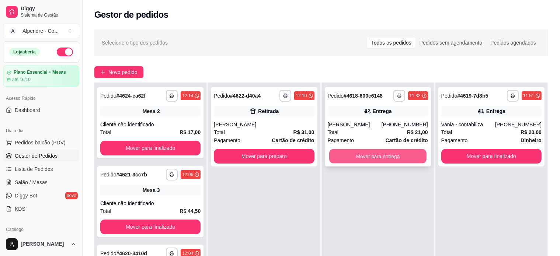
click at [384, 156] on button "Mover para entrega" at bounding box center [377, 156] width 97 height 14
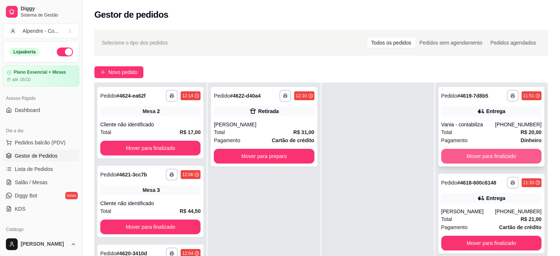
click at [479, 161] on button "Mover para finalizado" at bounding box center [491, 156] width 100 height 15
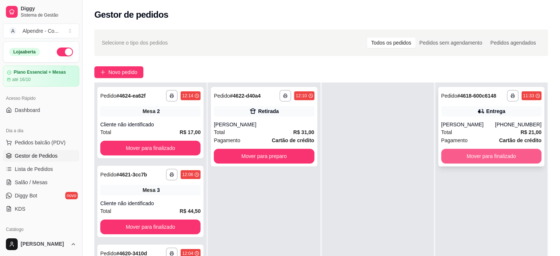
click at [491, 160] on button "Mover para finalizado" at bounding box center [491, 156] width 100 height 15
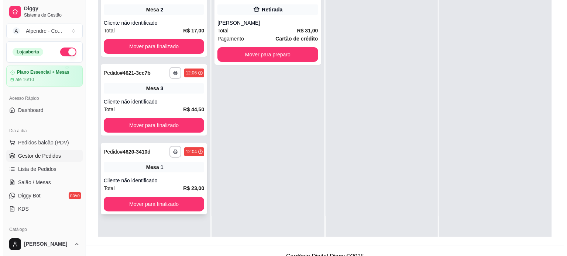
scroll to position [112, 0]
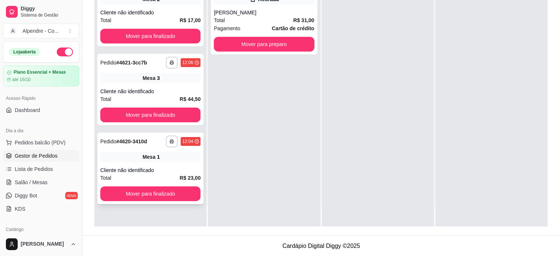
click at [174, 171] on div "Cliente não identificado" at bounding box center [150, 170] width 100 height 7
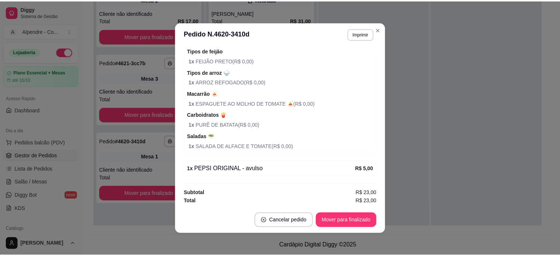
scroll to position [0, 0]
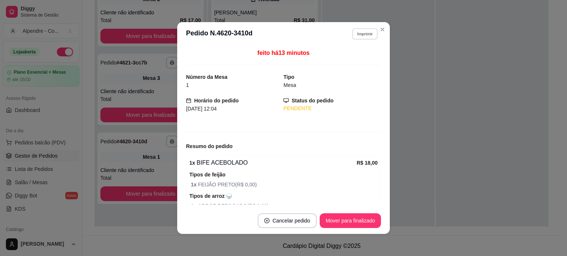
click at [359, 35] on button "Imprimir" at bounding box center [364, 33] width 25 height 11
click at [354, 55] on button "Impressora container" at bounding box center [346, 59] width 52 height 11
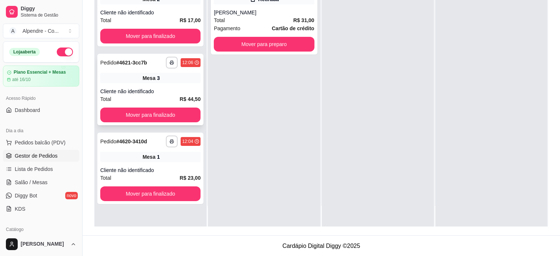
click at [156, 88] on div "Cliente não identificado" at bounding box center [150, 91] width 100 height 7
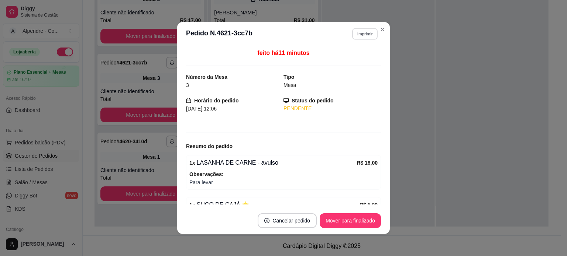
click at [357, 35] on button "Imprimir" at bounding box center [364, 33] width 25 height 11
click at [353, 62] on button "Impressora container" at bounding box center [346, 59] width 52 height 11
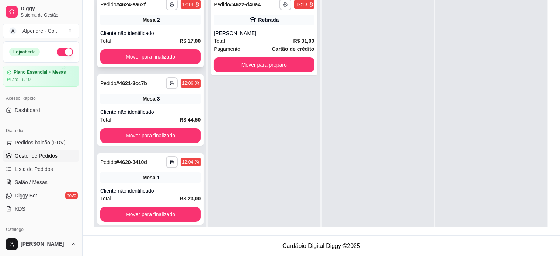
click at [161, 39] on div "Total R$ 17,00" at bounding box center [150, 41] width 100 height 8
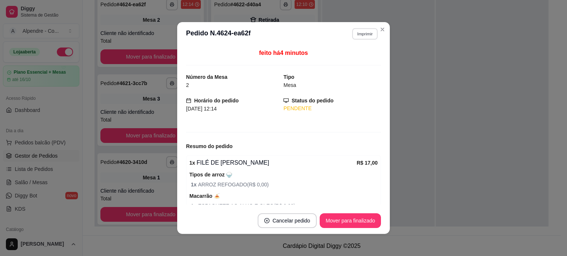
click at [359, 35] on button "Imprimir" at bounding box center [364, 33] width 25 height 11
click at [352, 59] on button "Impressora container" at bounding box center [345, 60] width 53 height 12
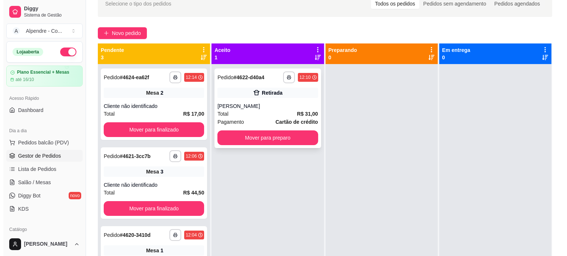
scroll to position [38, 0]
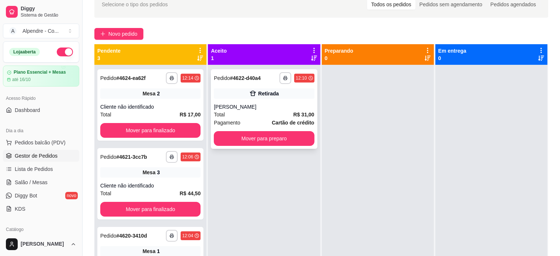
click at [244, 114] on div "Total R$ 31,00" at bounding box center [264, 115] width 100 height 8
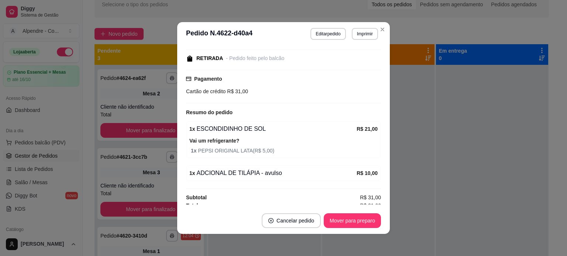
scroll to position [94, 0]
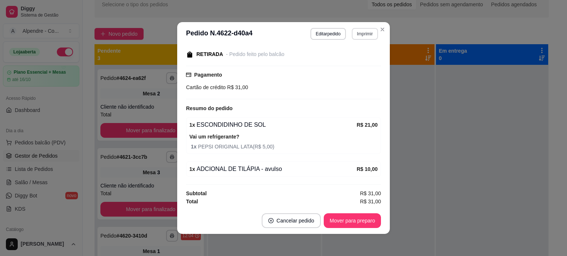
click at [358, 34] on button "Imprimir" at bounding box center [364, 34] width 26 height 12
click at [357, 61] on button "Impressora container" at bounding box center [346, 59] width 52 height 11
click at [363, 110] on div "Resumo do pedido" at bounding box center [283, 108] width 195 height 9
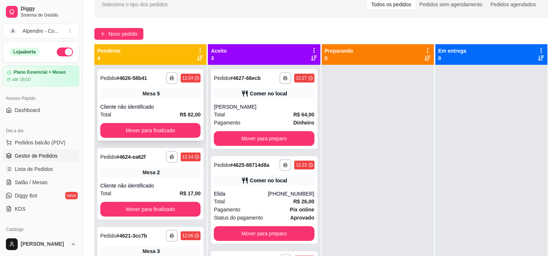
click at [153, 106] on div "Cliente não identificado" at bounding box center [150, 106] width 100 height 7
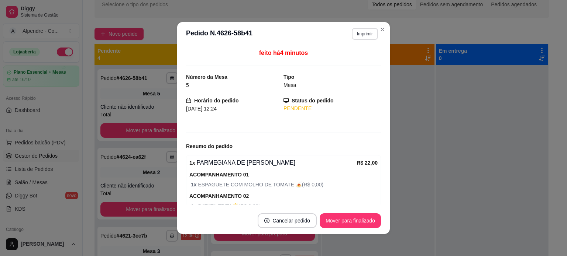
click at [364, 34] on button "Imprimir" at bounding box center [364, 34] width 26 height 12
click at [356, 59] on button "Impressora container" at bounding box center [345, 60] width 53 height 12
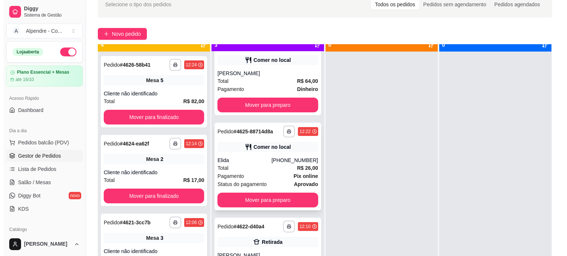
scroll to position [21, 0]
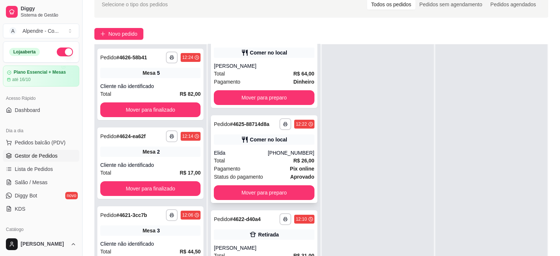
click at [259, 156] on div "Elida" at bounding box center [241, 152] width 54 height 7
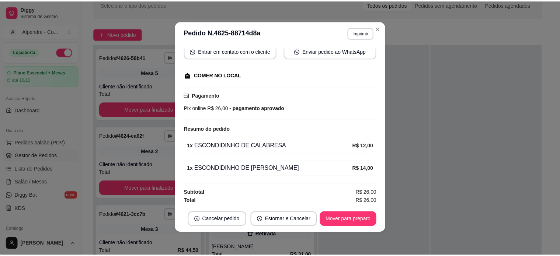
scroll to position [1, 0]
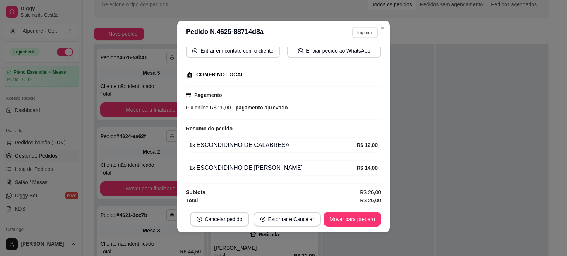
click at [369, 31] on button "Imprimir" at bounding box center [364, 32] width 25 height 11
click at [381, 24] on button "Close" at bounding box center [382, 28] width 12 height 12
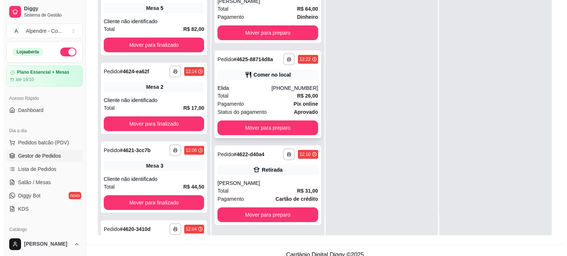
scroll to position [112, 0]
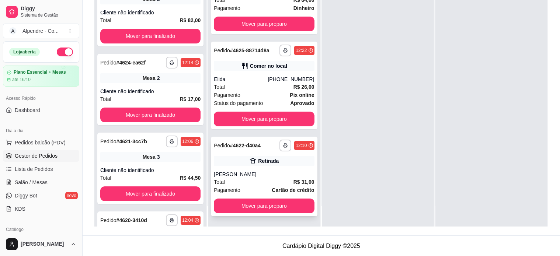
click at [257, 178] on div "Total R$ 31,00" at bounding box center [264, 182] width 100 height 8
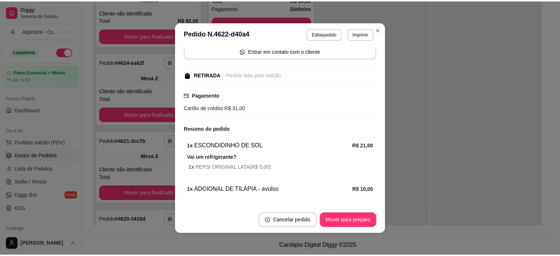
scroll to position [74, 0]
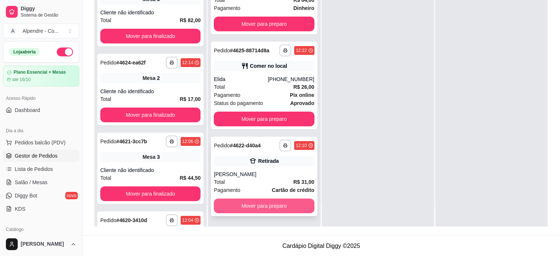
click at [281, 205] on button "Mover para preparo" at bounding box center [264, 206] width 100 height 15
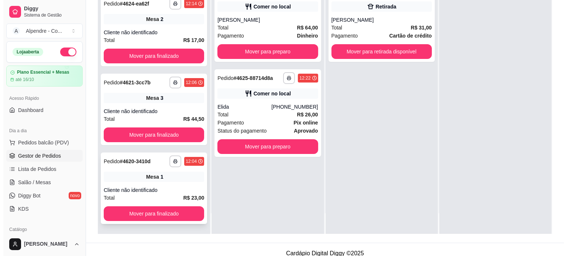
scroll to position [112, 0]
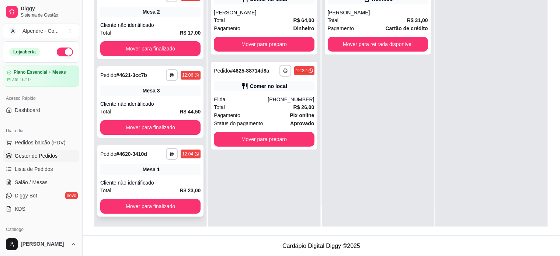
click at [160, 183] on div "Cliente não identificado" at bounding box center [150, 182] width 100 height 7
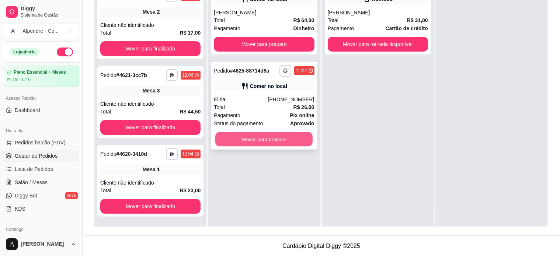
click at [264, 138] on button "Mover para preparo" at bounding box center [263, 139] width 97 height 14
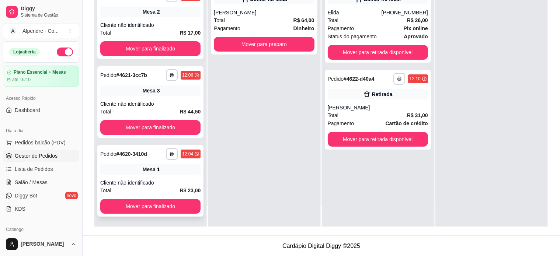
click at [136, 188] on div "Total R$ 23,00" at bounding box center [150, 191] width 100 height 8
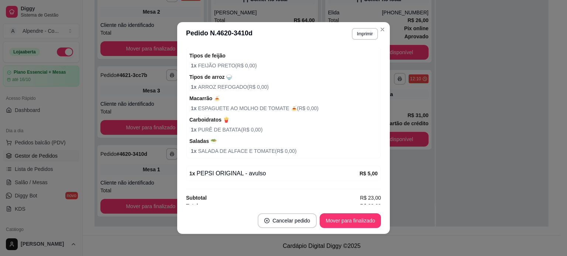
scroll to position [124, 0]
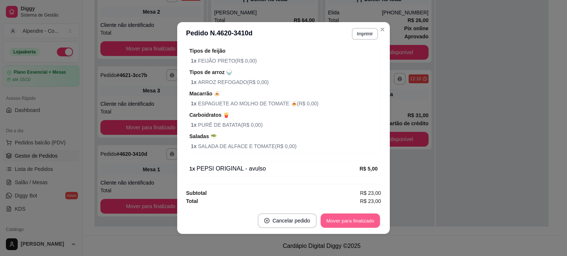
click at [352, 222] on button "Mover para finalizado" at bounding box center [350, 221] width 59 height 14
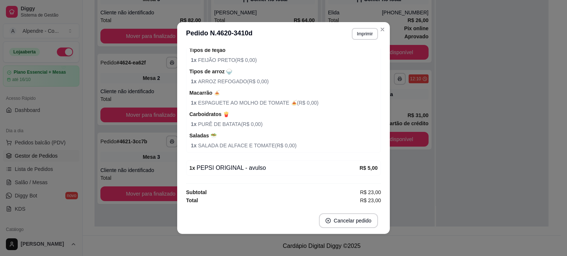
scroll to position [100, 0]
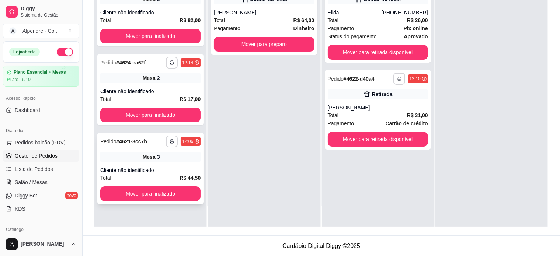
click at [171, 168] on div "Cliente não identificado" at bounding box center [150, 170] width 100 height 7
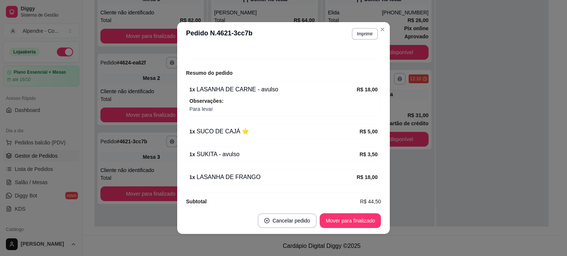
scroll to position [81, 0]
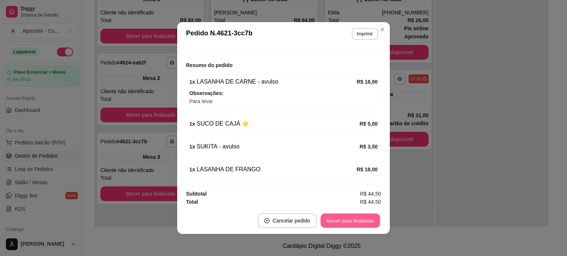
click at [351, 222] on button "Mover para finalizado" at bounding box center [350, 221] width 59 height 14
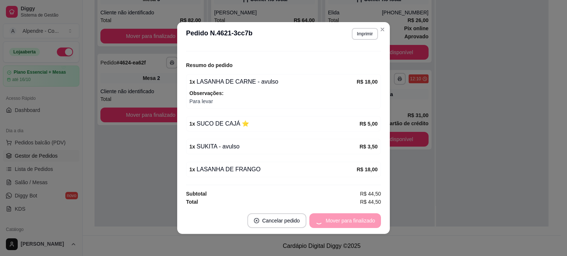
scroll to position [57, 0]
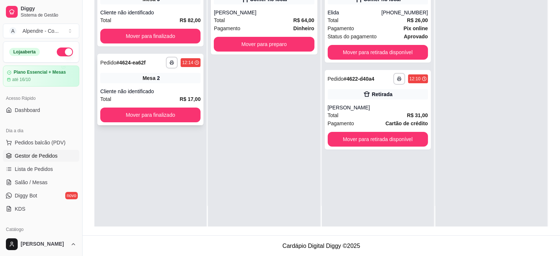
click at [163, 96] on div "Total R$ 17,00" at bounding box center [150, 99] width 100 height 8
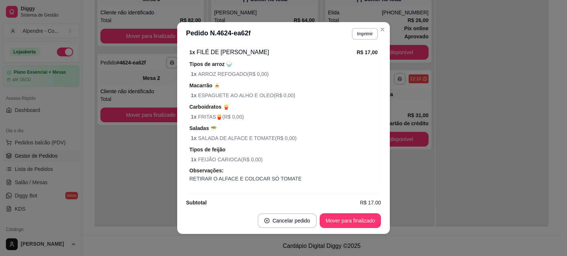
scroll to position [120, 0]
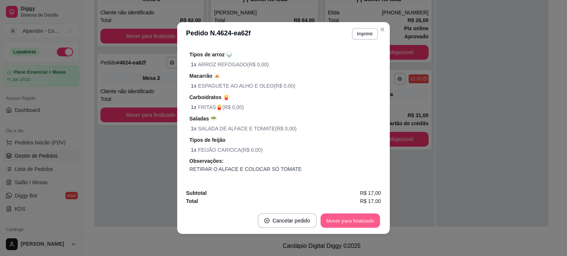
click at [342, 222] on button "Mover para finalizado" at bounding box center [350, 221] width 59 height 14
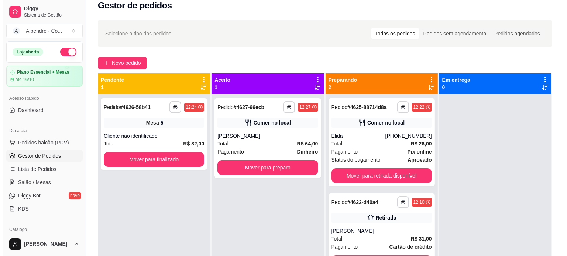
scroll to position [0, 0]
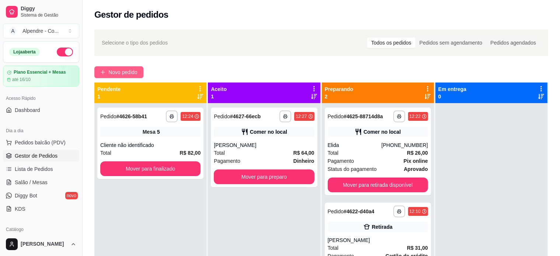
click at [122, 68] on span "Novo pedido" at bounding box center [122, 72] width 29 height 8
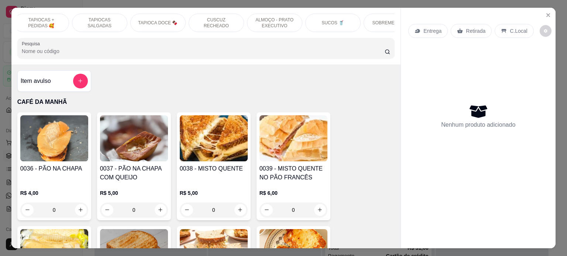
scroll to position [0, 130]
click at [257, 18] on p "ALMOÇO - PRATO EXECUTIVO" at bounding box center [264, 23] width 43 height 12
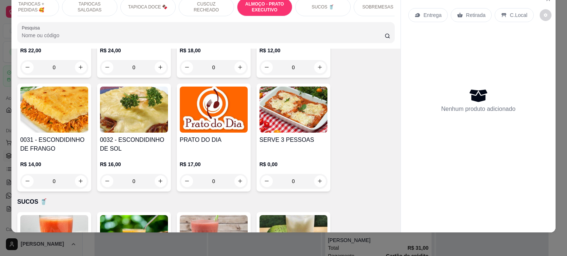
scroll to position [1697, 0]
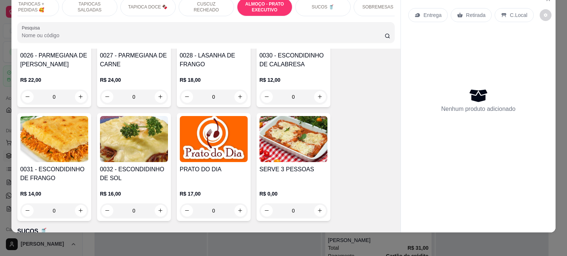
click at [235, 204] on div "0" at bounding box center [214, 211] width 68 height 15
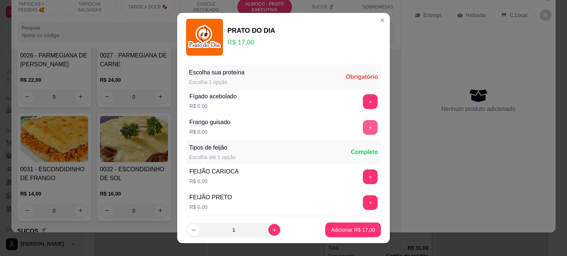
click at [363, 123] on button "+" at bounding box center [370, 127] width 15 height 15
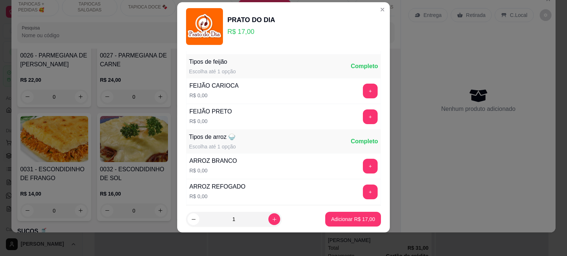
scroll to position [78, 0]
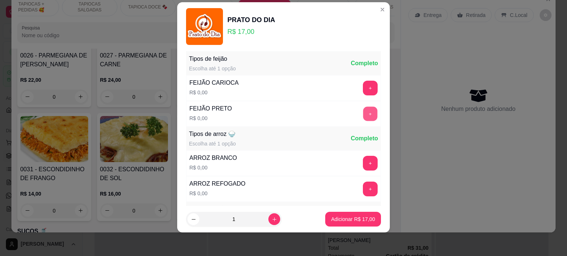
click at [363, 113] on button "+" at bounding box center [370, 114] width 14 height 14
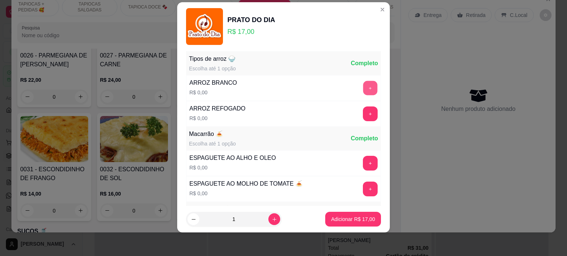
click at [363, 87] on button "+" at bounding box center [370, 88] width 14 height 14
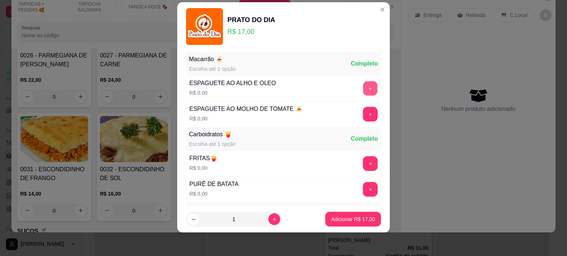
click at [363, 88] on button "+" at bounding box center [370, 88] width 14 height 14
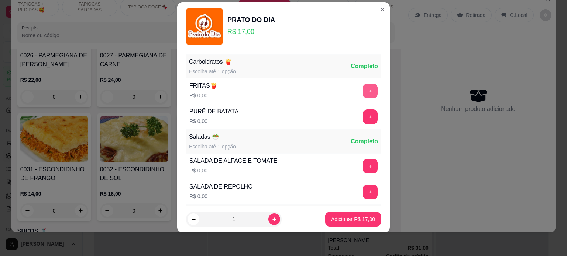
scroll to position [303, 0]
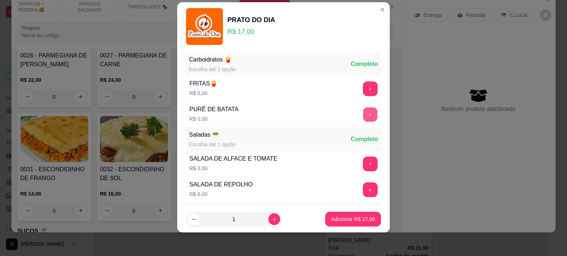
click at [363, 116] on button "+" at bounding box center [370, 114] width 14 height 14
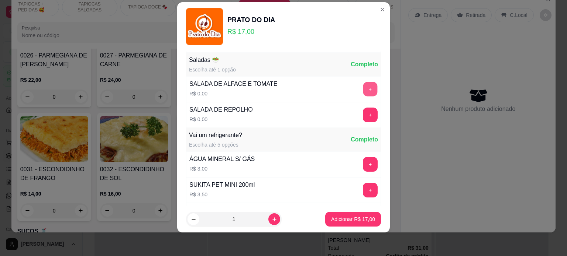
click at [363, 85] on button "+" at bounding box center [370, 89] width 14 height 14
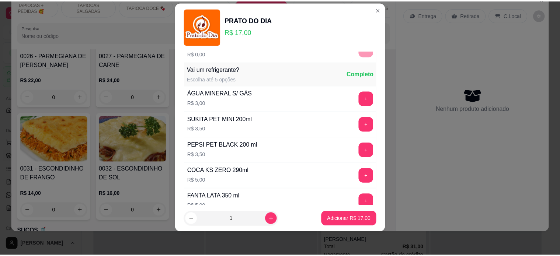
scroll to position [453, 0]
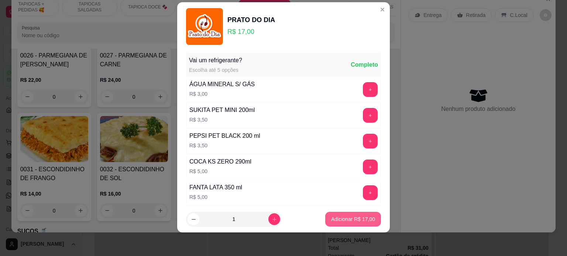
click at [340, 219] on p "Adicionar R$ 17,00" at bounding box center [353, 219] width 44 height 7
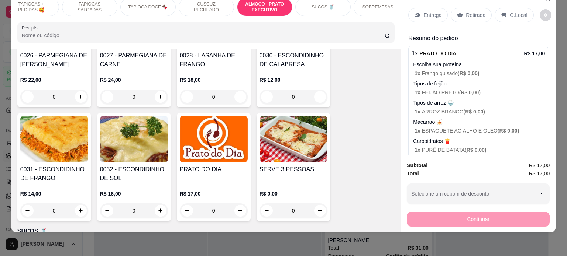
click at [424, 13] on div "Entrega" at bounding box center [427, 15] width 39 height 14
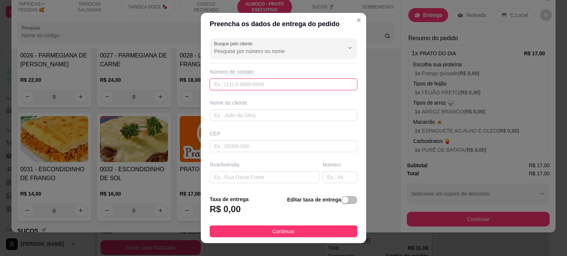
click at [246, 87] on input "text" at bounding box center [283, 85] width 148 height 12
paste input "text"
click at [245, 115] on input "text" at bounding box center [283, 116] width 148 height 12
paste input "[PERSON_NAME]"
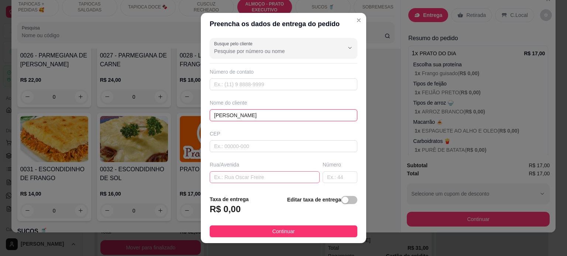
type input "[PERSON_NAME]"
click at [246, 176] on input "text" at bounding box center [264, 177] width 110 height 12
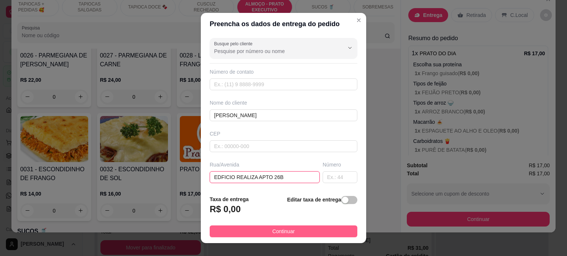
type input "EDFICIO REALIZA APTO 26B"
click at [287, 234] on span "Continuar" at bounding box center [283, 232] width 22 height 8
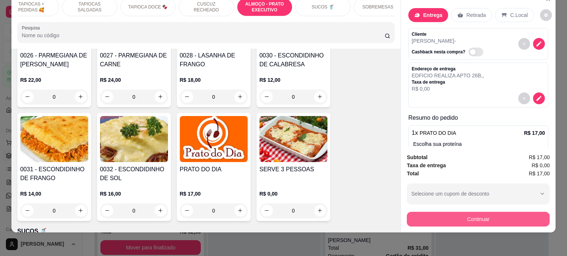
click at [477, 214] on button "Continuar" at bounding box center [477, 219] width 143 height 15
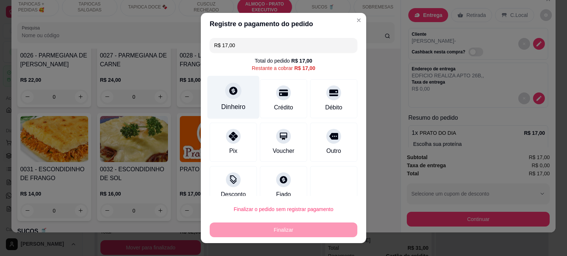
click at [237, 106] on div "Dinheiro" at bounding box center [233, 107] width 24 height 10
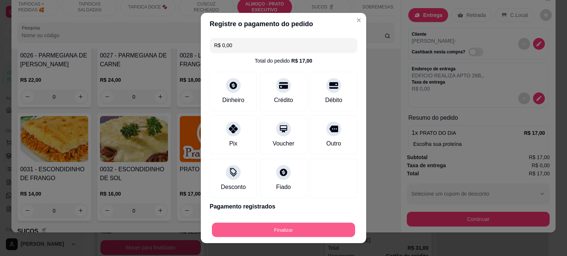
click at [283, 226] on button "Finalizar" at bounding box center [283, 230] width 143 height 14
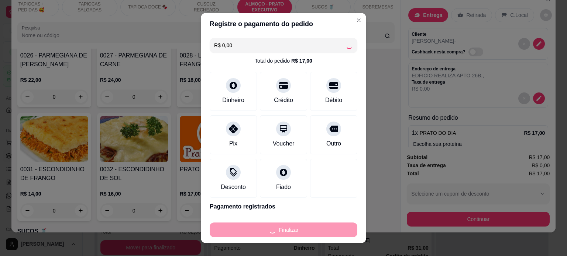
type input "-R$ 17,00"
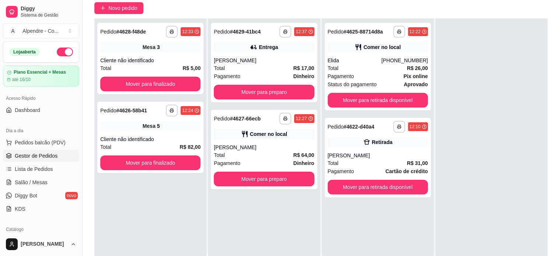
scroll to position [74, 0]
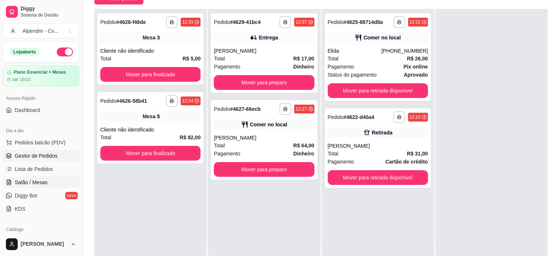
click at [32, 184] on span "Salão / Mesas" at bounding box center [31, 182] width 33 height 7
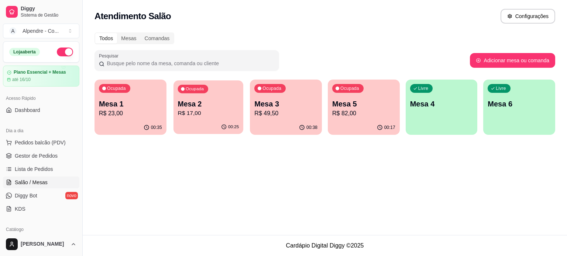
click at [196, 110] on p "R$ 17,00" at bounding box center [207, 113] width 61 height 8
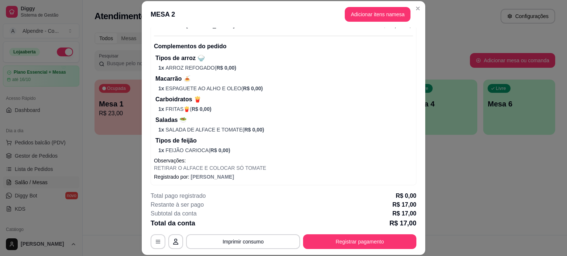
scroll to position [82, 0]
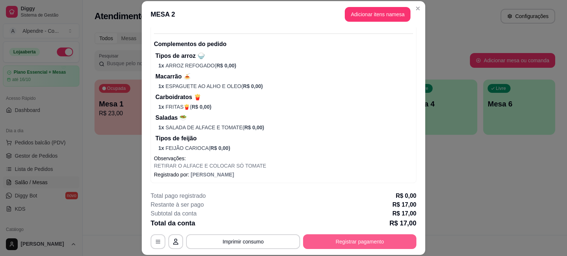
click at [364, 239] on button "Registrar pagamento" at bounding box center [359, 242] width 113 height 15
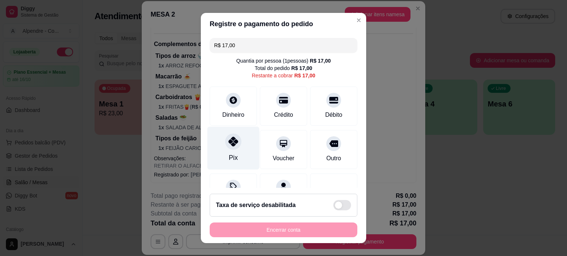
click at [232, 149] on div "Pix" at bounding box center [233, 148] width 52 height 43
type input "R$ 0,00"
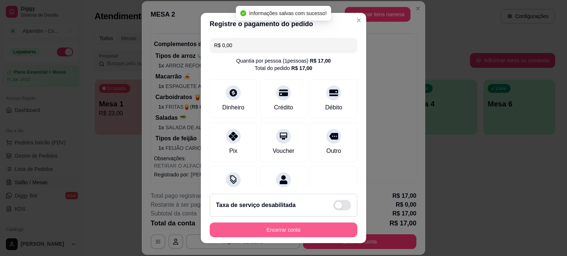
click at [270, 228] on button "Encerrar conta" at bounding box center [283, 230] width 148 height 15
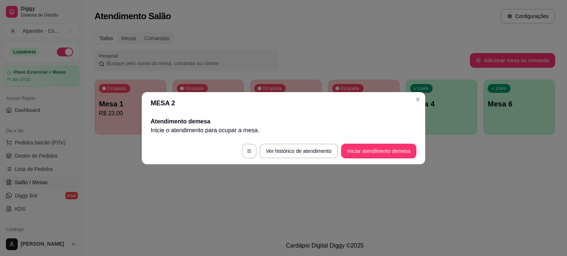
scroll to position [0, 0]
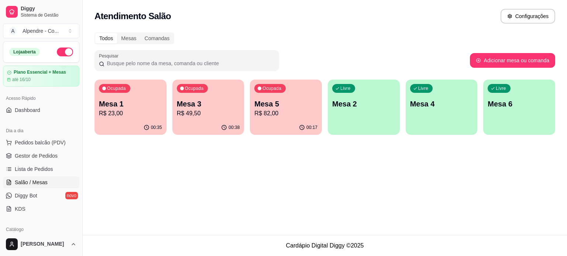
click at [135, 108] on p "Mesa 1" at bounding box center [130, 104] width 63 height 10
click at [38, 156] on span "Gestor de Pedidos" at bounding box center [36, 155] width 43 height 7
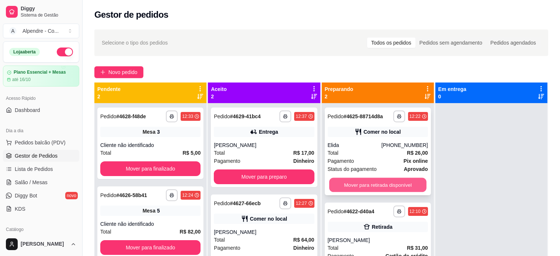
click at [386, 188] on button "Mover para retirada disponível" at bounding box center [377, 185] width 97 height 14
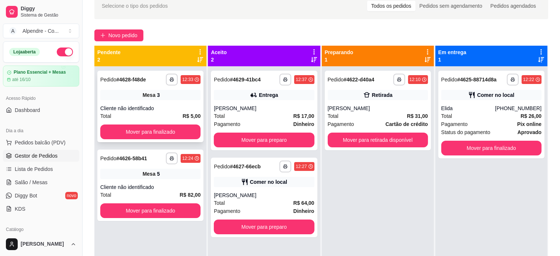
click at [160, 111] on div "Cliente não identificado" at bounding box center [150, 108] width 100 height 7
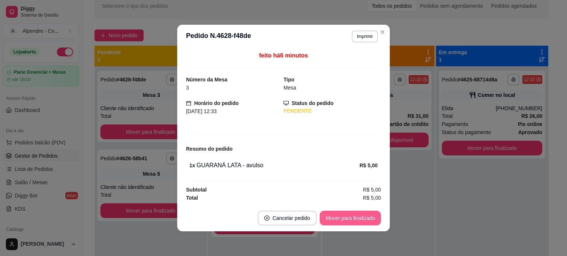
click at [345, 218] on button "Mover para finalizado" at bounding box center [349, 218] width 61 height 15
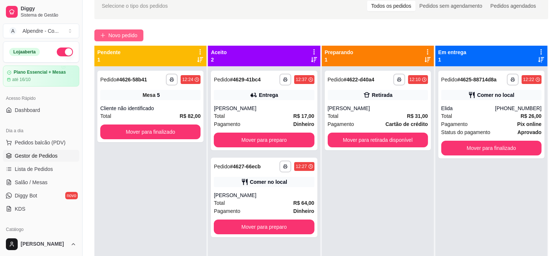
click at [142, 35] on button "Novo pedido" at bounding box center [118, 36] width 49 height 12
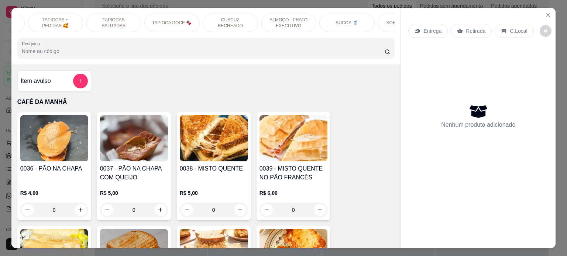
scroll to position [0, 136]
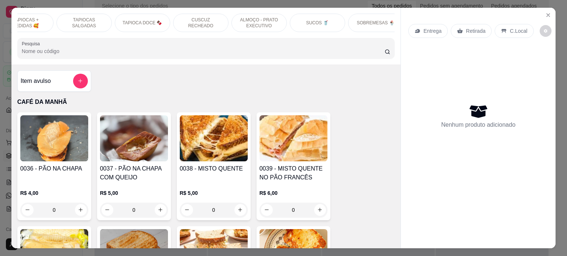
click at [358, 21] on p "SOBREMESAS 🍨" at bounding box center [376, 23] width 38 height 6
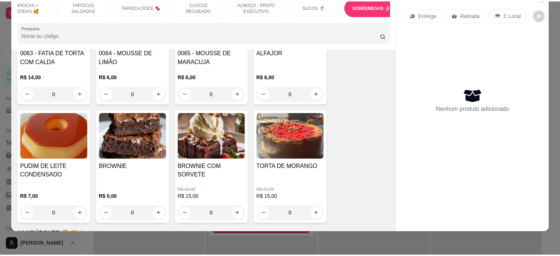
scroll to position [2291, 0]
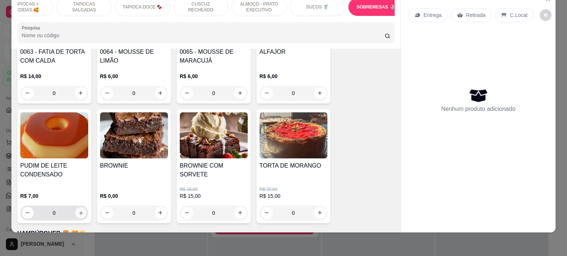
click at [78, 211] on icon "increase-product-quantity" at bounding box center [81, 214] width 6 height 6
type input "1"
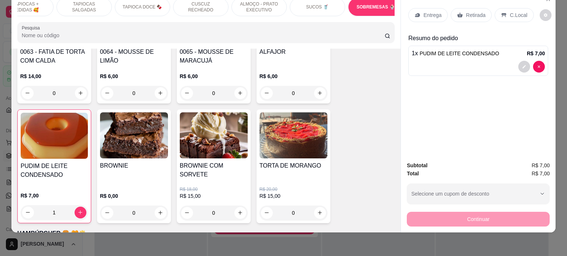
click at [472, 11] on p "Retirada" at bounding box center [475, 14] width 20 height 7
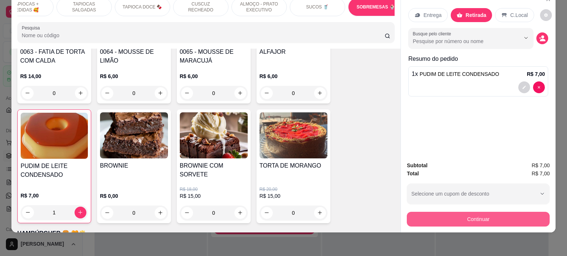
click at [479, 212] on button "Continuar" at bounding box center [477, 219] width 143 height 15
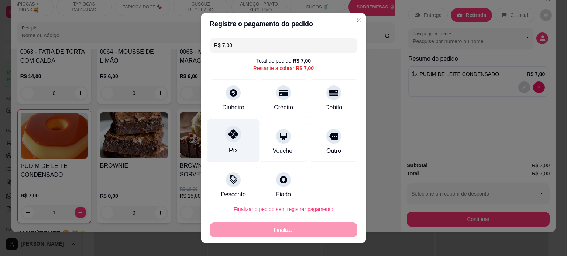
click at [212, 136] on div "Pix" at bounding box center [233, 140] width 52 height 43
type input "R$ 0,00"
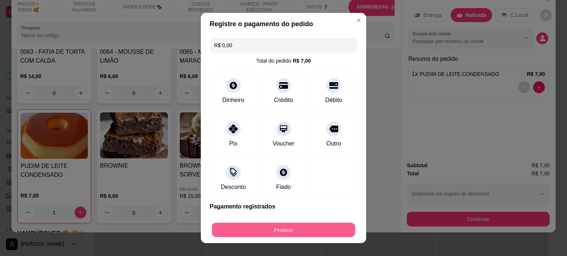
click at [266, 233] on button "Finalizar" at bounding box center [283, 230] width 143 height 14
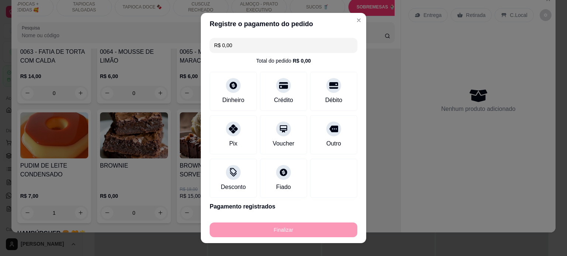
type input "0"
type input "-R$ 7,00"
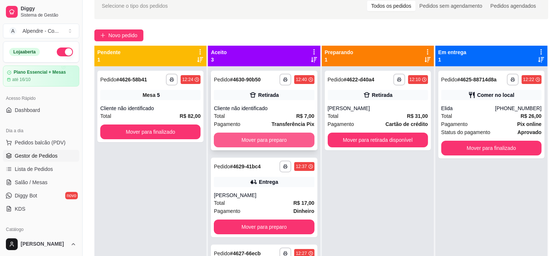
click at [251, 140] on button "Mover para preparo" at bounding box center [264, 140] width 100 height 15
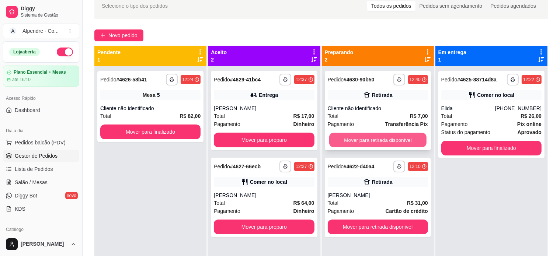
click at [382, 144] on button "Mover para retirada disponível" at bounding box center [377, 140] width 97 height 14
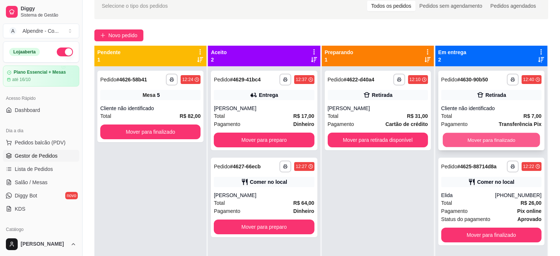
click at [503, 140] on button "Mover para finalizado" at bounding box center [491, 140] width 97 height 14
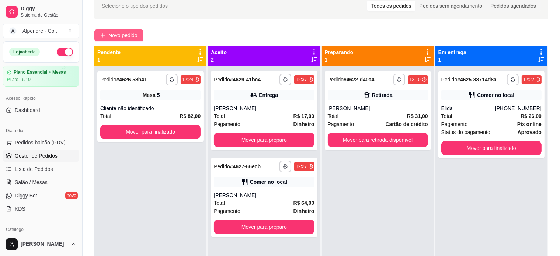
click at [118, 32] on span "Novo pedido" at bounding box center [122, 35] width 29 height 8
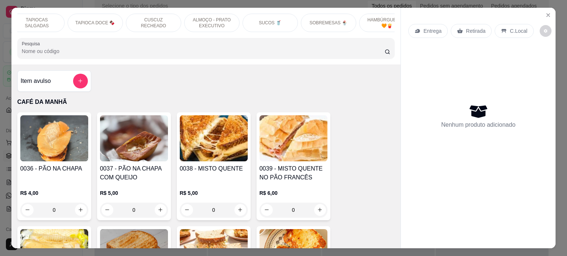
scroll to position [0, 196]
click at [319, 14] on div "SOBREMESAS 🍨" at bounding box center [314, 23] width 55 height 18
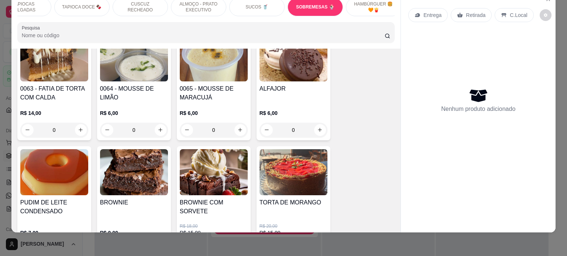
scroll to position [2217, 0]
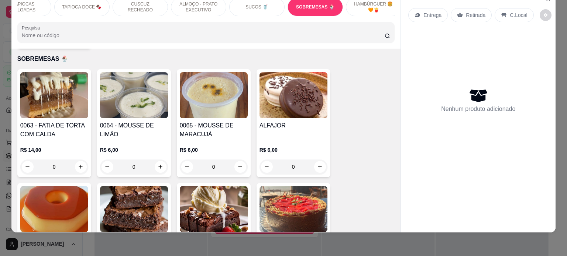
click at [78, 161] on div "0" at bounding box center [54, 167] width 68 height 15
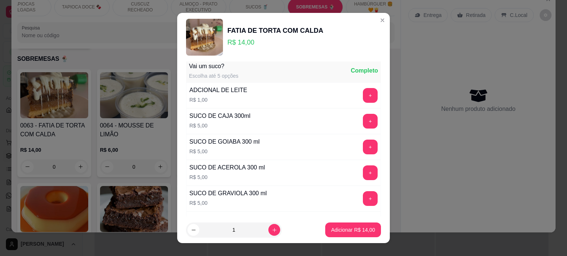
scroll to position [479, 0]
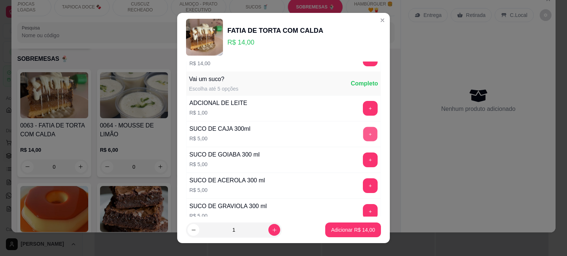
click at [363, 131] on button "+" at bounding box center [370, 134] width 14 height 14
click at [346, 234] on p "Adicionar R$ 19,00" at bounding box center [353, 230] width 43 height 7
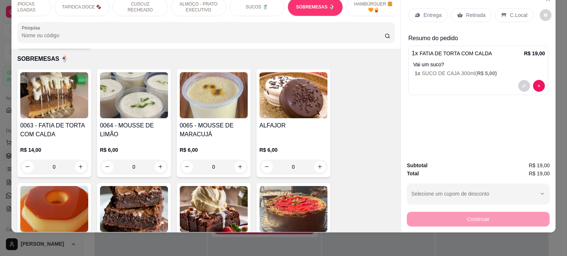
click at [466, 11] on p "Retirada" at bounding box center [475, 14] width 20 height 7
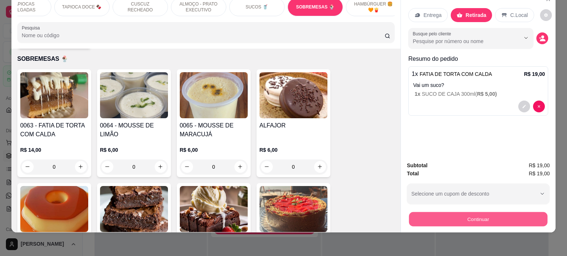
click at [468, 212] on button "Continuar" at bounding box center [478, 219] width 138 height 14
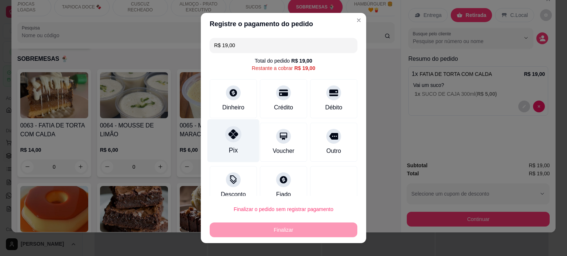
click at [223, 142] on div "Pix" at bounding box center [233, 140] width 52 height 43
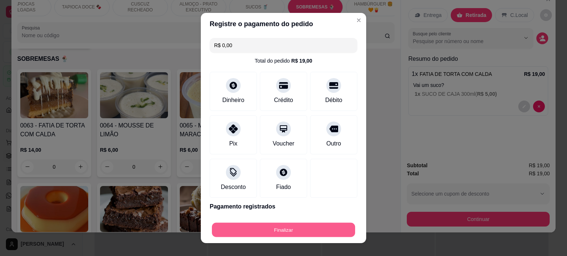
click at [267, 236] on button "Finalizar" at bounding box center [283, 230] width 143 height 14
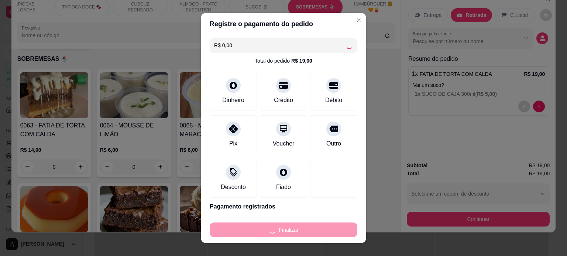
type input "-R$ 19,00"
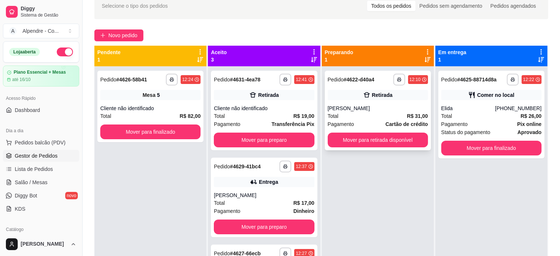
click at [378, 112] on div "[PERSON_NAME]" at bounding box center [378, 108] width 100 height 7
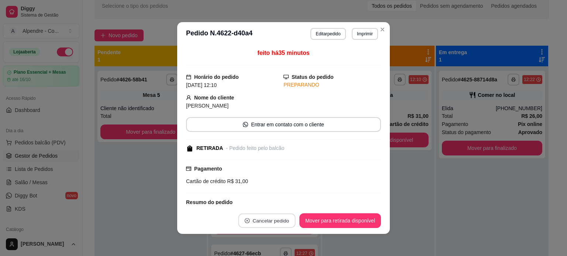
click at [265, 222] on button "Cancelar pedido" at bounding box center [266, 221] width 57 height 14
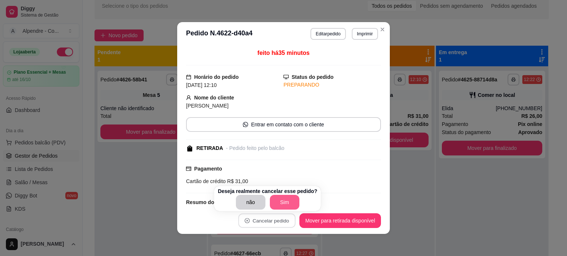
click at [278, 199] on button "Sim" at bounding box center [285, 202] width 30 height 15
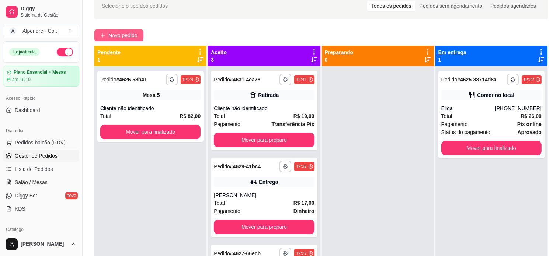
click at [138, 34] on span "Novo pedido" at bounding box center [122, 35] width 29 height 8
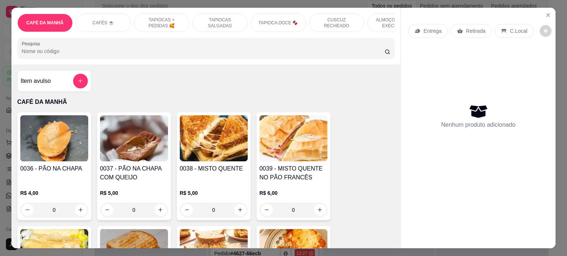
click at [230, 36] on div "CAFÉ DA MANHÃ CAFÉS ☕️ TAPIOCAS + PEDIDAS 🥰 TAPIOCAS SALGADAS TAPIOCA DOCE 🍫 CU…" at bounding box center [205, 36] width 389 height 57
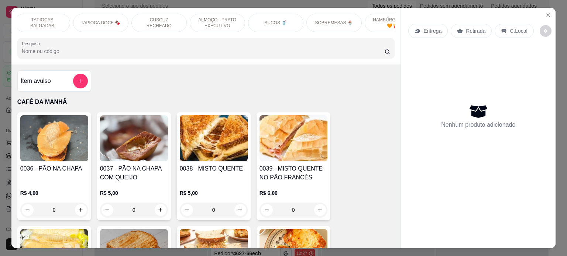
scroll to position [0, 187]
click at [193, 21] on p "ALMOÇO - PRATO EXECUTIVO" at bounding box center [207, 23] width 43 height 12
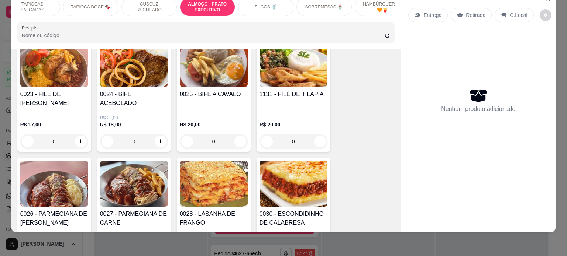
scroll to position [1623, 0]
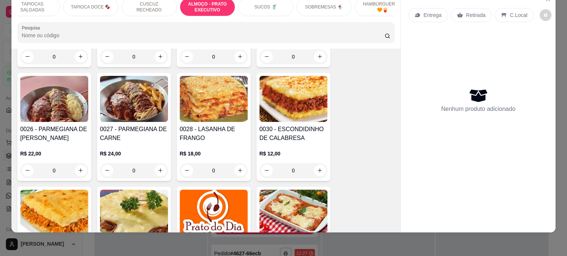
click at [77, 163] on div "0" at bounding box center [54, 170] width 68 height 15
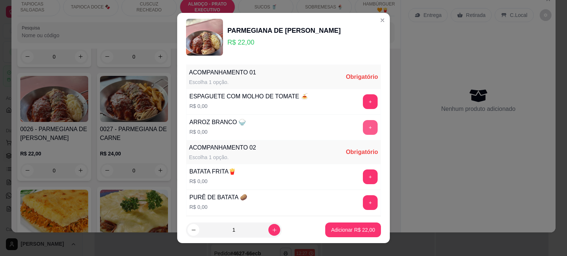
click at [363, 125] on button "+" at bounding box center [370, 127] width 15 height 15
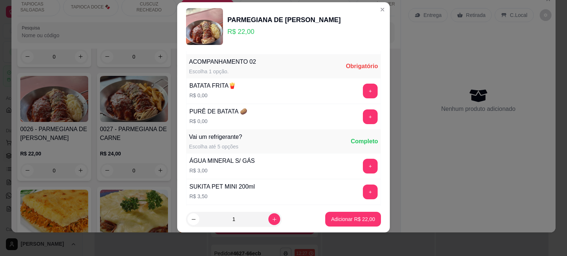
scroll to position [78, 0]
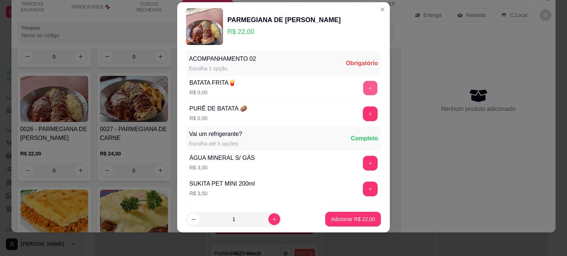
click at [363, 88] on button "+" at bounding box center [370, 88] width 14 height 14
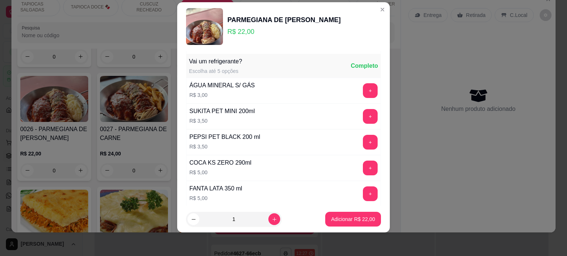
scroll to position [153, 0]
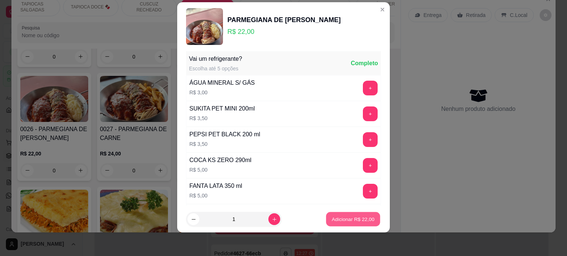
click at [344, 215] on button "Adicionar R$ 22,00" at bounding box center [353, 219] width 54 height 14
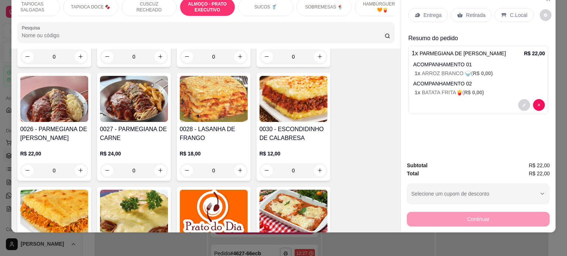
click at [465, 11] on p "Retirada" at bounding box center [475, 14] width 20 height 7
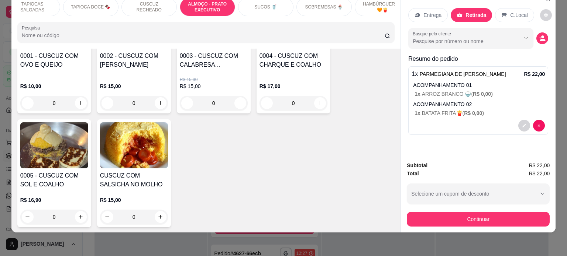
scroll to position [0, 226]
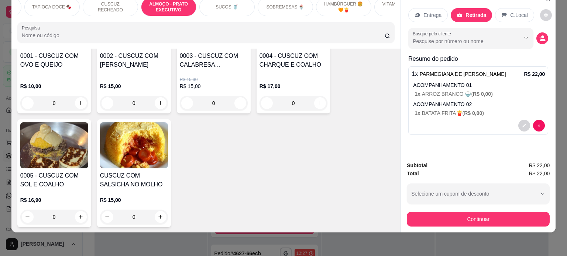
click at [290, 4] on p "SOBREMESAS 🍨" at bounding box center [285, 7] width 38 height 6
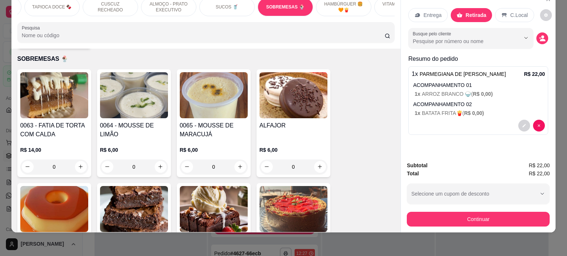
click at [318, 160] on div "0" at bounding box center [293, 167] width 68 height 15
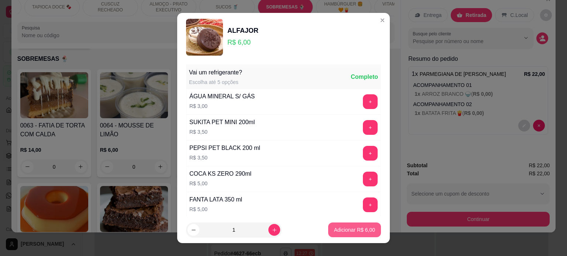
click at [361, 230] on p "Adicionar R$ 6,00" at bounding box center [354, 229] width 41 height 7
type input "1"
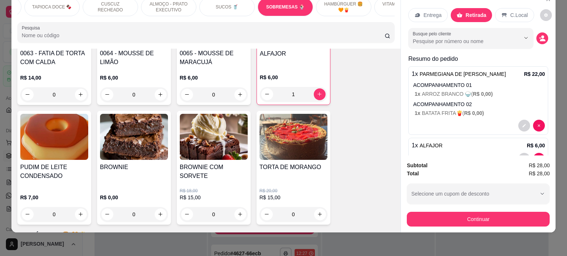
scroll to position [2291, 0]
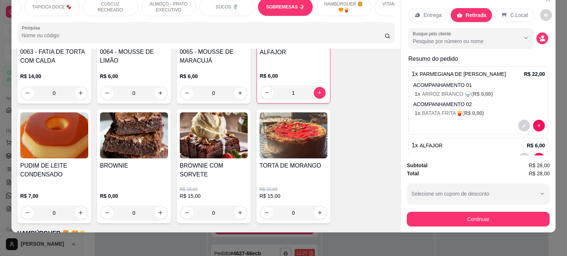
click at [152, 206] on div "0" at bounding box center [134, 213] width 68 height 15
click at [162, 206] on div "0" at bounding box center [134, 213] width 68 height 15
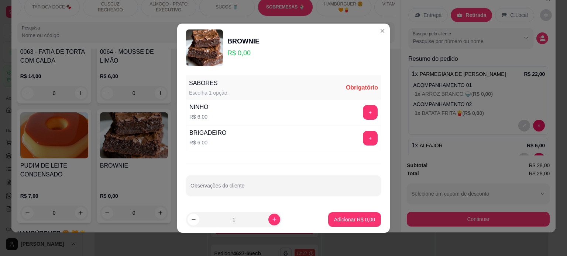
click at [364, 104] on div "NINHO R$ 6,00 +" at bounding box center [283, 113] width 195 height 26
click at [364, 109] on button "+" at bounding box center [370, 112] width 15 height 15
click at [345, 221] on p "Adicionar R$ 6,00" at bounding box center [354, 219] width 40 height 7
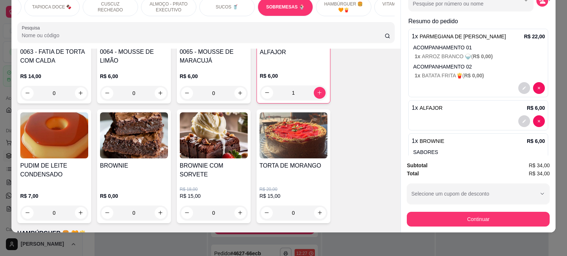
scroll to position [0, 0]
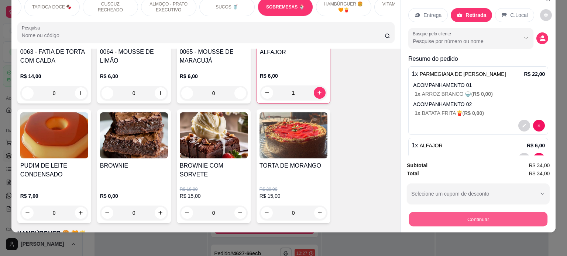
click at [477, 218] on button "Continuar" at bounding box center [478, 219] width 138 height 14
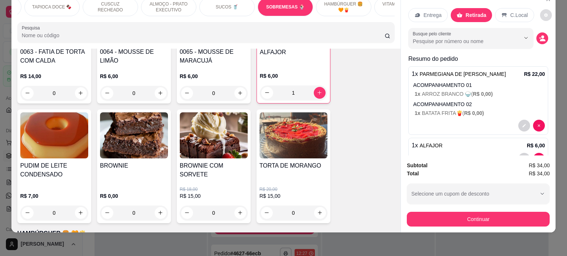
click at [541, 9] on button "decrease-product-quantity" at bounding box center [546, 15] width 12 height 12
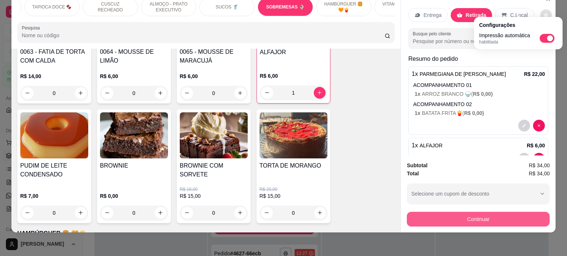
click at [475, 212] on button "Continuar" at bounding box center [477, 219] width 143 height 15
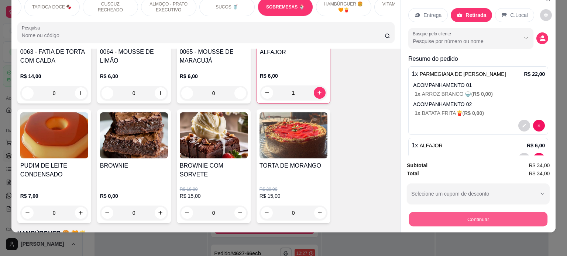
click at [467, 214] on button "Continuar" at bounding box center [478, 219] width 138 height 14
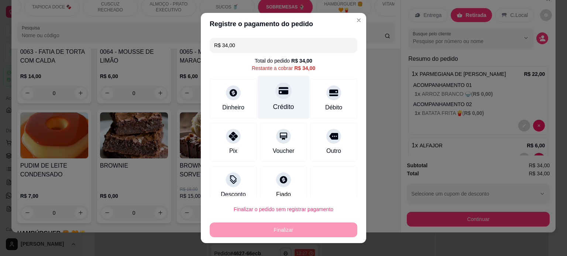
click at [273, 103] on div "Crédito" at bounding box center [283, 107] width 21 height 10
type input "R$ 0,00"
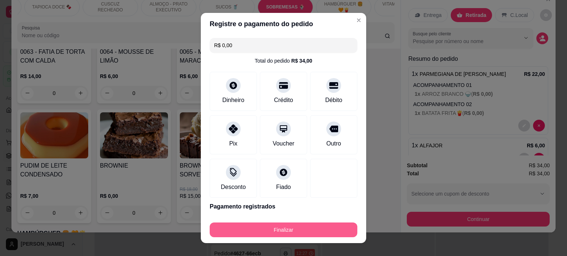
click at [287, 228] on button "Finalizar" at bounding box center [283, 230] width 148 height 15
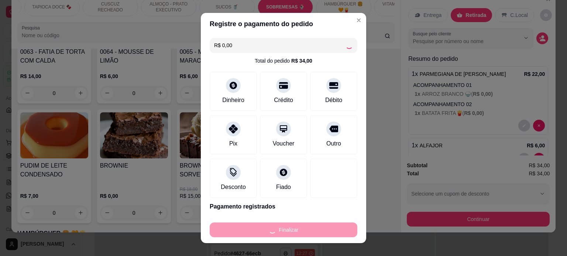
type input "0"
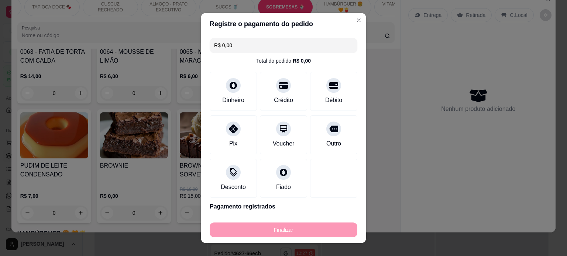
type input "-R$ 34,00"
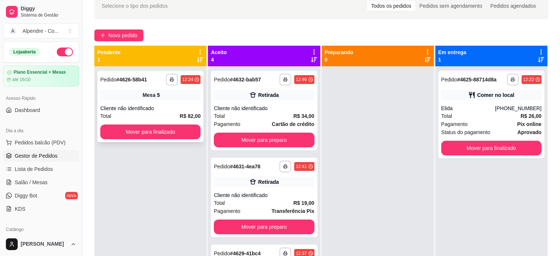
click at [141, 107] on div "Cliente não identificado" at bounding box center [150, 108] width 100 height 7
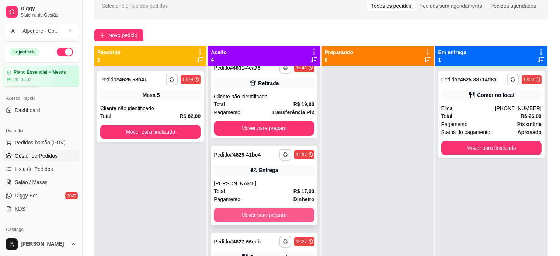
scroll to position [21, 0]
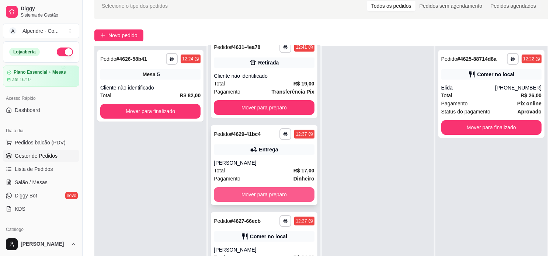
click at [266, 194] on button "Mover para preparo" at bounding box center [264, 194] width 100 height 15
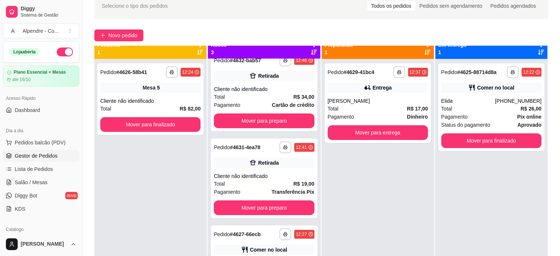
scroll to position [0, 0]
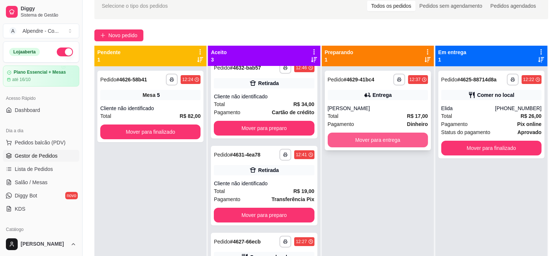
click at [367, 135] on button "Mover para entrega" at bounding box center [378, 140] width 100 height 15
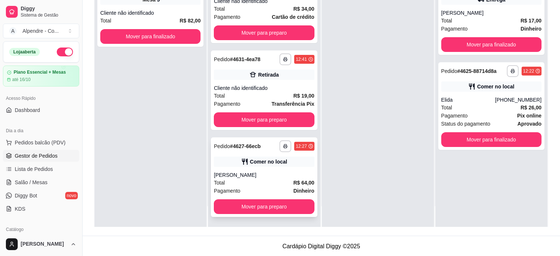
scroll to position [112, 0]
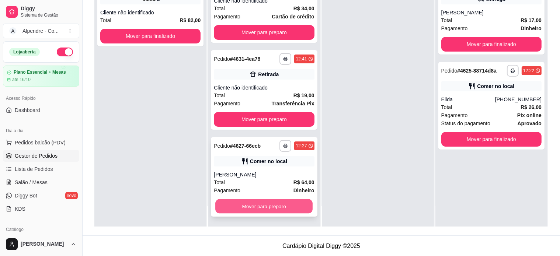
click at [259, 208] on button "Mover para preparo" at bounding box center [263, 207] width 97 height 14
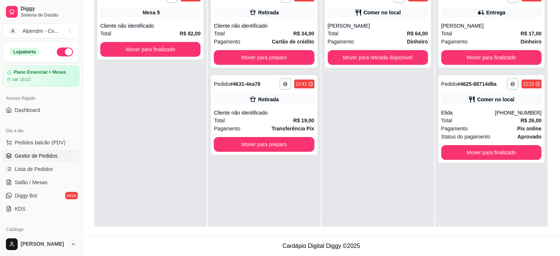
scroll to position [0, 0]
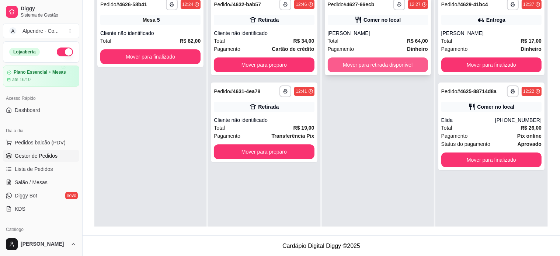
click at [381, 69] on button "Mover para retirada disponível" at bounding box center [378, 65] width 100 height 15
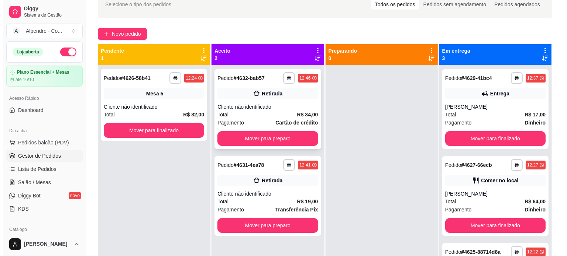
scroll to position [21, 0]
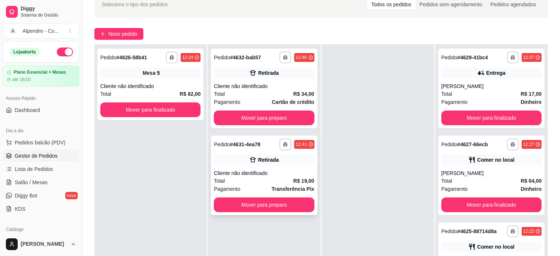
click at [250, 180] on div "Total R$ 19,00" at bounding box center [264, 181] width 100 height 8
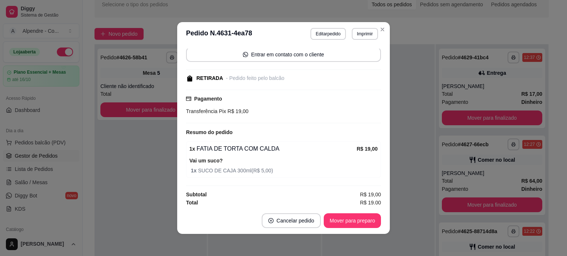
scroll to position [55, 0]
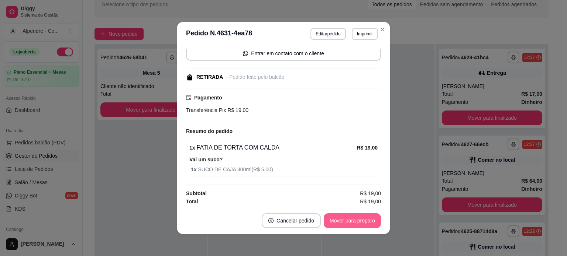
click at [352, 217] on button "Mover para preparo" at bounding box center [351, 221] width 57 height 15
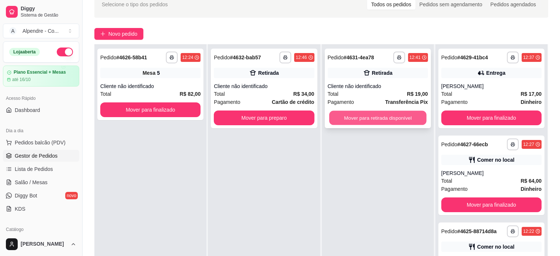
click at [393, 117] on button "Mover para retirada disponível" at bounding box center [377, 118] width 97 height 14
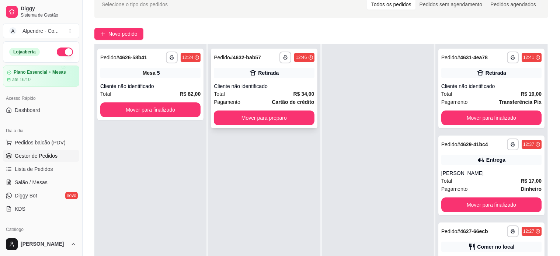
click at [256, 94] on div "Total R$ 34,00" at bounding box center [264, 94] width 100 height 8
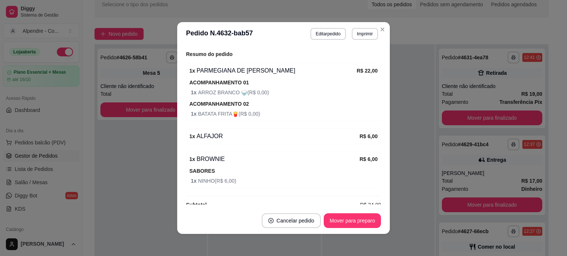
scroll to position [143, 0]
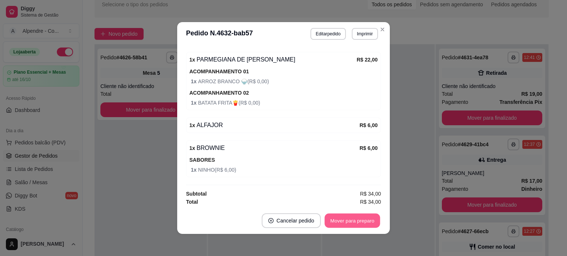
click at [345, 217] on button "Mover para preparo" at bounding box center [351, 221] width 55 height 14
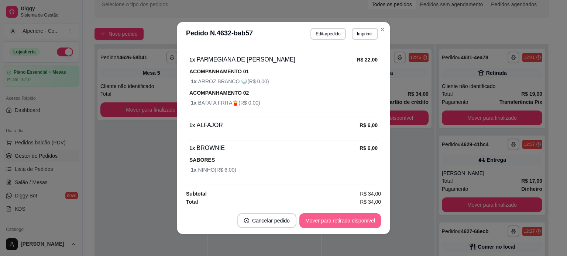
click at [345, 217] on button "Mover para retirada disponível" at bounding box center [340, 221] width 82 height 15
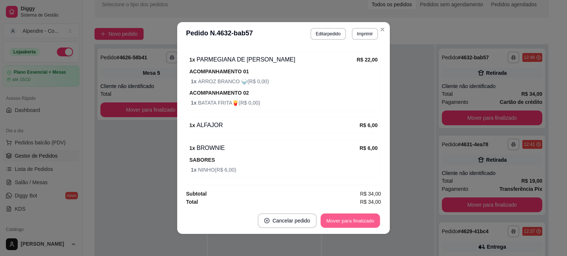
click at [345, 217] on button "Mover para finalizado" at bounding box center [350, 221] width 59 height 14
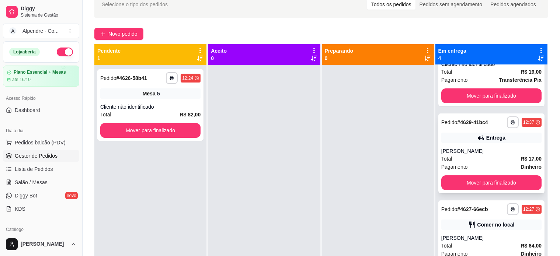
scroll to position [107, 0]
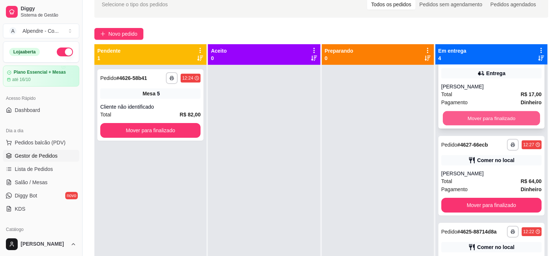
click at [466, 121] on button "Mover para finalizado" at bounding box center [491, 118] width 97 height 14
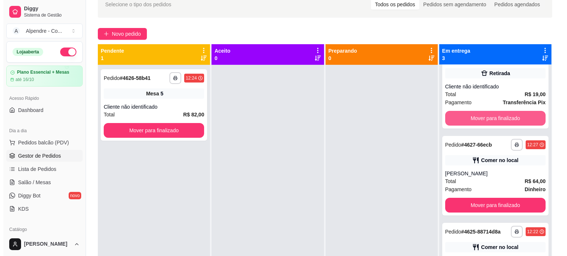
scroll to position [0, 0]
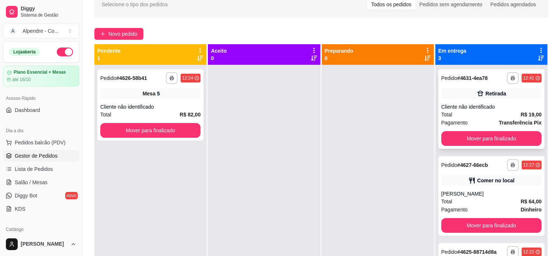
click at [469, 111] on div "Total R$ 19,00" at bounding box center [491, 115] width 100 height 8
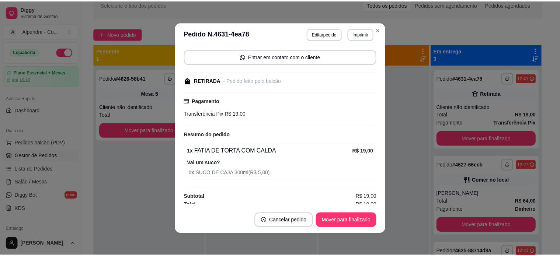
scroll to position [55, 0]
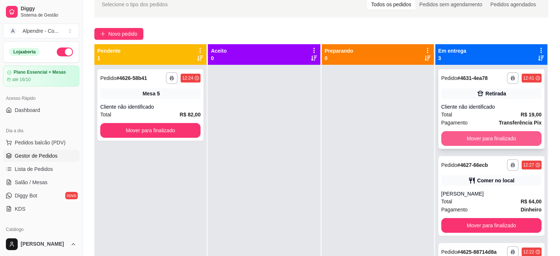
click at [465, 135] on button "Mover para finalizado" at bounding box center [491, 138] width 100 height 15
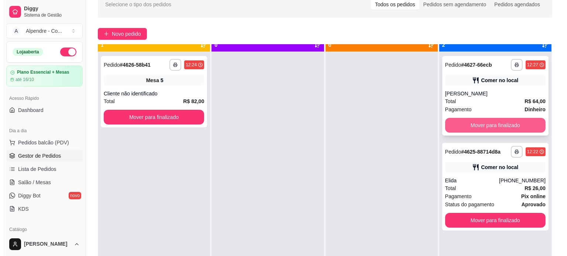
scroll to position [21, 0]
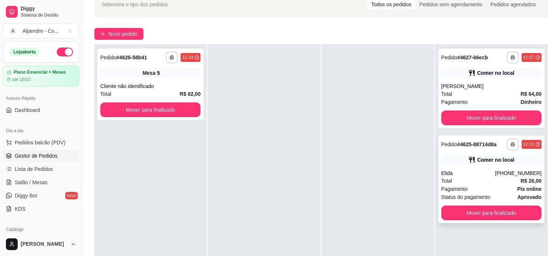
click at [459, 174] on div "Elida" at bounding box center [468, 173] width 54 height 7
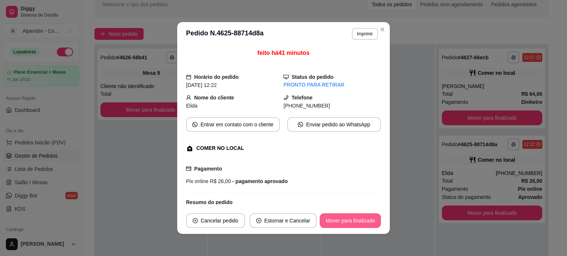
click at [351, 223] on button "Mover para finalizado" at bounding box center [349, 221] width 61 height 15
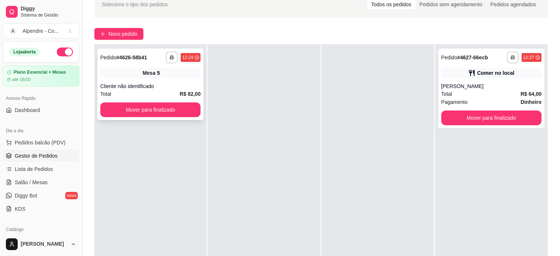
click at [174, 87] on div "Cliente não identificado" at bounding box center [150, 86] width 100 height 7
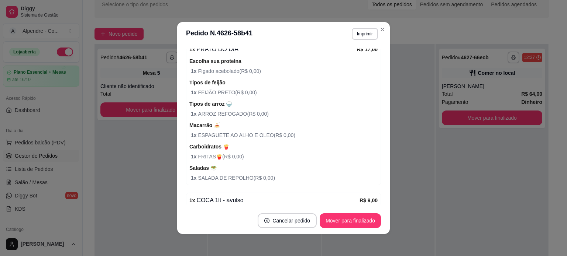
scroll to position [510, 0]
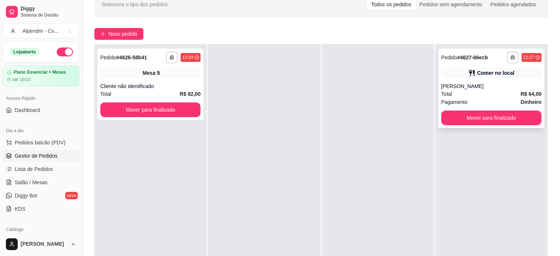
click at [466, 87] on div "[PERSON_NAME]" at bounding box center [491, 86] width 100 height 7
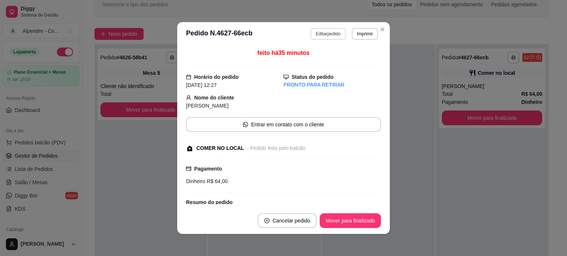
click at [328, 31] on button "Editar pedido" at bounding box center [327, 34] width 35 height 12
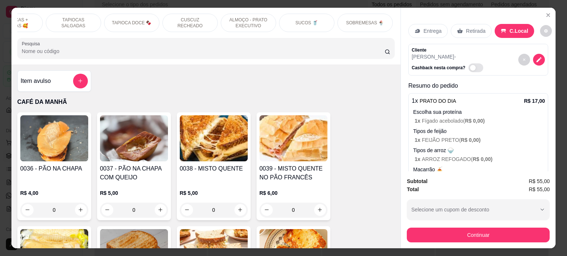
scroll to position [0, 0]
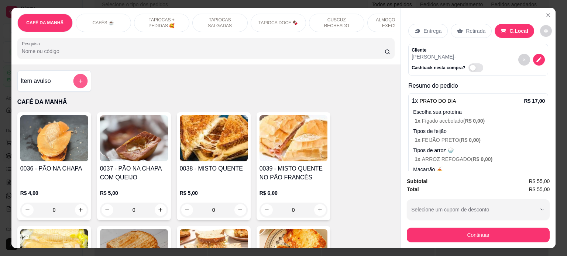
click at [79, 83] on icon "add-separate-item" at bounding box center [81, 81] width 4 height 4
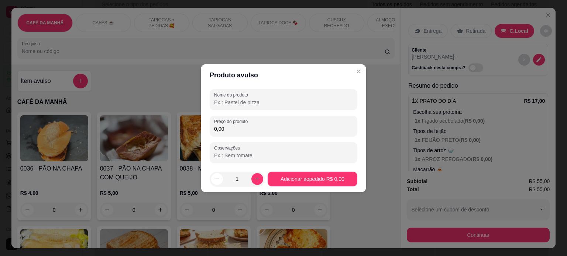
click at [232, 103] on input "Nome do produto" at bounding box center [283, 102] width 139 height 7
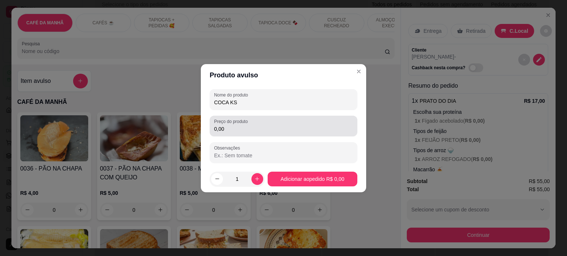
type input "COCA KS"
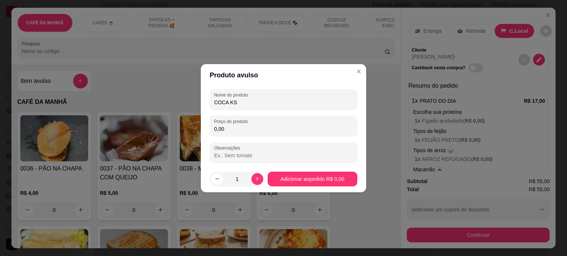
click at [238, 127] on input "0,00" at bounding box center [283, 128] width 139 height 7
type input "5,00"
click at [254, 180] on icon "increase-product-quantity" at bounding box center [257, 179] width 6 height 6
type input "3"
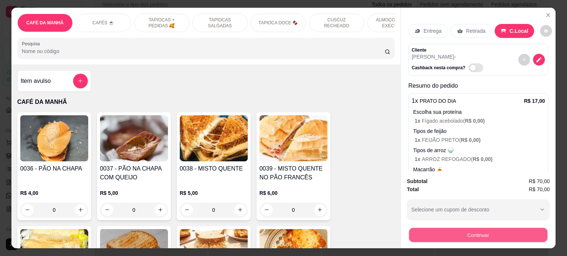
click at [480, 232] on button "Continuar" at bounding box center [478, 235] width 138 height 14
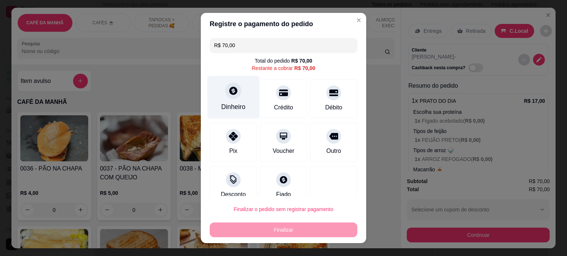
click at [237, 99] on div "Dinheiro" at bounding box center [233, 97] width 52 height 43
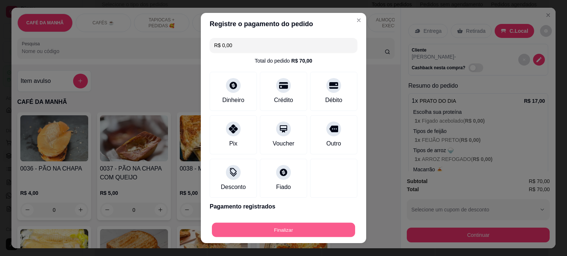
click at [302, 232] on button "Finalizar" at bounding box center [283, 230] width 143 height 14
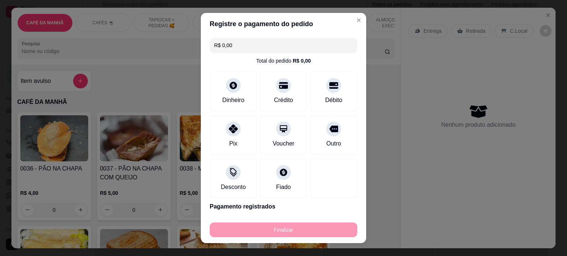
type input "-R$ 70,00"
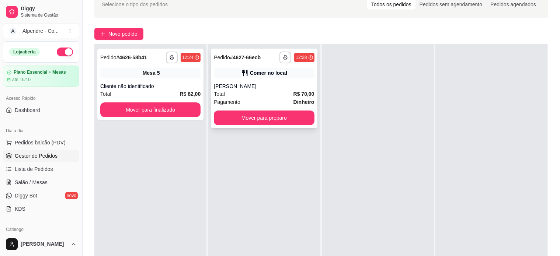
click at [264, 98] on div "Pagamento Dinheiro" at bounding box center [264, 102] width 100 height 8
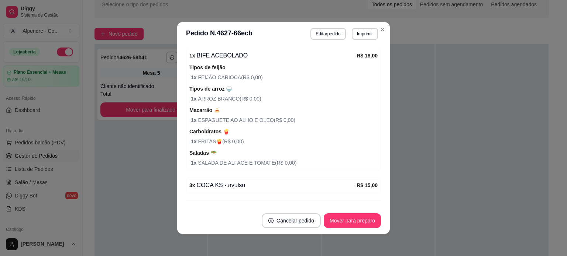
scroll to position [455, 0]
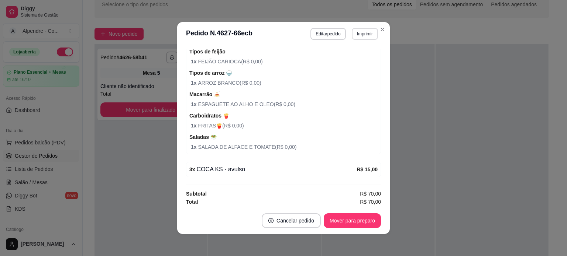
click at [361, 33] on button "Imprimir" at bounding box center [364, 34] width 26 height 12
click at [351, 61] on button "Impressora container" at bounding box center [345, 60] width 53 height 12
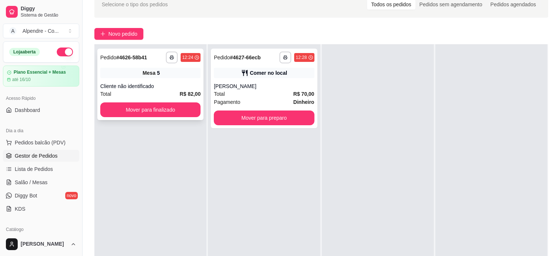
click at [170, 86] on div "Cliente não identificado" at bounding box center [150, 86] width 100 height 7
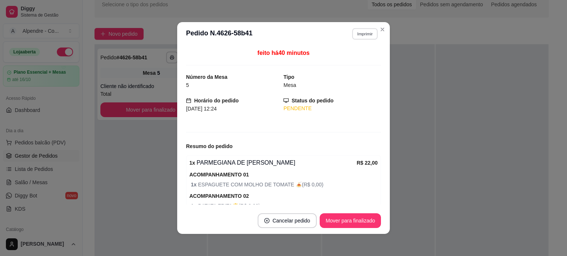
click at [352, 32] on button "Imprimir" at bounding box center [364, 33] width 25 height 11
click at [337, 63] on button "Impressora container" at bounding box center [345, 60] width 53 height 12
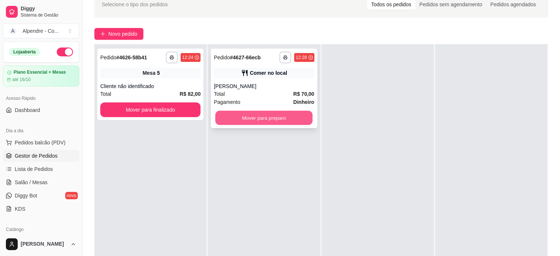
click at [272, 118] on button "Mover para preparo" at bounding box center [263, 118] width 97 height 14
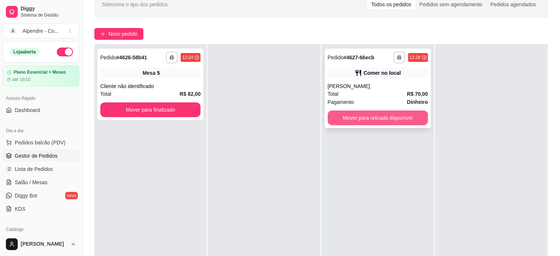
click at [351, 112] on button "Mover para retirada disponível" at bounding box center [378, 118] width 100 height 15
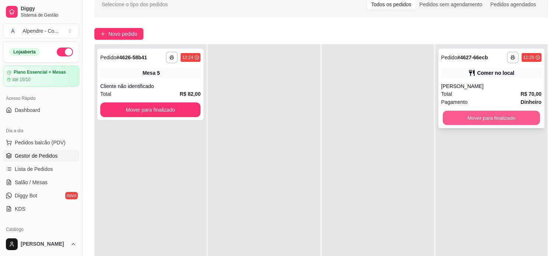
click at [478, 118] on button "Mover para finalizado" at bounding box center [491, 118] width 97 height 14
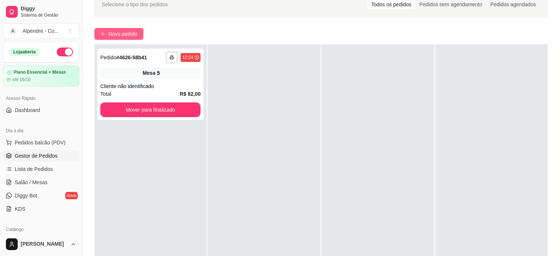
click at [120, 31] on span "Novo pedido" at bounding box center [122, 34] width 29 height 8
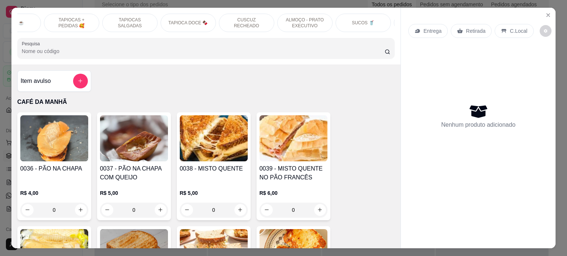
scroll to position [0, 91]
click at [284, 22] on p "ALMOÇO - PRATO EXECUTIVO" at bounding box center [303, 23] width 43 height 12
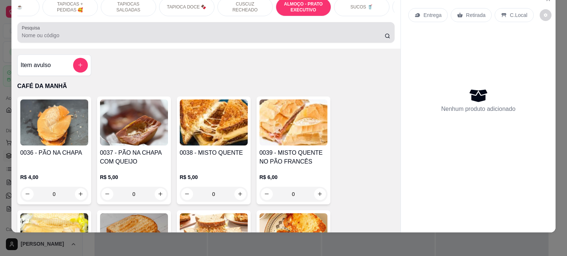
scroll to position [1513, 0]
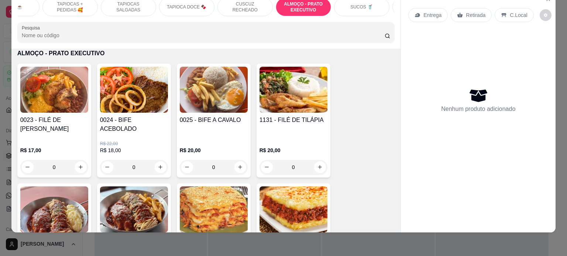
click at [155, 162] on div "0" at bounding box center [134, 167] width 68 height 15
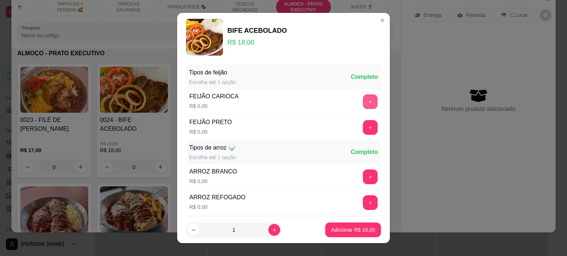
click at [363, 101] on button "+" at bounding box center [370, 101] width 15 height 15
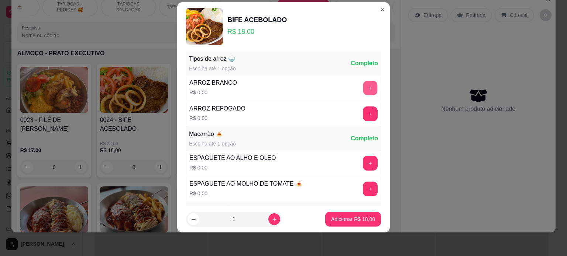
click at [363, 88] on button "+" at bounding box center [370, 88] width 14 height 14
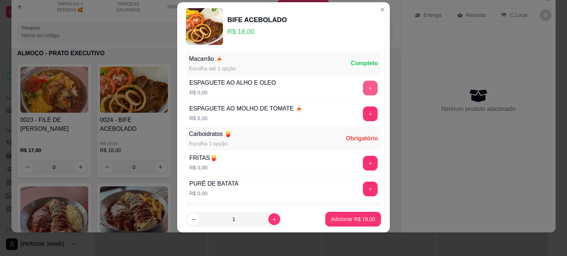
click at [363, 86] on button "+" at bounding box center [370, 88] width 15 height 15
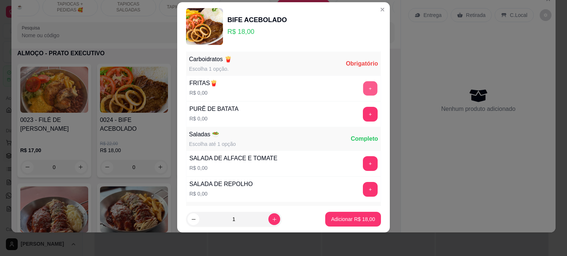
click at [363, 88] on button "+" at bounding box center [370, 88] width 14 height 14
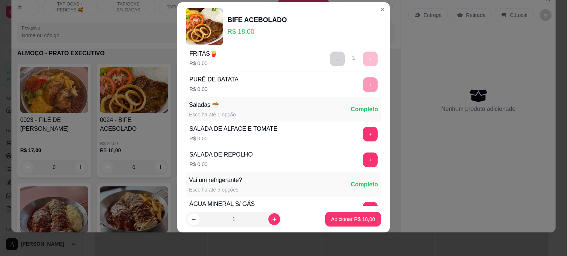
scroll to position [303, 0]
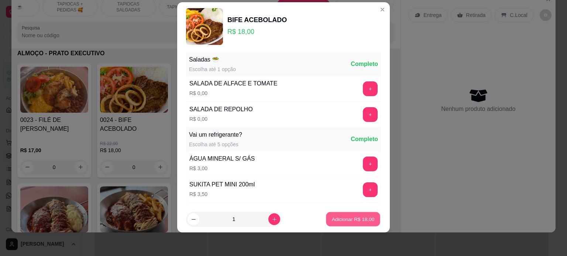
click at [346, 221] on p "Adicionar R$ 18,00" at bounding box center [353, 219] width 43 height 7
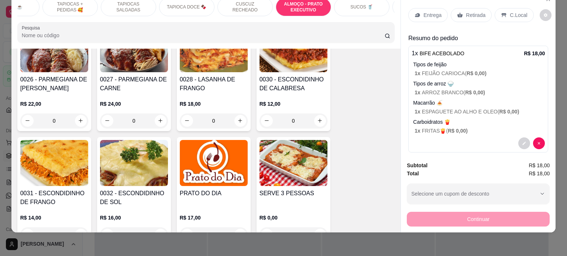
scroll to position [1697, 0]
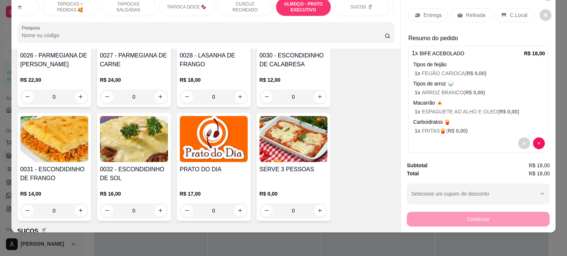
click at [238, 204] on div "0" at bounding box center [214, 211] width 68 height 15
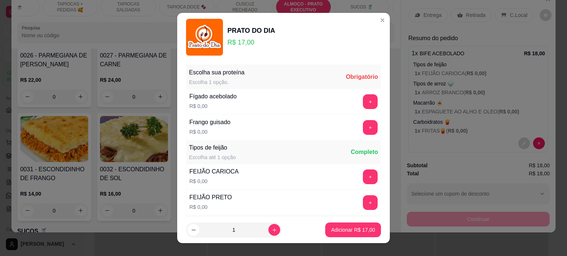
click at [302, 101] on div "Fígado acebolado R$ 0,00 +" at bounding box center [283, 102] width 195 height 26
click at [363, 129] on button "+" at bounding box center [370, 127] width 14 height 14
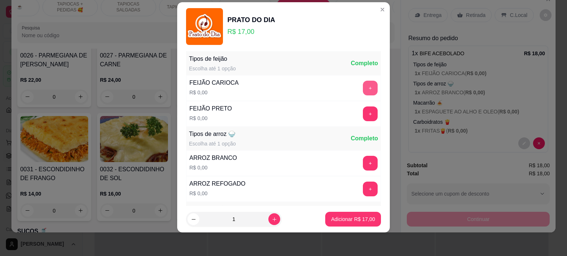
click at [363, 85] on button "+" at bounding box center [370, 88] width 15 height 15
click at [363, 86] on button "+" at bounding box center [370, 88] width 15 height 15
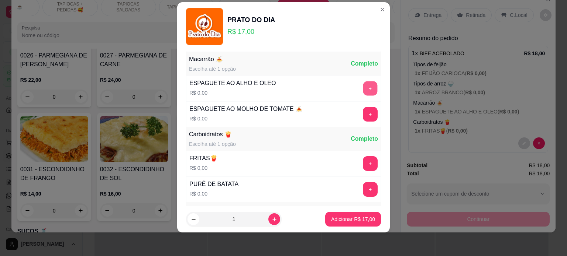
click at [363, 87] on button "+" at bounding box center [370, 88] width 14 height 14
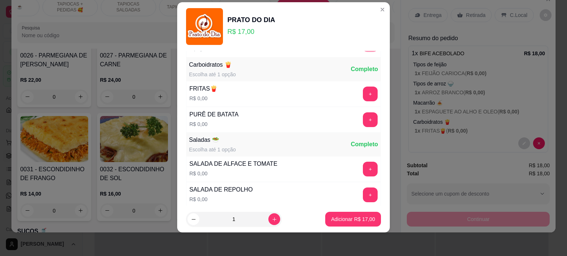
scroll to position [303, 0]
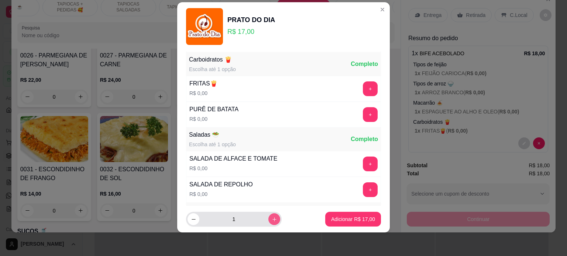
click at [271, 221] on icon "increase-product-quantity" at bounding box center [274, 220] width 6 height 6
type input "2"
click at [356, 219] on p "Adicionar R$ 34,00" at bounding box center [353, 219] width 43 height 7
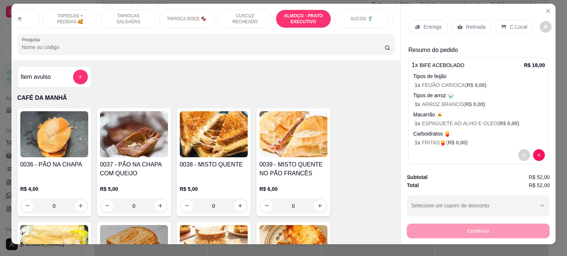
scroll to position [0, 0]
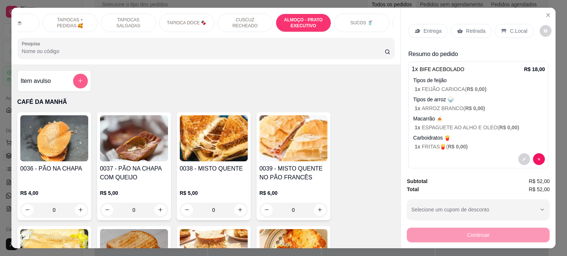
click at [73, 82] on button "add-separate-item" at bounding box center [80, 81] width 15 height 15
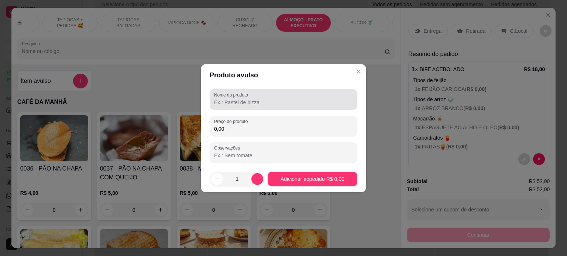
click at [243, 104] on input "Nome do produto" at bounding box center [283, 102] width 139 height 7
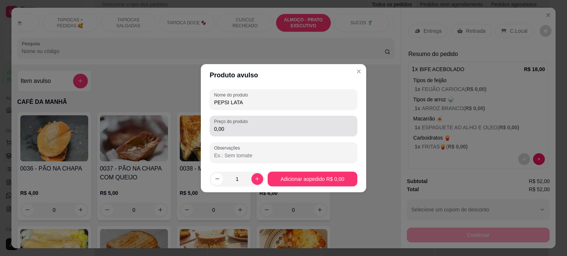
type input "PEPSI LATA"
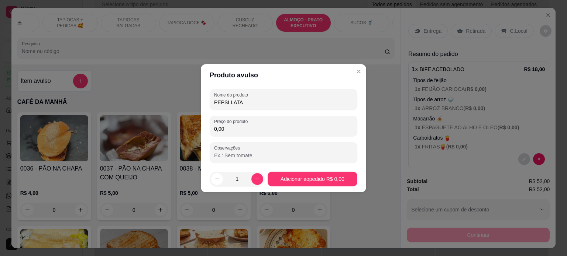
click at [239, 128] on input "0,00" at bounding box center [283, 128] width 139 height 7
type input "5,00"
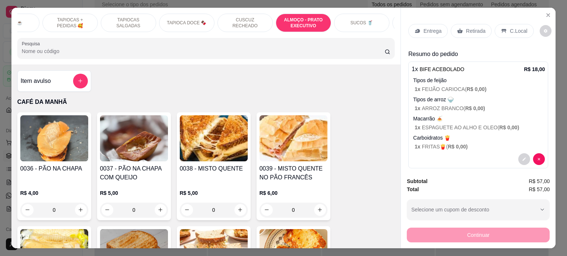
click at [348, 27] on div "SUCOS 🥤" at bounding box center [361, 23] width 55 height 18
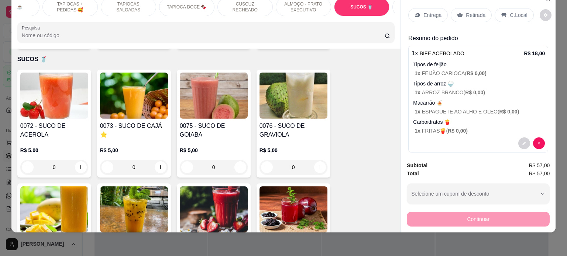
click at [315, 162] on div "0" at bounding box center [293, 167] width 68 height 15
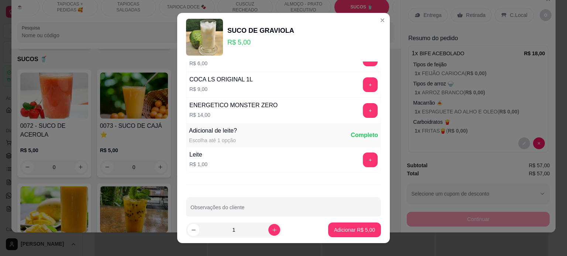
scroll to position [361, 0]
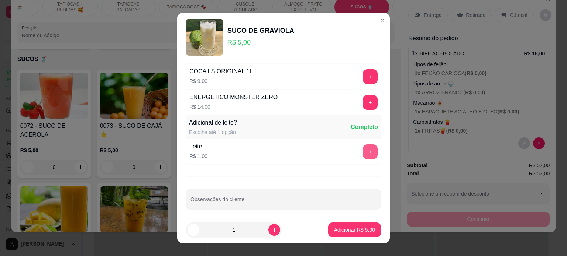
click at [363, 147] on button "+" at bounding box center [370, 152] width 15 height 15
click at [353, 225] on button "Adicionar R$ 6,00" at bounding box center [354, 230] width 53 height 15
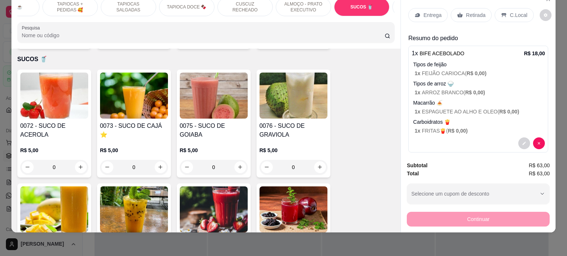
click at [314, 160] on div "0" at bounding box center [293, 167] width 68 height 15
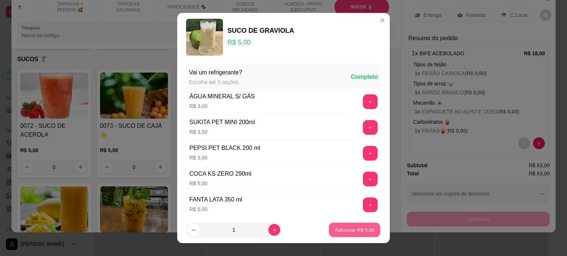
click at [351, 233] on p "Adicionar R$ 5,00" at bounding box center [354, 230] width 40 height 7
type input "1"
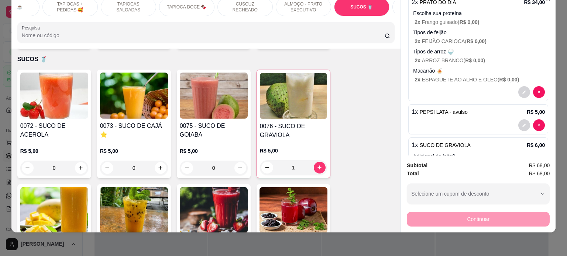
scroll to position [0, 0]
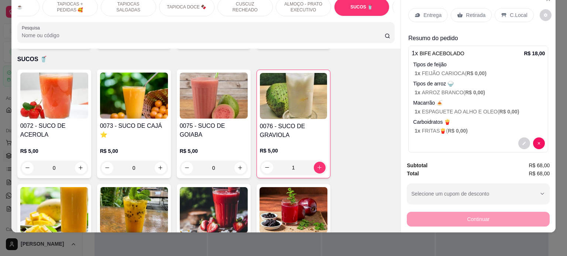
click at [510, 11] on p "C.Local" at bounding box center [517, 14] width 17 height 7
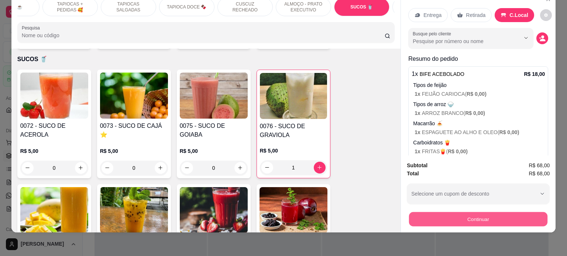
click at [464, 212] on button "Continuar" at bounding box center [478, 219] width 138 height 14
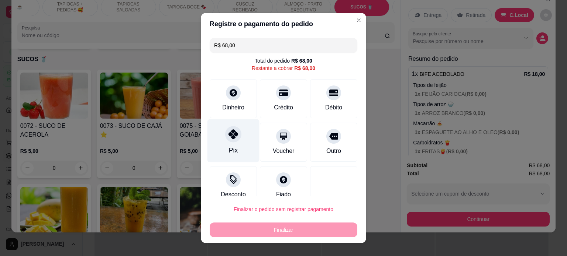
click at [235, 137] on div at bounding box center [233, 134] width 16 height 16
type input "R$ 0,00"
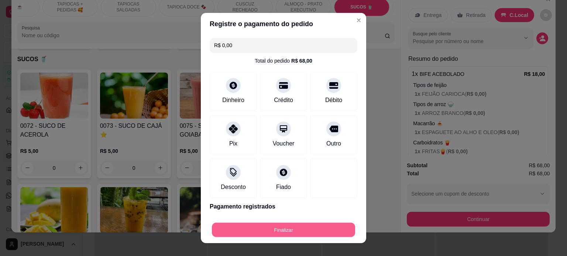
click at [282, 234] on button "Finalizar" at bounding box center [283, 230] width 143 height 14
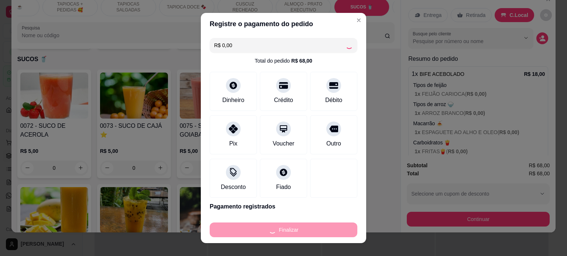
type input "0"
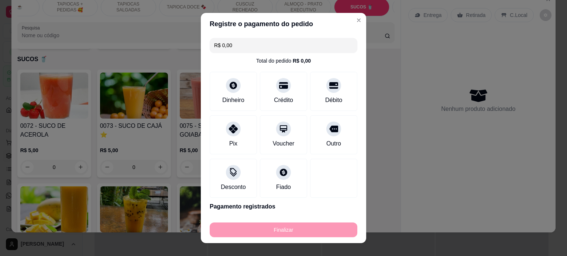
type input "-R$ 68,00"
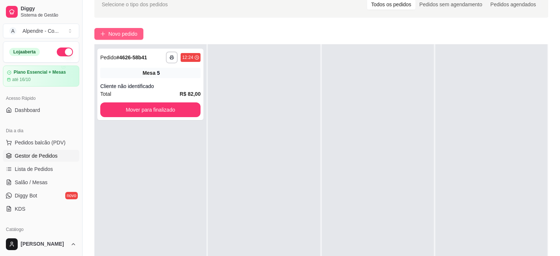
click at [124, 37] on span "Novo pedido" at bounding box center [122, 34] width 29 height 8
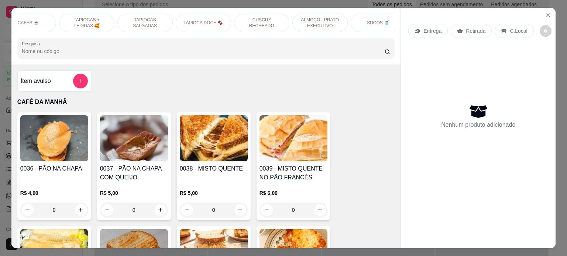
scroll to position [0, 91]
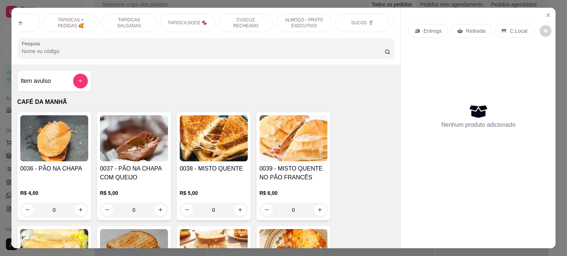
click at [307, 19] on p "ALMOÇO - PRATO EXECUTIVO" at bounding box center [304, 23] width 43 height 12
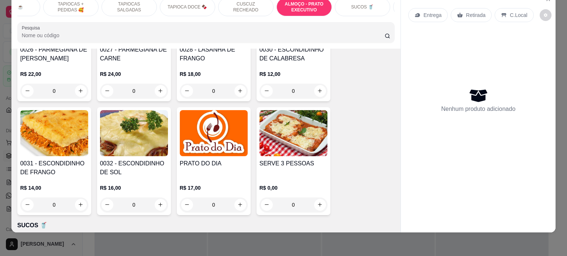
scroll to position [1734, 0]
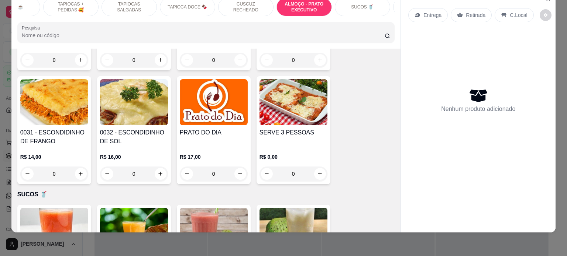
click at [158, 171] on div "0" at bounding box center [134, 174] width 68 height 15
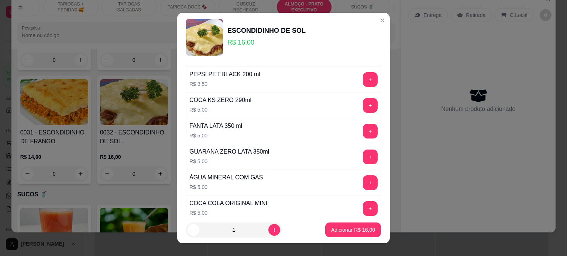
scroll to position [111, 0]
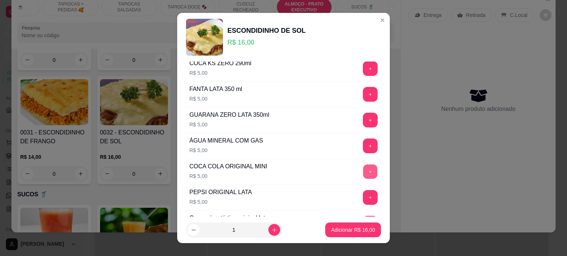
click at [363, 168] on button "+" at bounding box center [370, 171] width 14 height 14
click at [349, 231] on p "Adicionar R$ 21,00" at bounding box center [353, 230] width 43 height 7
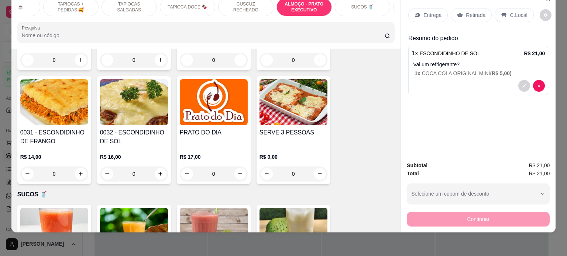
click at [433, 11] on p "Entrega" at bounding box center [432, 14] width 18 height 7
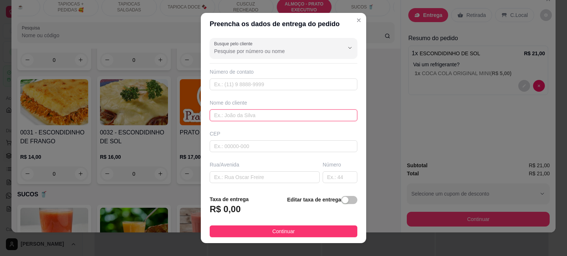
click at [233, 116] on input "text" at bounding box center [283, 116] width 148 height 12
click at [237, 89] on input "text" at bounding box center [283, 85] width 148 height 12
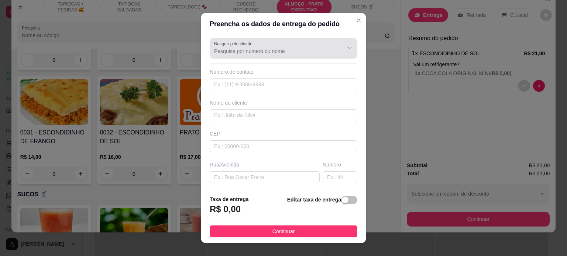
click at [267, 47] on div at bounding box center [283, 48] width 139 height 15
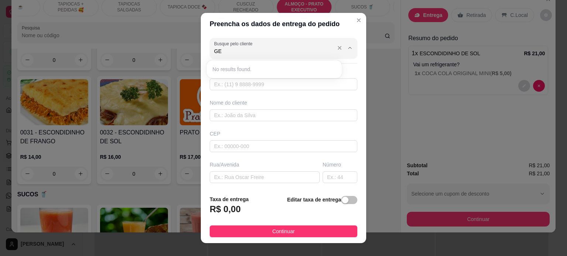
type input "G"
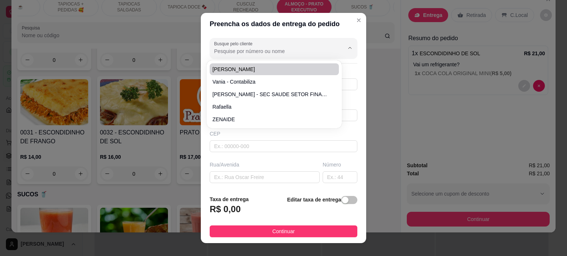
click at [291, 53] on input "Busque pelo cliente" at bounding box center [273, 51] width 118 height 7
paste input "[PHONE_NUMBER]"
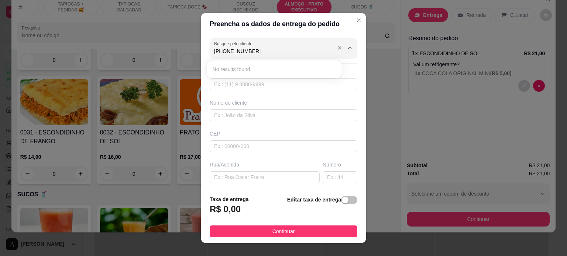
click at [218, 53] on input "[PHONE_NUMBER]" at bounding box center [273, 51] width 118 height 7
type input "83 99803-1119"
drag, startPoint x: 276, startPoint y: 54, endPoint x: 150, endPoint y: 39, distance: 126.2
click at [150, 39] on div "Preencha os dados de entrega do pedido Busque pelo cliente 83 99803-1119 Número…" at bounding box center [283, 128] width 567 height 256
click at [240, 80] on input "text" at bounding box center [283, 85] width 148 height 12
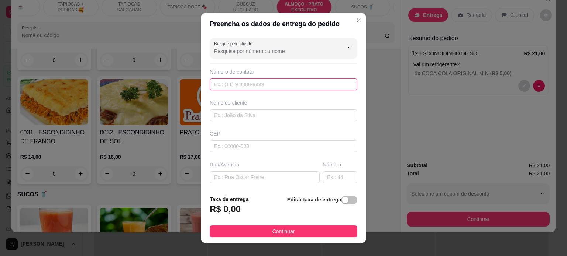
paste input "[PHONE_NUMBER]"
click at [222, 83] on input "[PHONE_NUMBER]" at bounding box center [283, 85] width 148 height 12
type input "[PHONE_NUMBER]"
click at [227, 121] on div "Busque pelo cliente Número de contato [PHONE_NUMBER] Nome do cliente CEP Rua/[G…" at bounding box center [283, 112] width 165 height 155
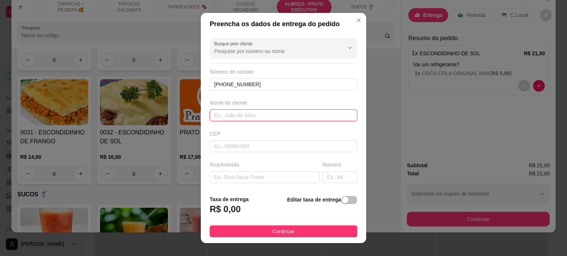
click at [227, 118] on input "text" at bounding box center [283, 116] width 148 height 12
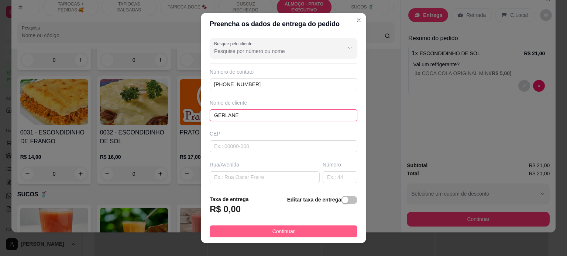
type input "GERLANE"
click at [298, 233] on button "Continuar" at bounding box center [283, 232] width 148 height 12
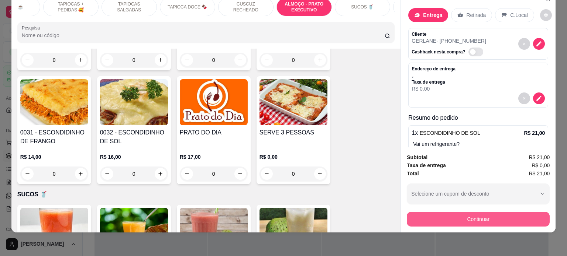
click at [477, 212] on button "Continuar" at bounding box center [477, 219] width 143 height 15
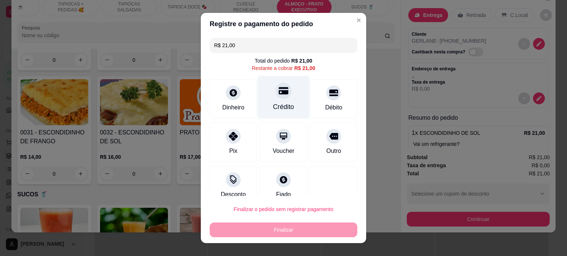
click at [277, 104] on div "Crédito" at bounding box center [283, 107] width 21 height 10
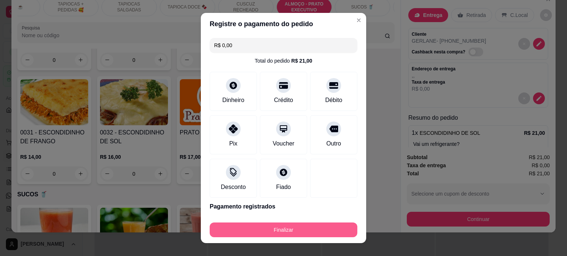
click at [279, 233] on button "Finalizar" at bounding box center [283, 230] width 148 height 15
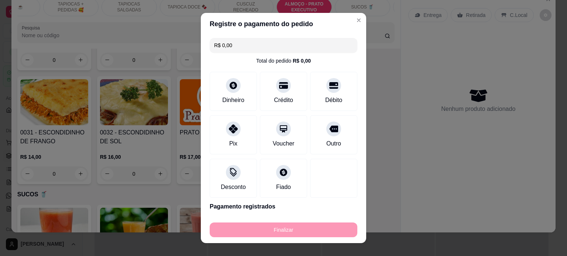
type input "-R$ 21,00"
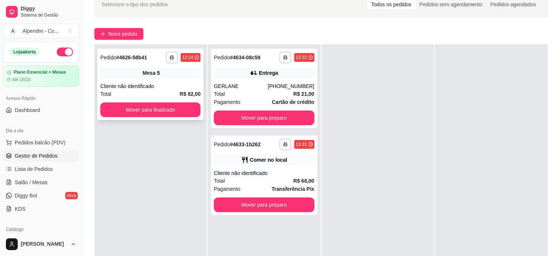
click at [153, 87] on div "Cliente não identificado" at bounding box center [150, 86] width 100 height 7
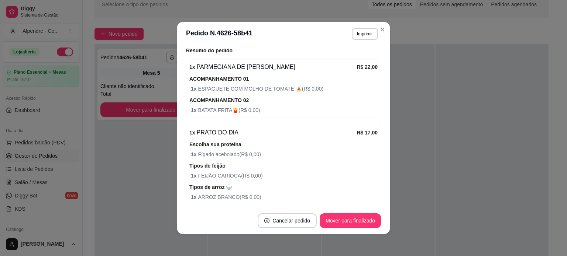
scroll to position [184, 0]
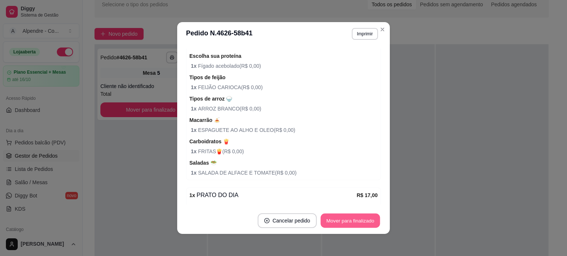
click at [343, 217] on button "Mover para finalizado" at bounding box center [350, 221] width 59 height 14
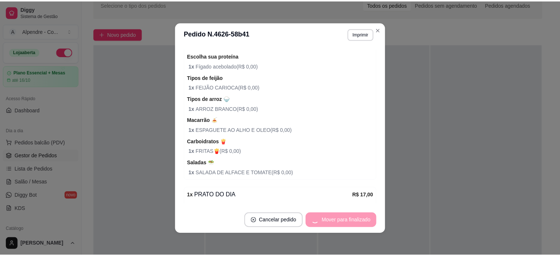
scroll to position [160, 0]
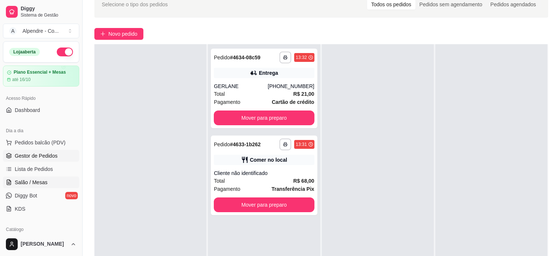
click at [36, 182] on span "Salão / Mesas" at bounding box center [31, 182] width 33 height 7
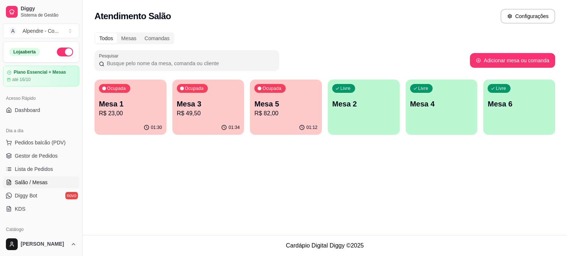
click at [110, 106] on p "Mesa 1" at bounding box center [130, 104] width 63 height 10
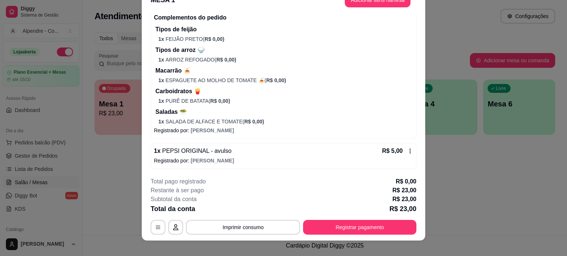
scroll to position [22, 0]
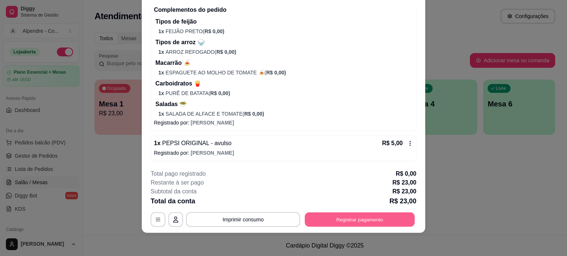
click at [361, 215] on button "Registrar pagamento" at bounding box center [360, 219] width 110 height 14
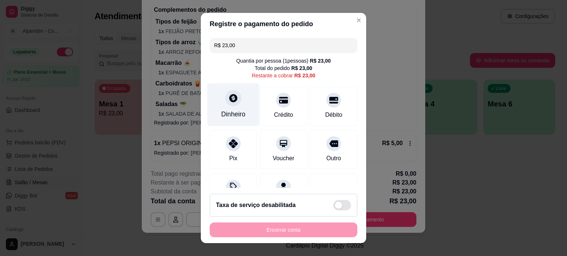
click at [239, 111] on div "Dinheiro" at bounding box center [233, 115] width 24 height 10
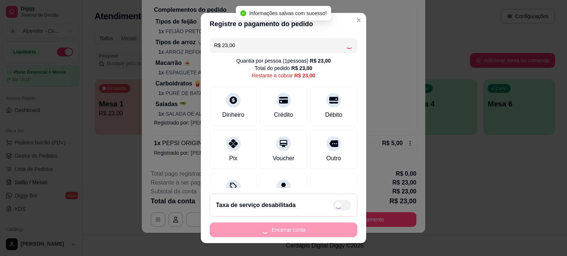
type input "R$ 0,00"
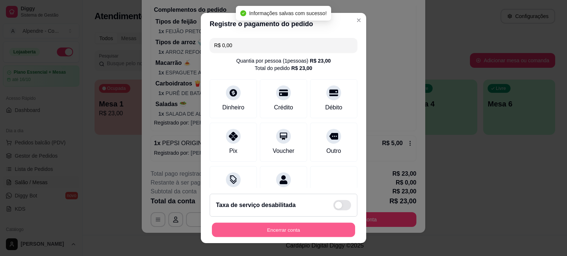
click at [293, 232] on button "Encerrar conta" at bounding box center [283, 230] width 143 height 14
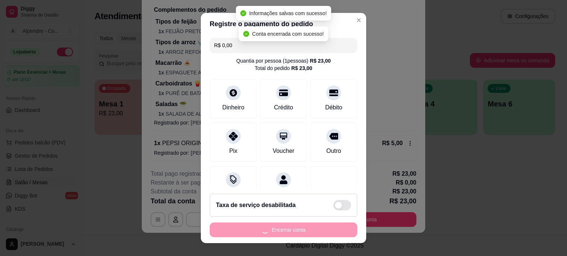
scroll to position [0, 0]
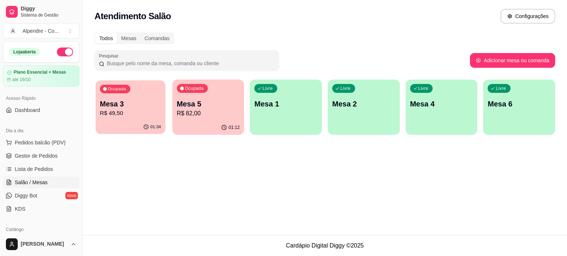
click at [145, 106] on p "Mesa 3" at bounding box center [130, 104] width 61 height 10
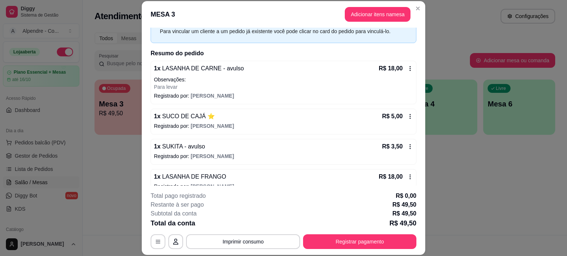
scroll to position [78, 0]
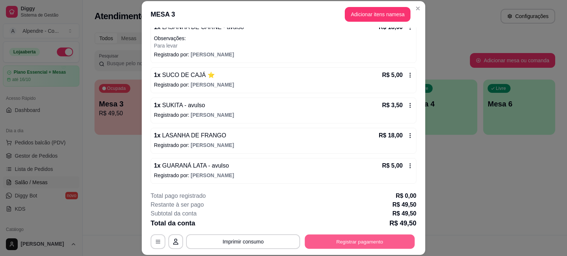
click at [380, 238] on button "Registrar pagamento" at bounding box center [360, 242] width 110 height 14
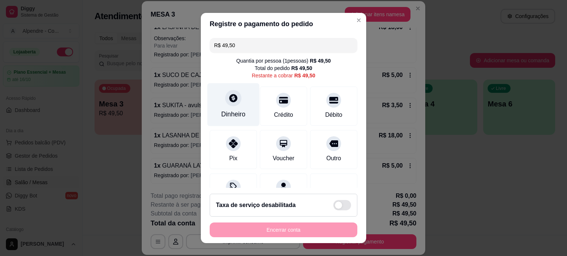
click at [239, 116] on div "Dinheiro" at bounding box center [233, 115] width 24 height 10
type input "R$ 0,00"
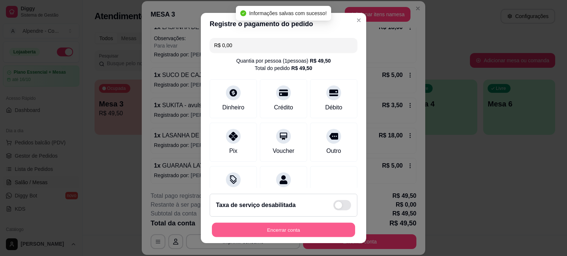
click at [282, 231] on button "Encerrar conta" at bounding box center [283, 230] width 143 height 14
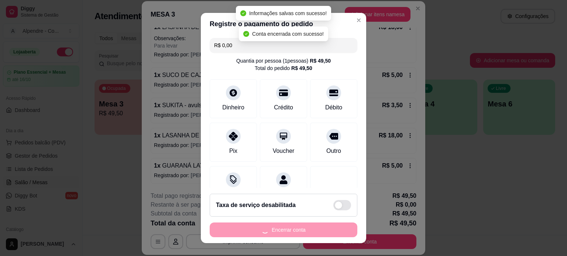
scroll to position [0, 0]
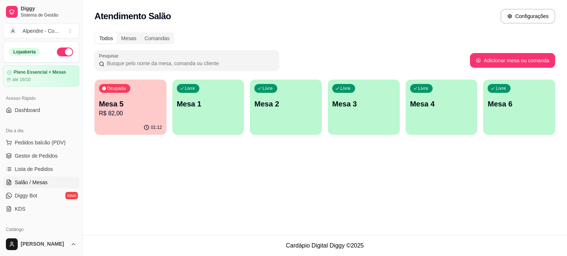
click at [139, 110] on p "R$ 82,00" at bounding box center [130, 113] width 63 height 9
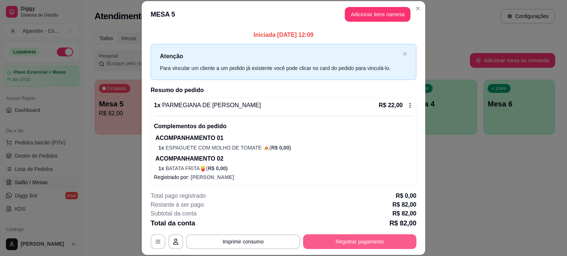
click at [359, 240] on button "Registrar pagamento" at bounding box center [359, 242] width 113 height 15
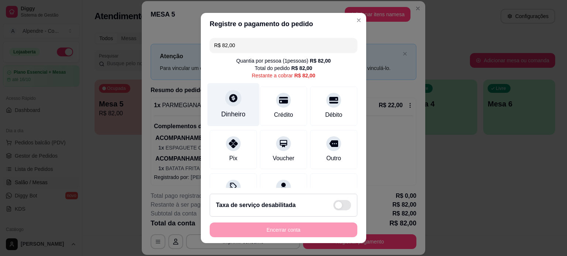
click at [232, 112] on div "Dinheiro" at bounding box center [233, 115] width 24 height 10
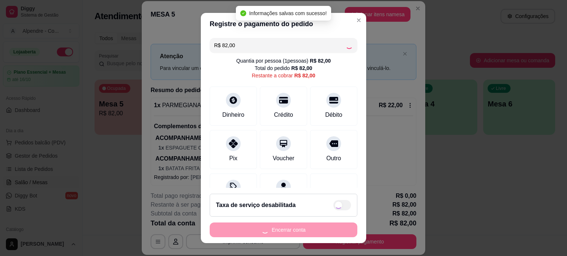
type input "R$ 0,00"
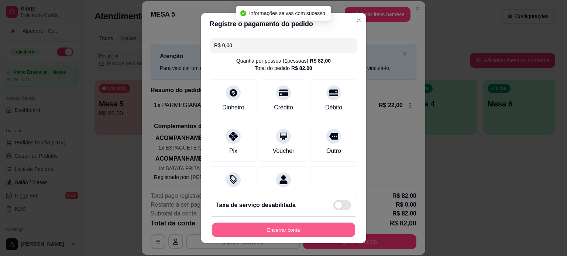
click at [273, 233] on button "Encerrar conta" at bounding box center [283, 230] width 143 height 14
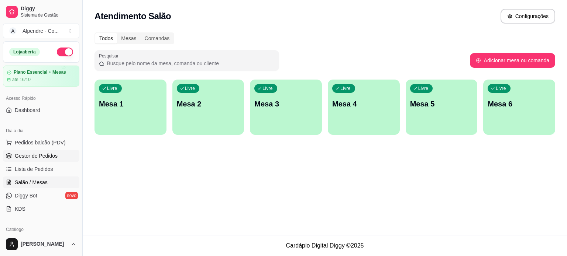
click at [36, 155] on span "Gestor de Pedidos" at bounding box center [36, 155] width 43 height 7
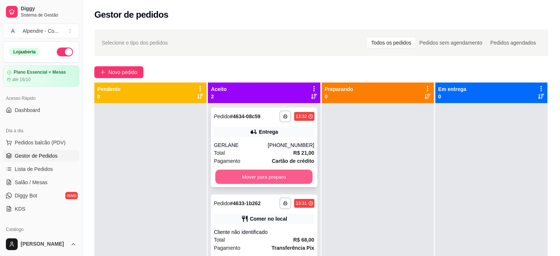
click at [257, 178] on button "Mover para preparo" at bounding box center [263, 177] width 97 height 14
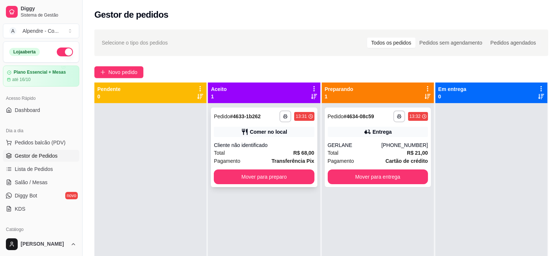
click at [254, 159] on div "Pagamento Transferência Pix" at bounding box center [264, 161] width 100 height 8
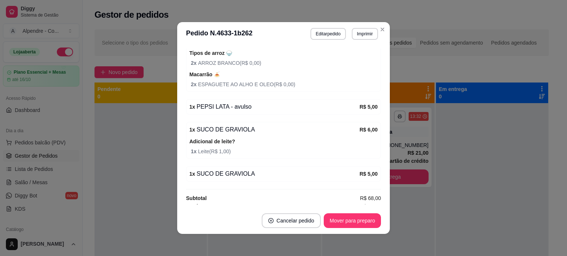
scroll to position [317, 0]
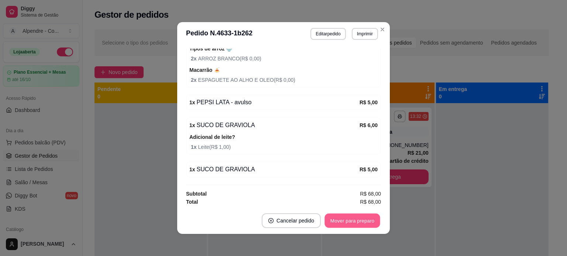
click at [348, 218] on button "Mover para preparo" at bounding box center [351, 221] width 55 height 14
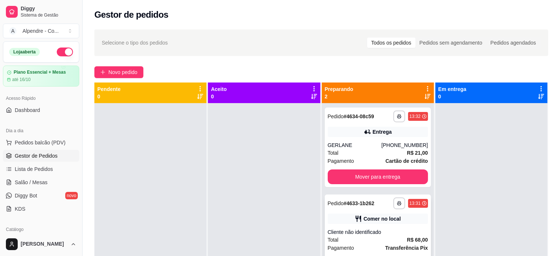
click at [362, 239] on div "Total R$ 68,00" at bounding box center [378, 240] width 100 height 8
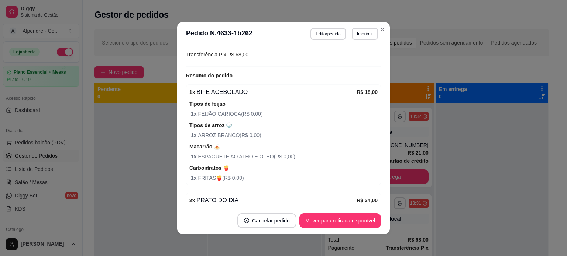
scroll to position [0, 0]
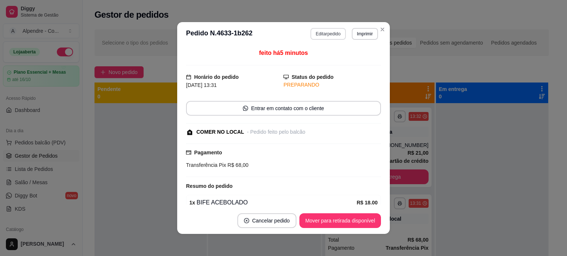
click at [323, 36] on button "Editar pedido" at bounding box center [327, 34] width 35 height 12
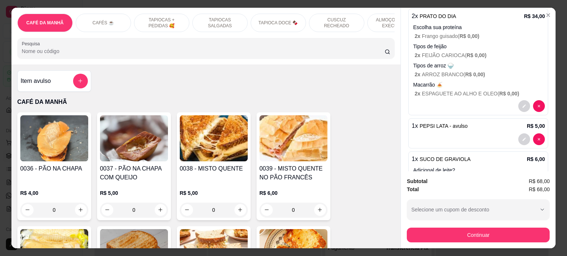
scroll to position [221, 0]
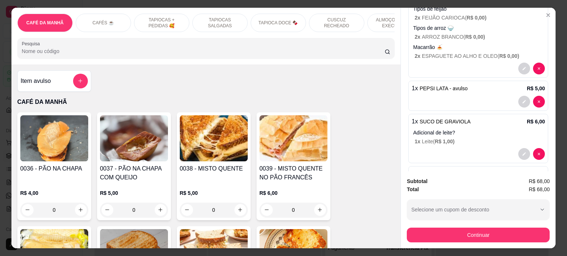
click at [475, 138] on p "1 x Leite ( R$ 1,00 )" at bounding box center [479, 141] width 130 height 7
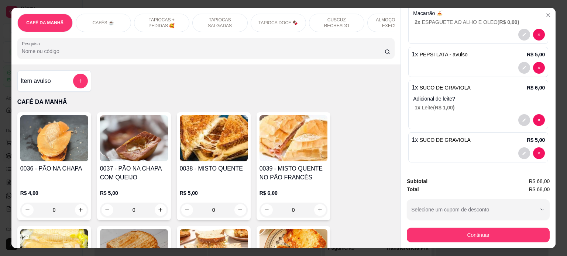
click at [457, 148] on div at bounding box center [477, 154] width 133 height 12
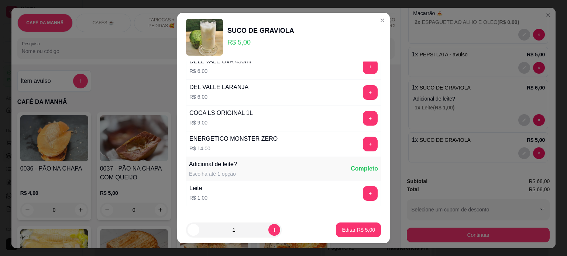
scroll to position [332, 0]
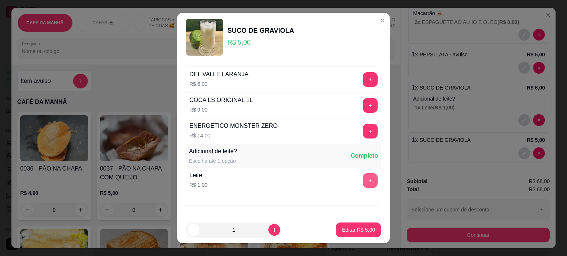
click at [363, 180] on button "+" at bounding box center [370, 180] width 15 height 15
click at [358, 225] on button "Editar R$ 6,00" at bounding box center [358, 230] width 44 height 14
type input "0"
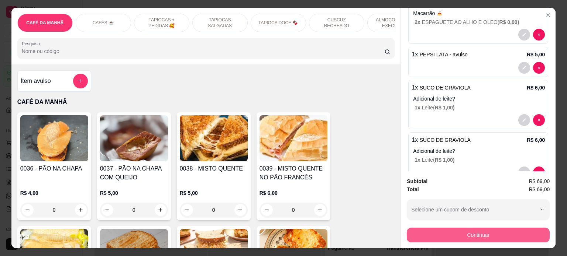
click at [480, 236] on button "Continuar" at bounding box center [477, 235] width 143 height 15
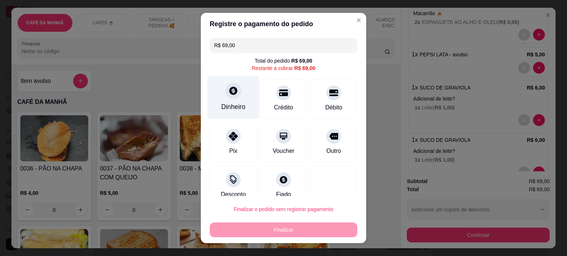
click at [239, 100] on div "Dinheiro" at bounding box center [233, 97] width 52 height 43
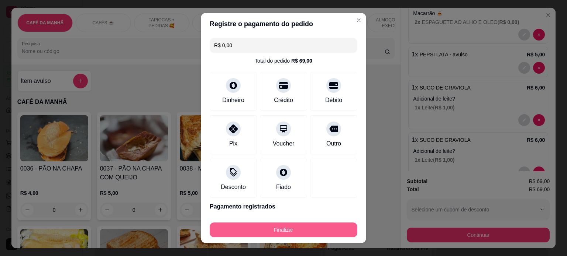
click at [257, 235] on button "Finalizar" at bounding box center [283, 230] width 148 height 15
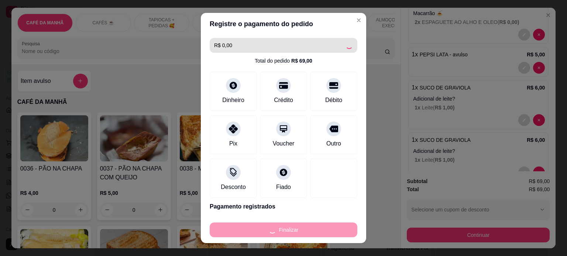
type input "-R$ 69,00"
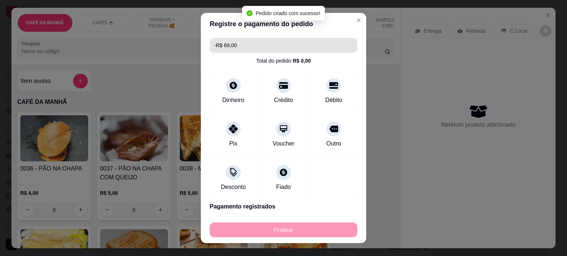
scroll to position [0, 0]
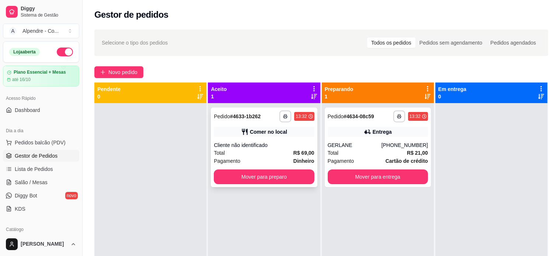
click at [263, 152] on div "Total R$ 69,00" at bounding box center [264, 153] width 100 height 8
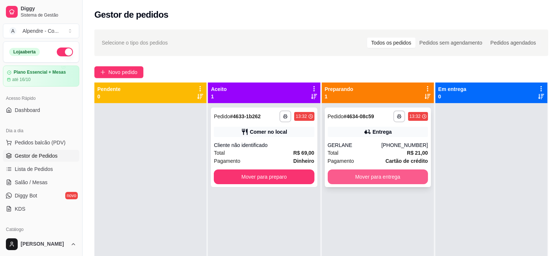
click at [363, 179] on button "Mover para entrega" at bounding box center [378, 177] width 100 height 15
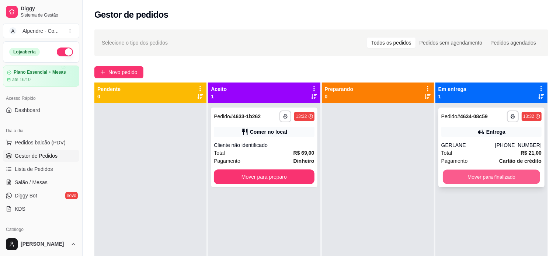
click at [455, 179] on button "Mover para finalizado" at bounding box center [491, 177] width 97 height 14
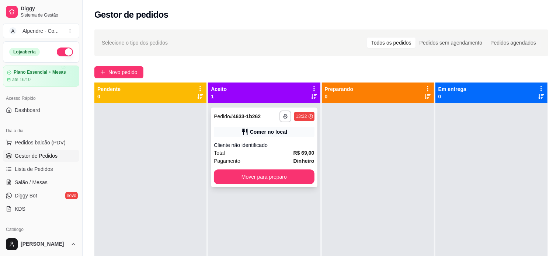
click at [240, 152] on div "Total R$ 69,00" at bounding box center [264, 153] width 100 height 8
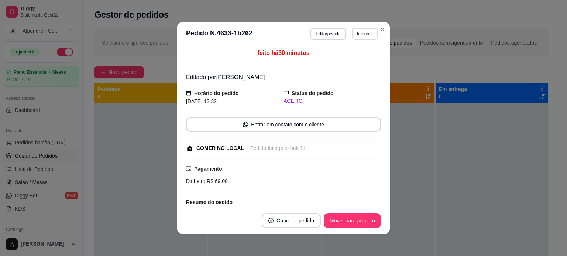
click at [374, 30] on button "Imprimir" at bounding box center [364, 34] width 26 height 12
click at [376, 30] on button "Close" at bounding box center [382, 30] width 12 height 12
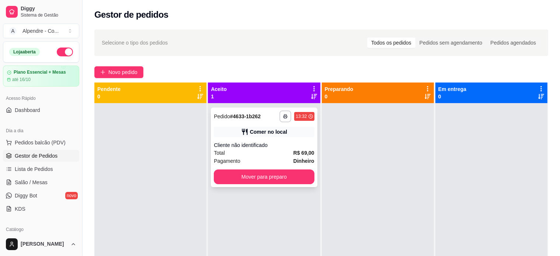
click at [270, 155] on div "Total R$ 69,00" at bounding box center [264, 153] width 100 height 8
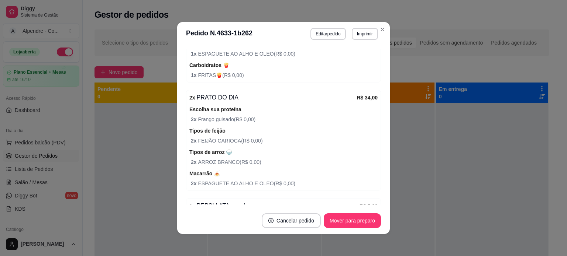
scroll to position [258, 0]
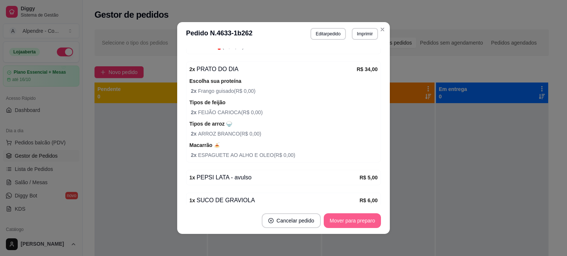
click at [344, 219] on button "Mover para preparo" at bounding box center [351, 221] width 57 height 15
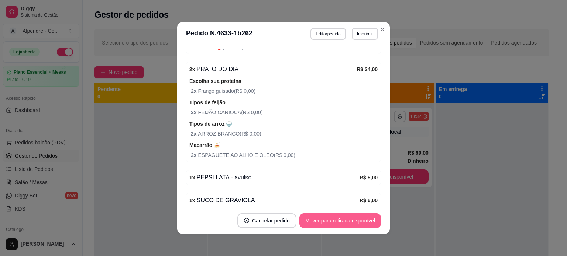
click at [356, 225] on button "Mover para retirada disponível" at bounding box center [340, 221] width 82 height 15
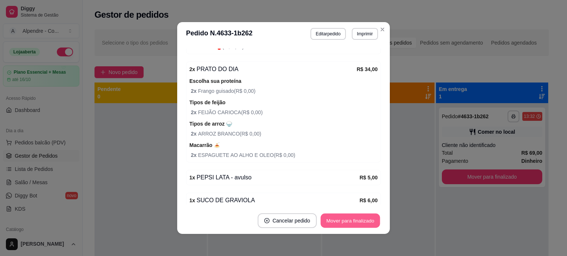
click at [356, 225] on button "Mover para finalizado" at bounding box center [350, 221] width 59 height 14
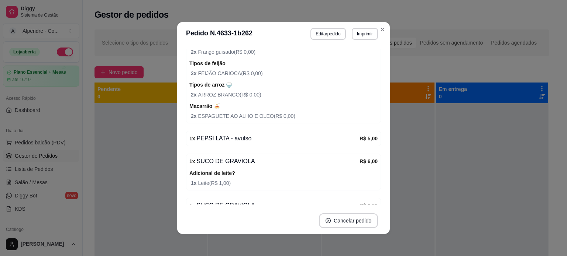
scroll to position [219, 0]
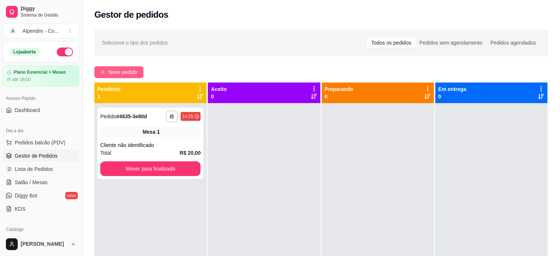
click at [119, 73] on span "Novo pedido" at bounding box center [122, 72] width 29 height 8
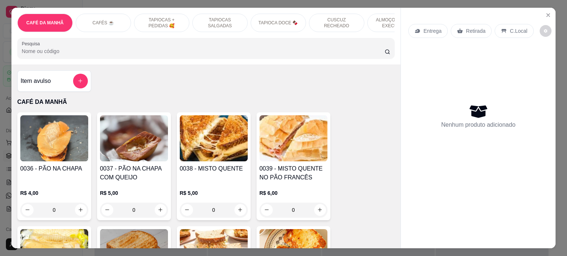
click at [158, 19] on p "TAPIOCAS + PEDIDAS 🥰" at bounding box center [161, 23] width 43 height 12
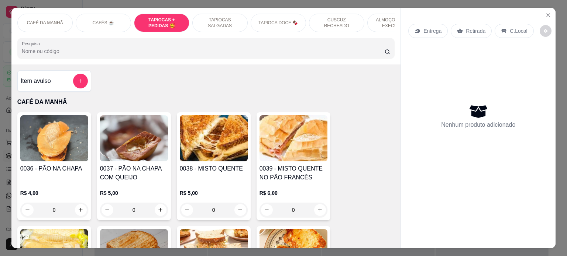
scroll to position [632, 0]
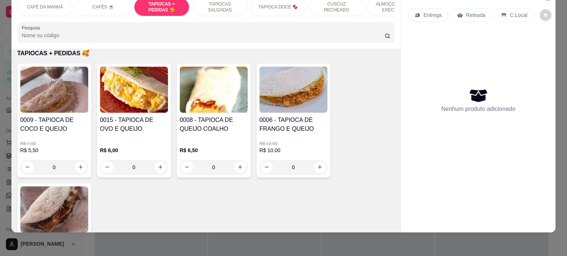
click at [235, 166] on div "0" at bounding box center [214, 167] width 68 height 15
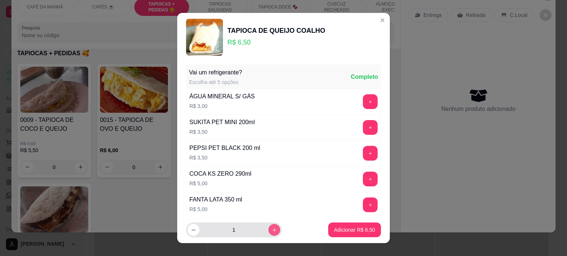
click at [272, 232] on icon "increase-product-quantity" at bounding box center [274, 230] width 4 height 4
type input "3"
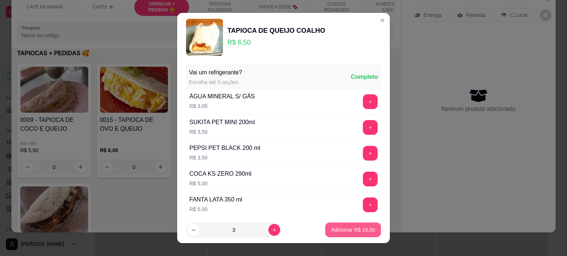
click at [340, 233] on p "Adicionar R$ 19,50" at bounding box center [353, 229] width 44 height 7
type input "3"
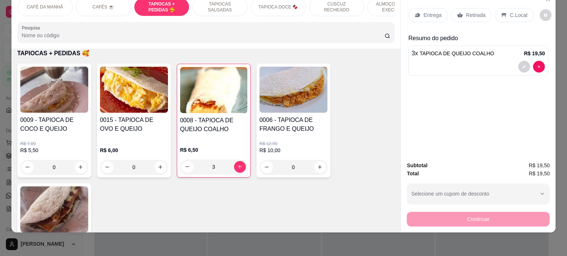
click at [472, 11] on p "Retirada" at bounding box center [475, 14] width 20 height 7
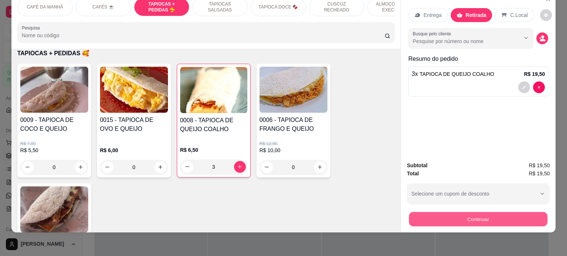
click at [474, 214] on button "Continuar" at bounding box center [478, 219] width 138 height 14
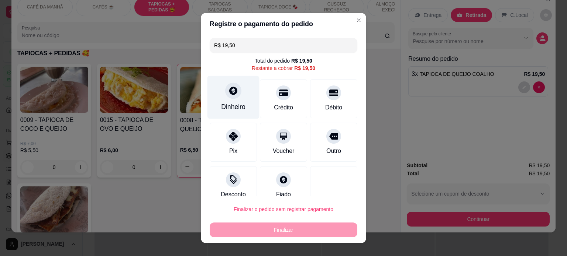
click at [236, 103] on div "Dinheiro" at bounding box center [233, 107] width 24 height 10
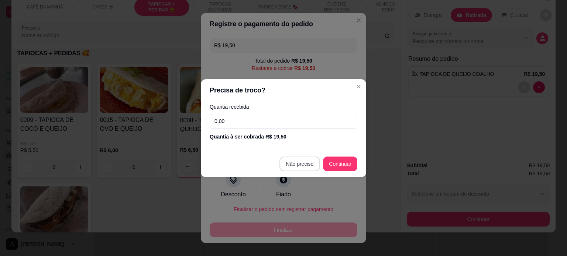
type input "R$ 0,00"
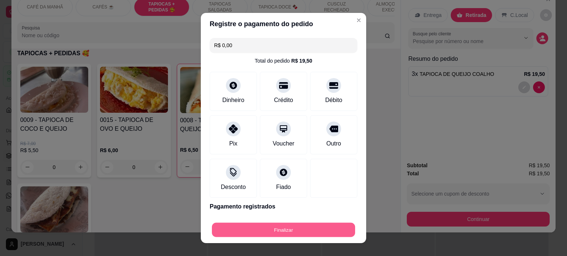
click at [291, 233] on button "Finalizar" at bounding box center [283, 230] width 143 height 14
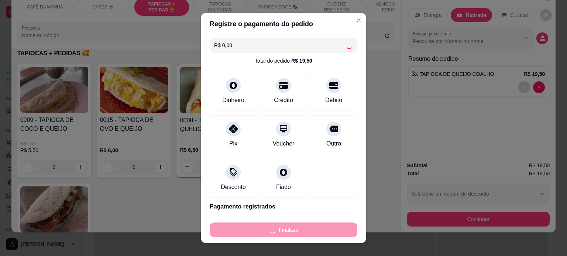
type input "0"
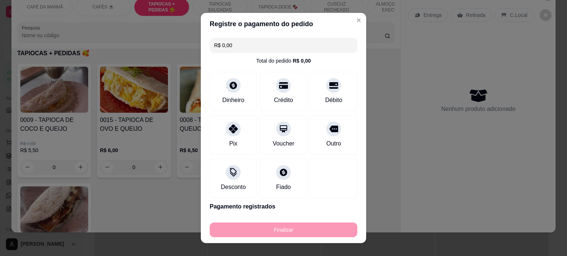
type input "-R$ 19,50"
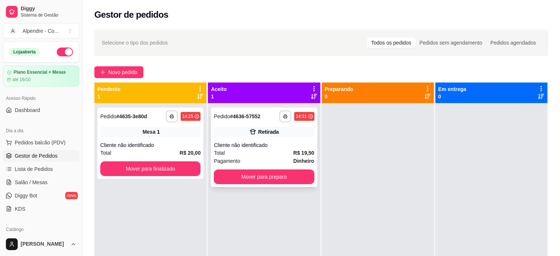
click at [252, 158] on div "Pagamento Dinheiro" at bounding box center [264, 161] width 100 height 8
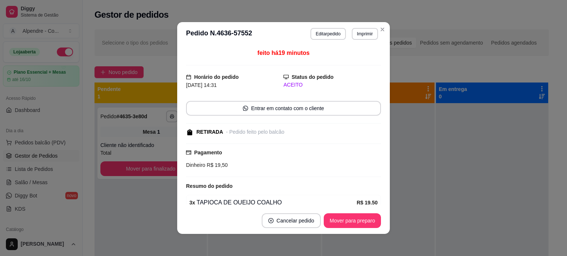
scroll to position [34, 0]
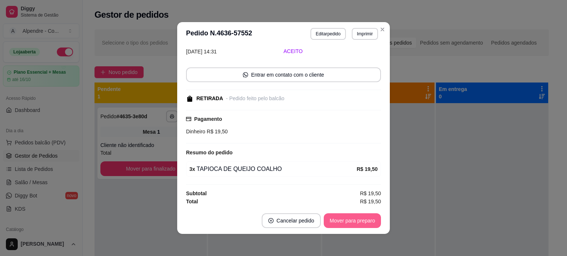
click at [344, 222] on button "Mover para preparo" at bounding box center [351, 221] width 57 height 15
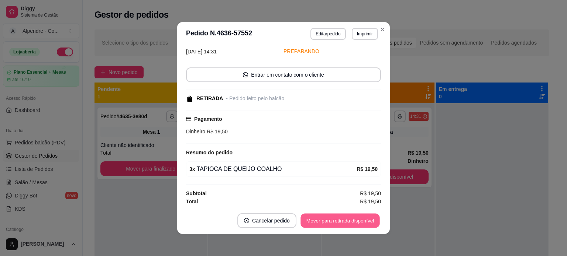
click at [363, 222] on button "Mover para retirada disponível" at bounding box center [339, 221] width 79 height 14
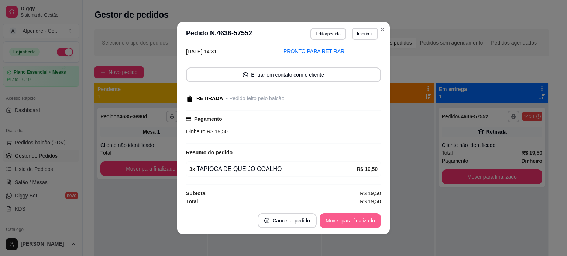
click at [348, 221] on button "Mover para finalizado" at bounding box center [349, 221] width 61 height 15
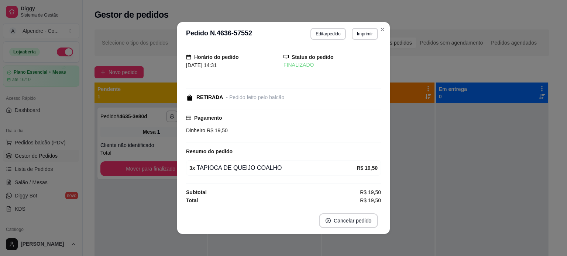
scroll to position [2, 0]
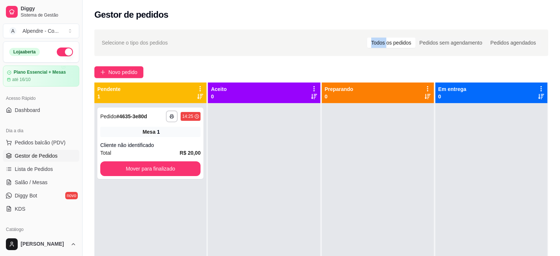
click at [378, 31] on div "Selecione o tipo dos pedidos Todos os pedidos Pedidos sem agendamento Pedidos a…" at bounding box center [321, 43] width 454 height 27
click at [350, 19] on div "Gestor de pedidos" at bounding box center [321, 15] width 454 height 12
click at [156, 147] on div "Cliente não identificado" at bounding box center [150, 145] width 100 height 7
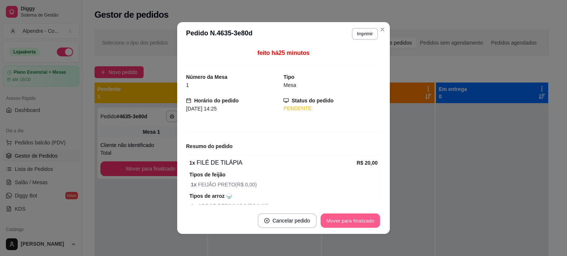
click at [351, 219] on button "Mover para finalizado" at bounding box center [350, 221] width 59 height 14
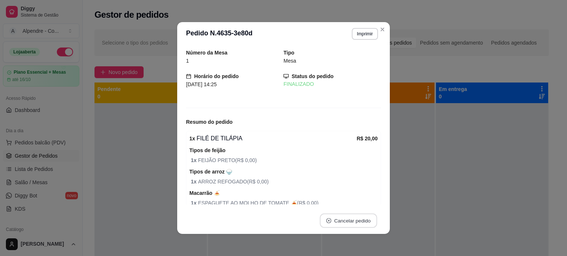
click at [351, 219] on button "Cancelar pedido" at bounding box center [347, 221] width 57 height 14
click at [330, 204] on button "não" at bounding box center [332, 202] width 30 height 15
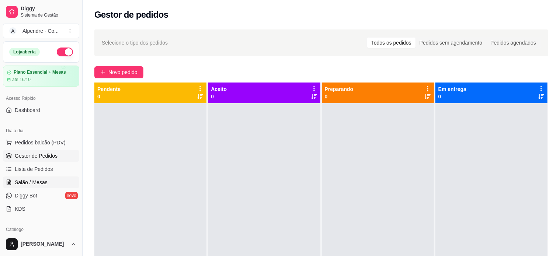
click at [25, 179] on span "Salão / Mesas" at bounding box center [31, 182] width 33 height 7
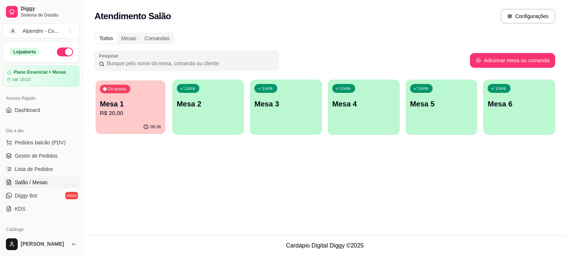
click at [112, 104] on p "Mesa 1" at bounding box center [130, 104] width 61 height 10
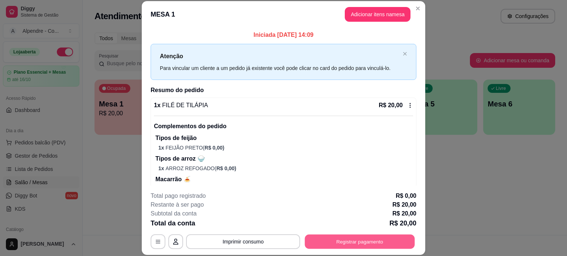
click at [342, 243] on button "Registrar pagamento" at bounding box center [360, 242] width 110 height 14
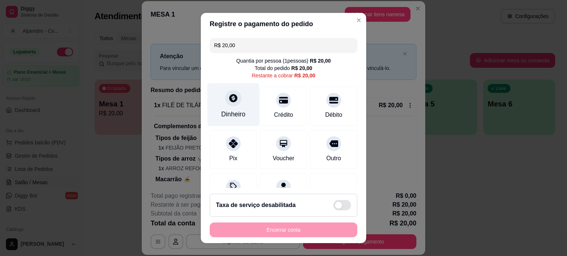
click at [231, 117] on div "Dinheiro" at bounding box center [233, 115] width 24 height 10
click at [228, 104] on div at bounding box center [233, 98] width 16 height 16
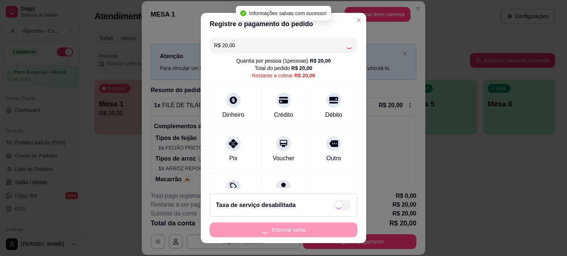
type input "R$ 0,00"
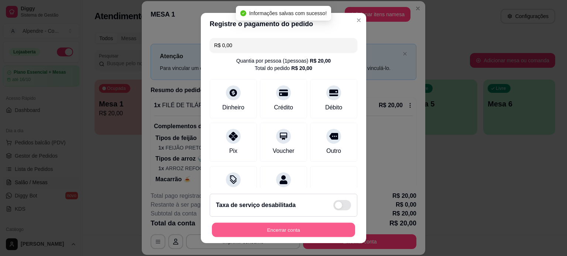
click at [277, 230] on button "Encerrar conta" at bounding box center [283, 230] width 143 height 14
